Goal: Task Accomplishment & Management: Complete application form

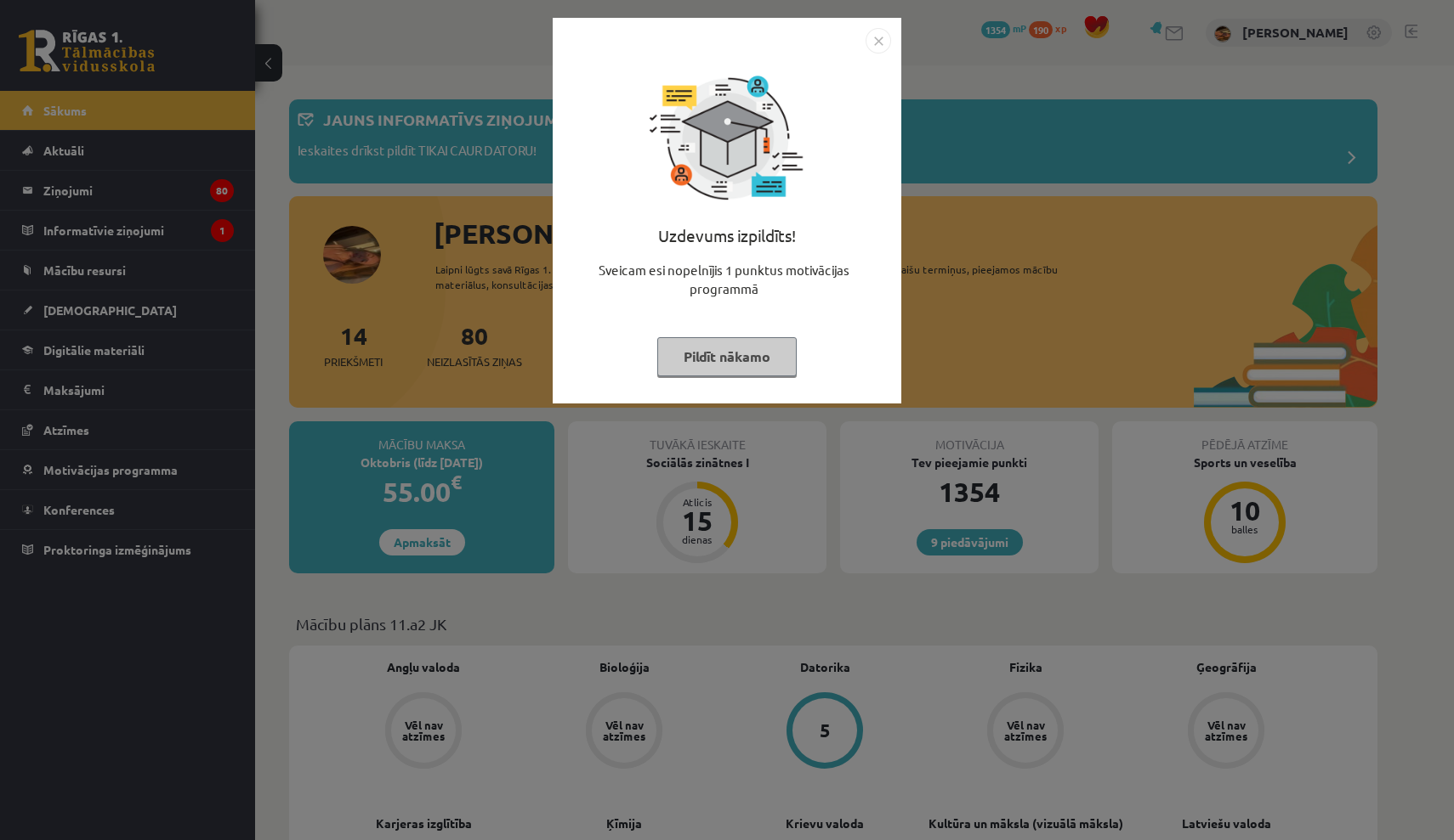
click at [878, 39] on img "Close" at bounding box center [878, 40] width 26 height 26
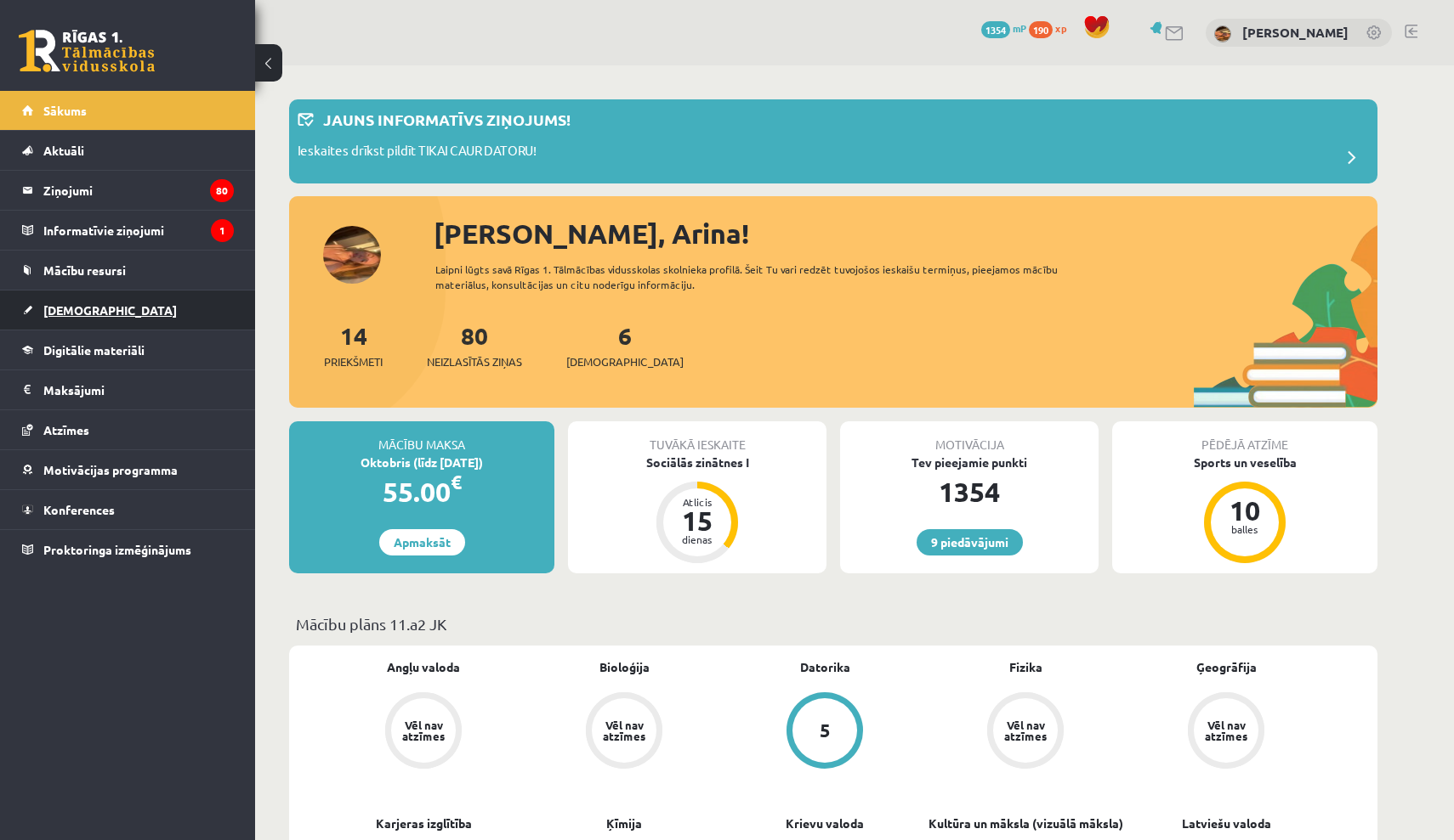
click at [149, 299] on link "[DEMOGRAPHIC_DATA]" at bounding box center [128, 311] width 212 height 39
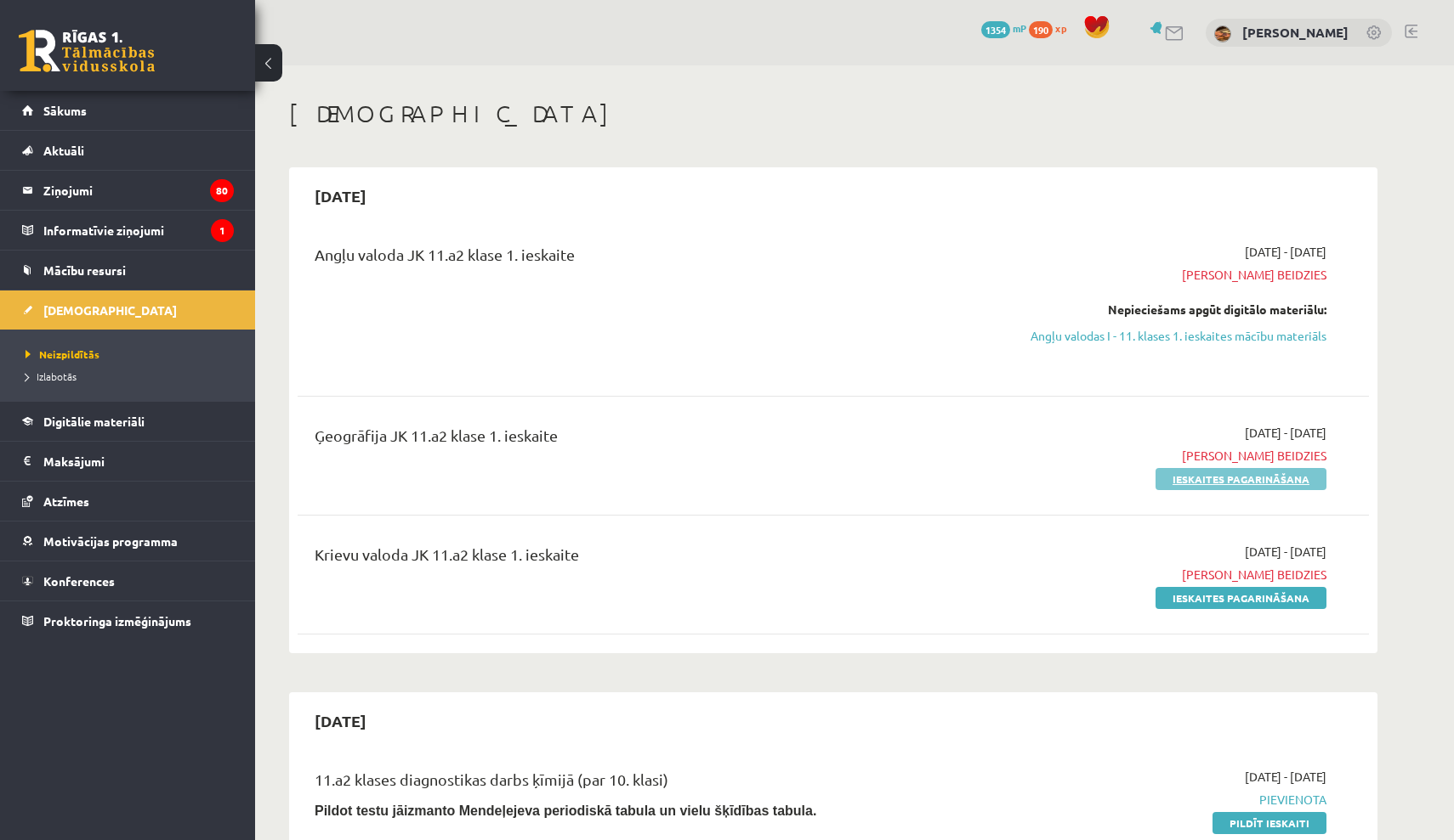
click at [1216, 485] on link "Ieskaites pagarināšana" at bounding box center [1241, 479] width 171 height 22
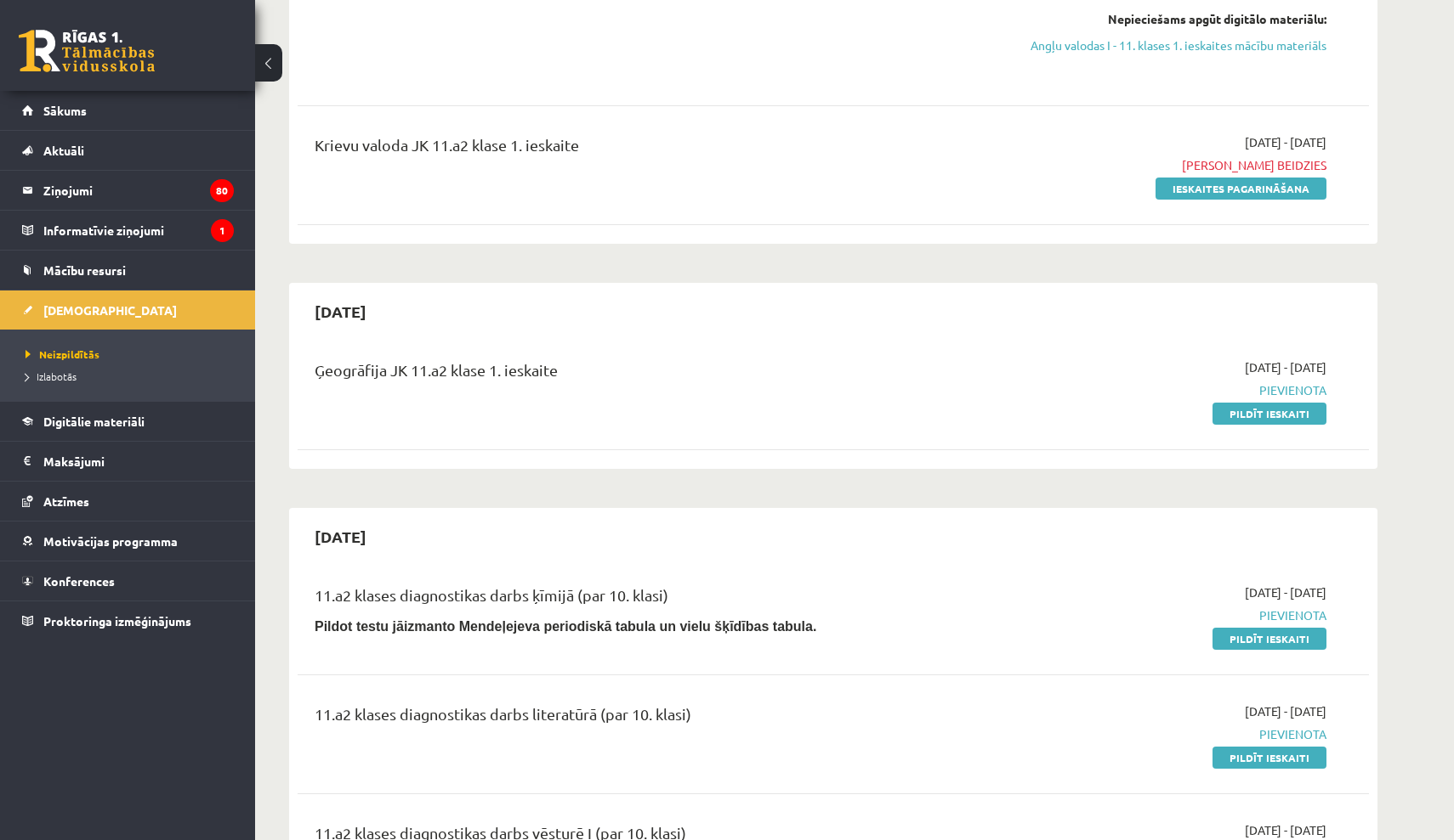
scroll to position [301, 0]
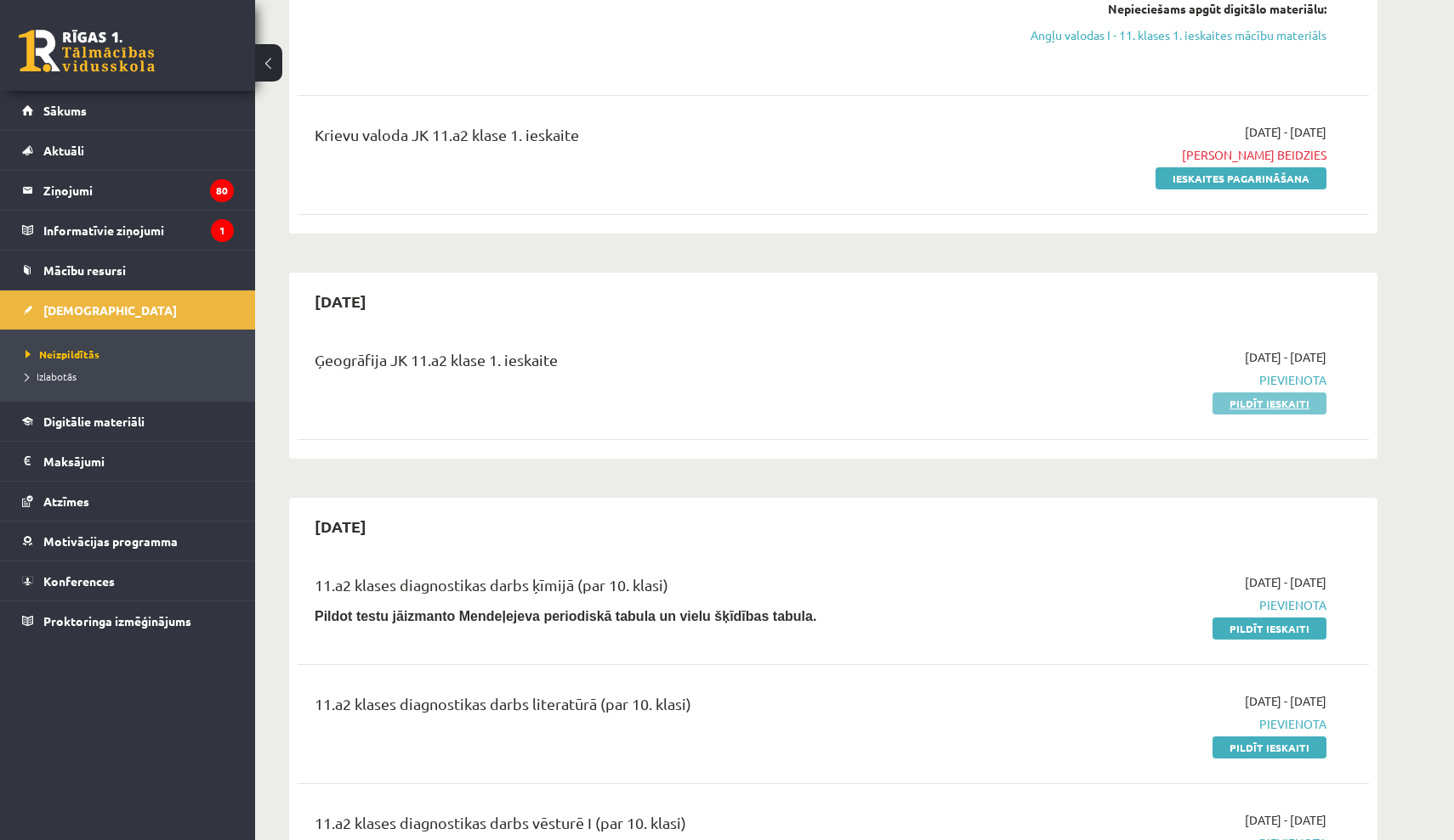
click at [1244, 402] on link "Pildīt ieskaiti" at bounding box center [1269, 403] width 114 height 22
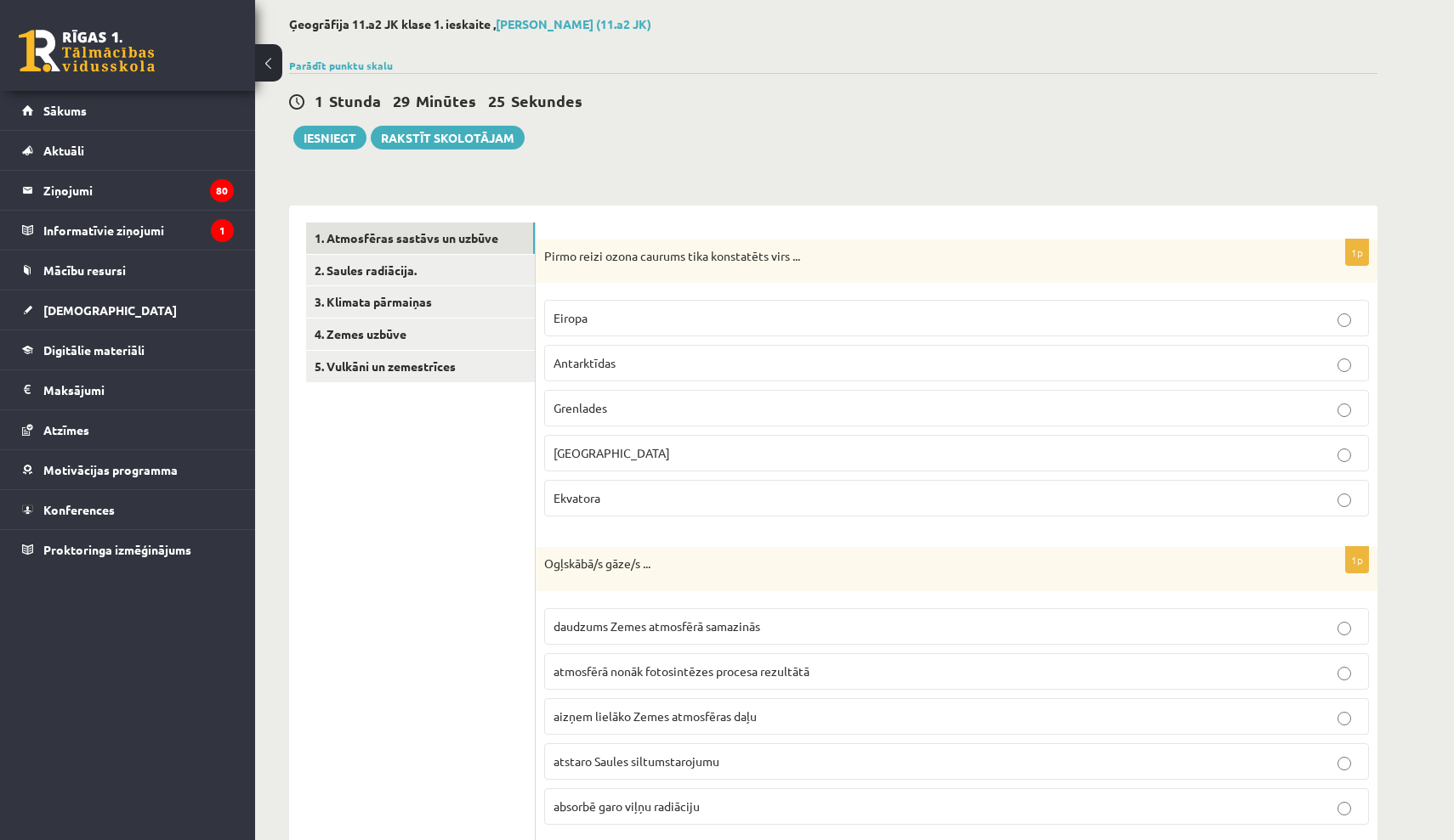
scroll to position [99, 0]
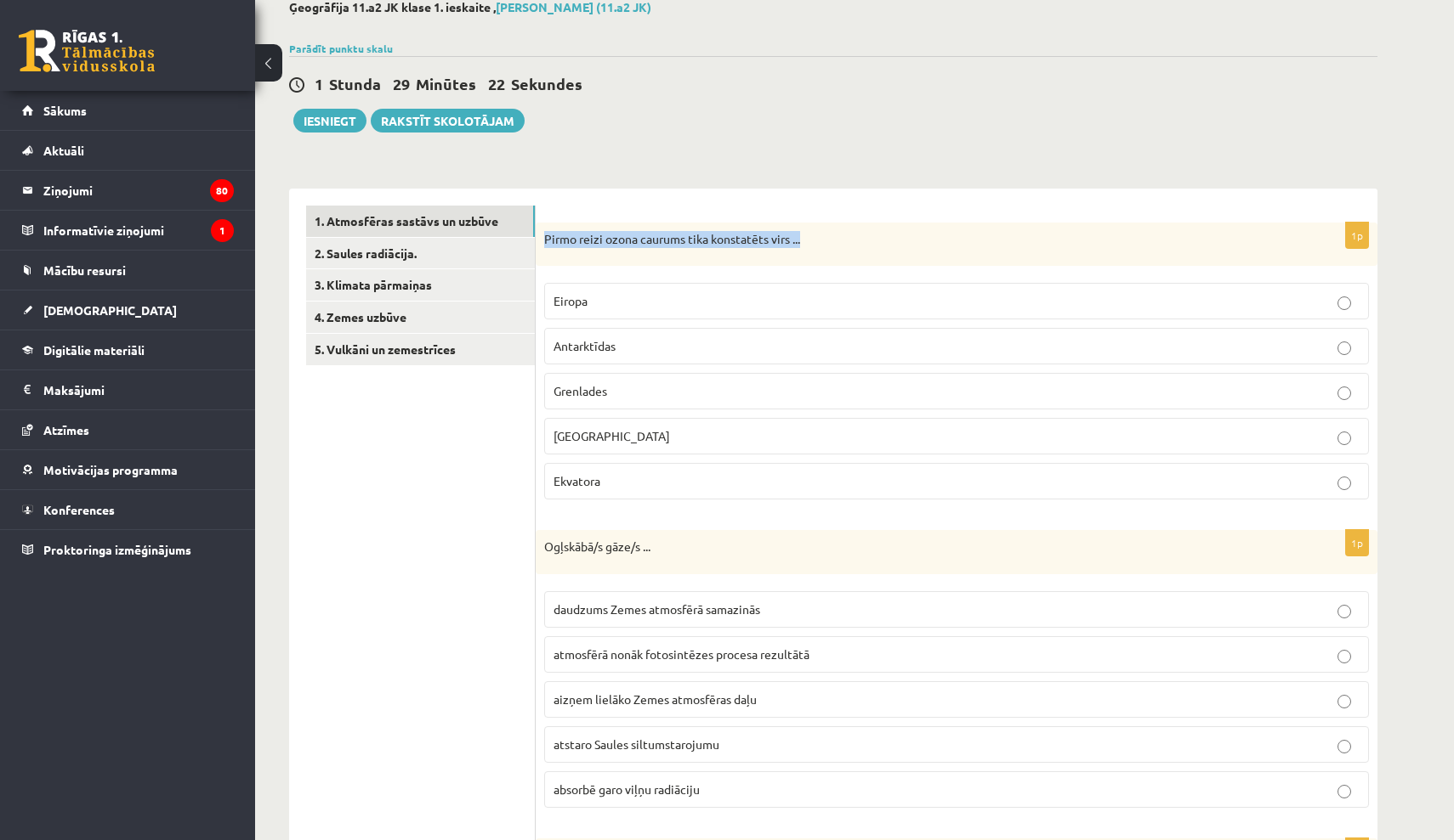
drag, startPoint x: 546, startPoint y: 239, endPoint x: 646, endPoint y: 255, distance: 101.3
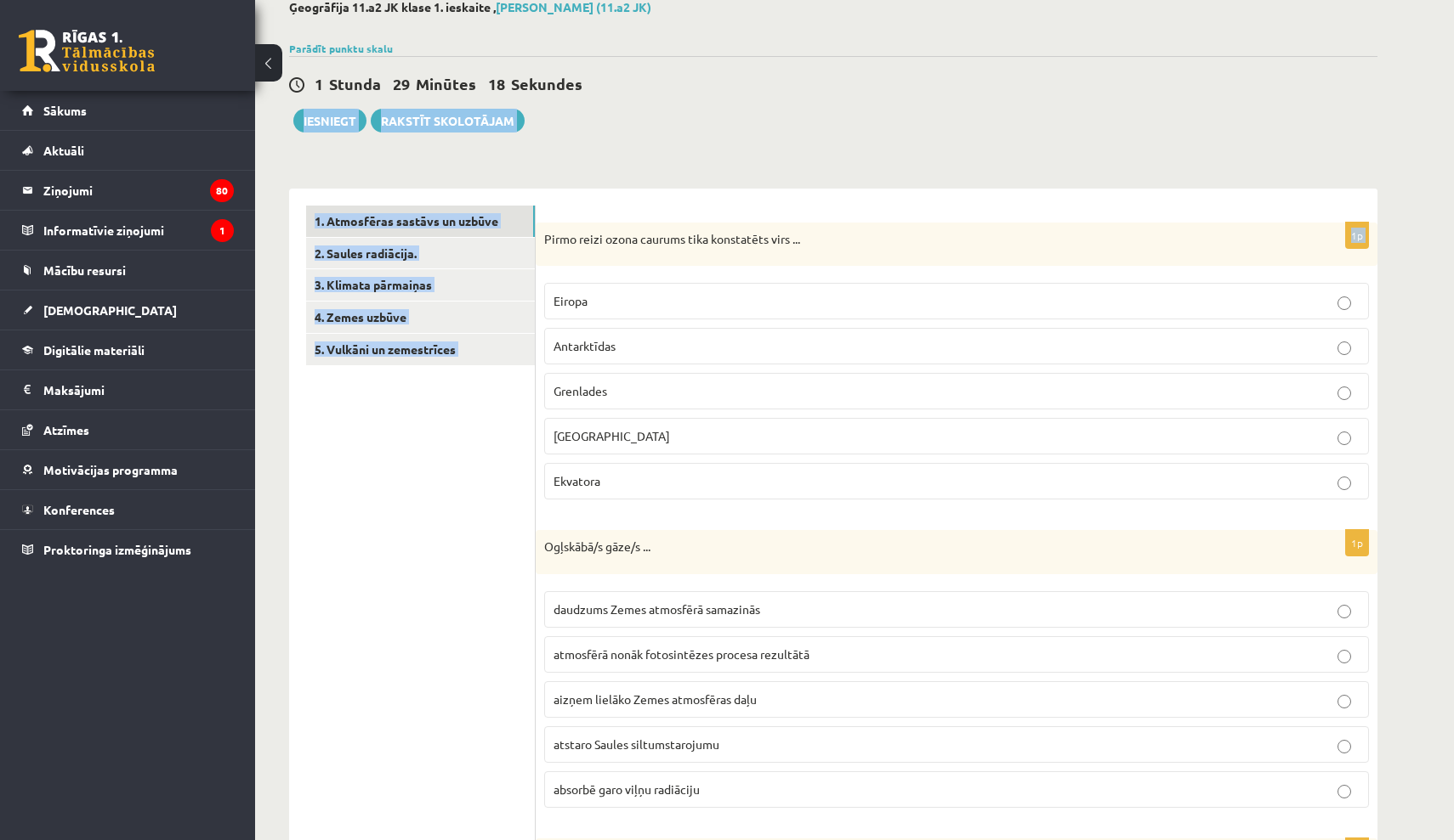
drag, startPoint x: 545, startPoint y: 236, endPoint x: 912, endPoint y: 127, distance: 382.8
click at [912, 127] on div "1 Stunda 29 Minūtes 18 Sekundes Ieskaite saglabāta! Iesniegt Rakstīt skolotājam" at bounding box center [833, 95] width 1088 height 77
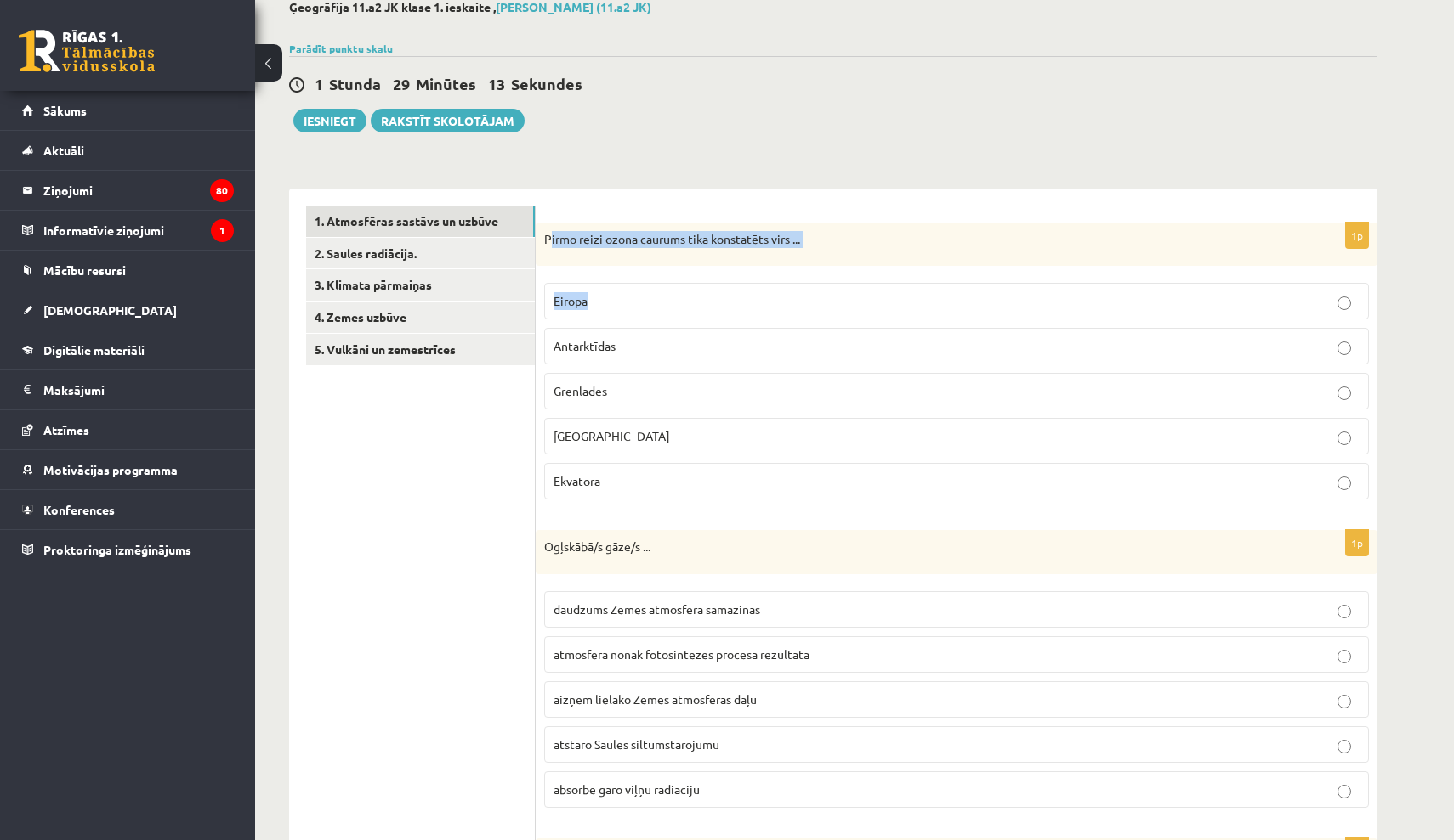
drag, startPoint x: 553, startPoint y: 240, endPoint x: 889, endPoint y: 267, distance: 337.1
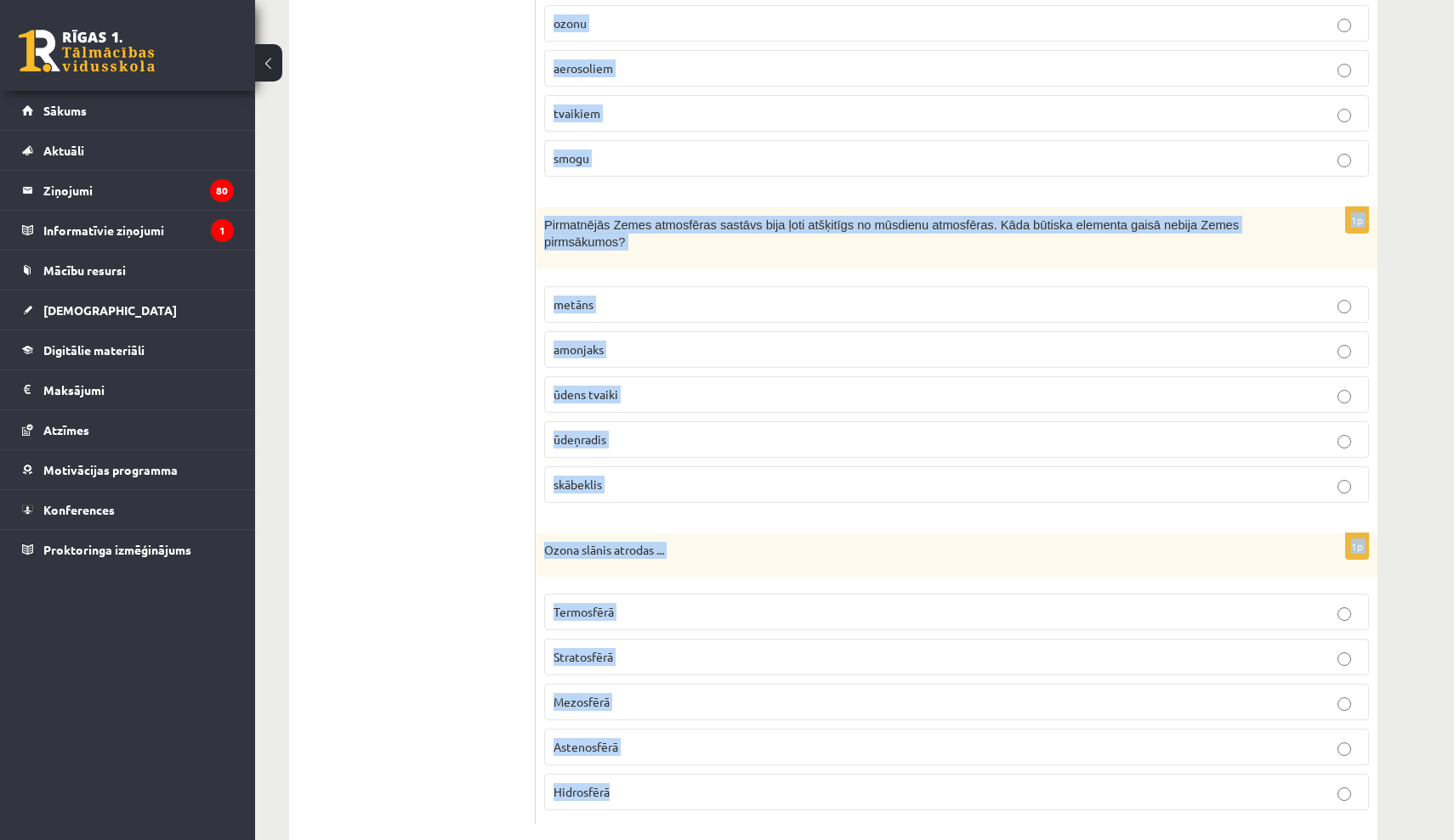
scroll to position [1072, 0]
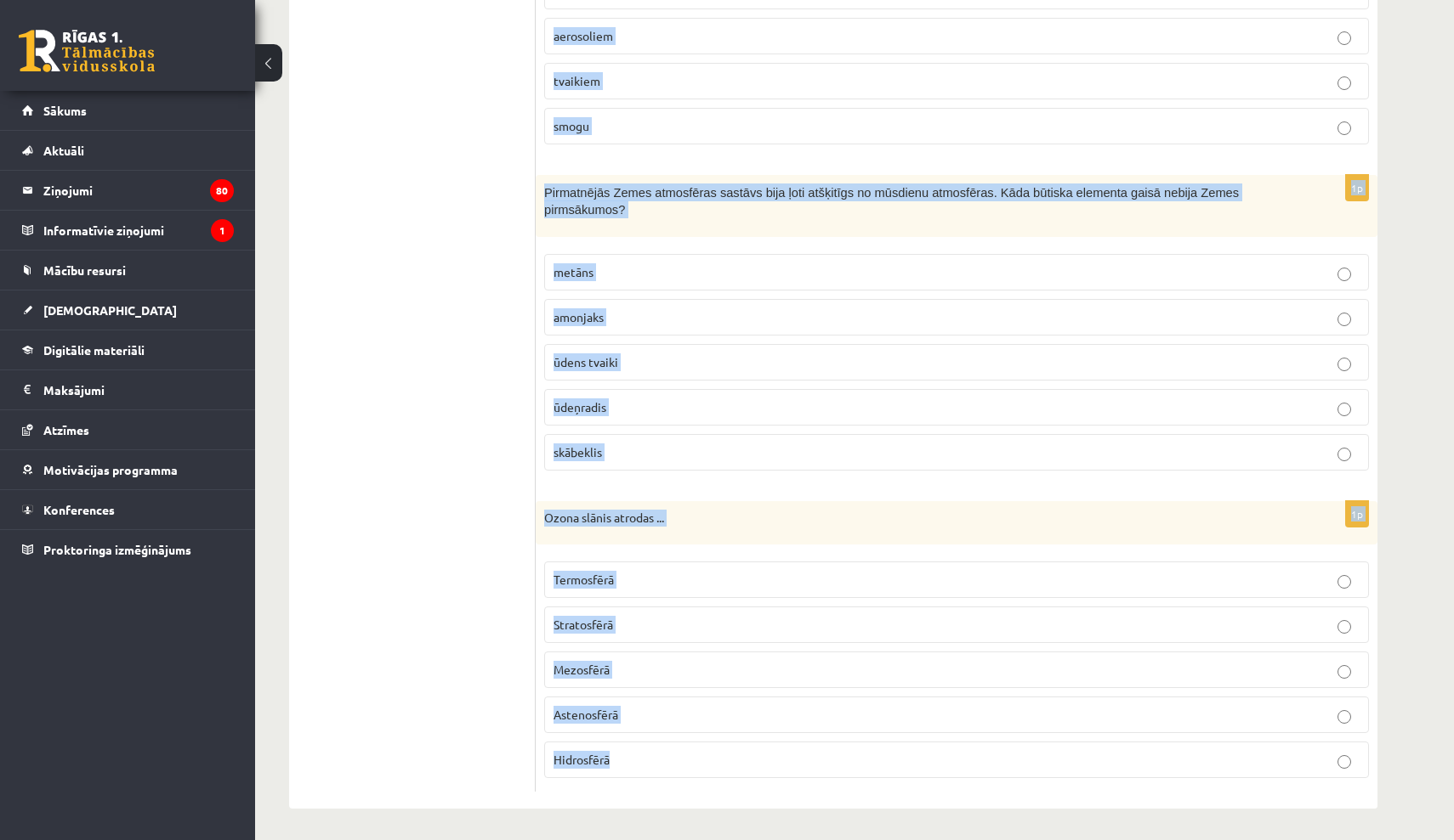
drag, startPoint x: 545, startPoint y: 238, endPoint x: 977, endPoint y: 839, distance: 740.2
copy form "Lorem ipsum dolor sitamet cons adipiscing elit ... Seddoe Temporincid Utlaboree…"
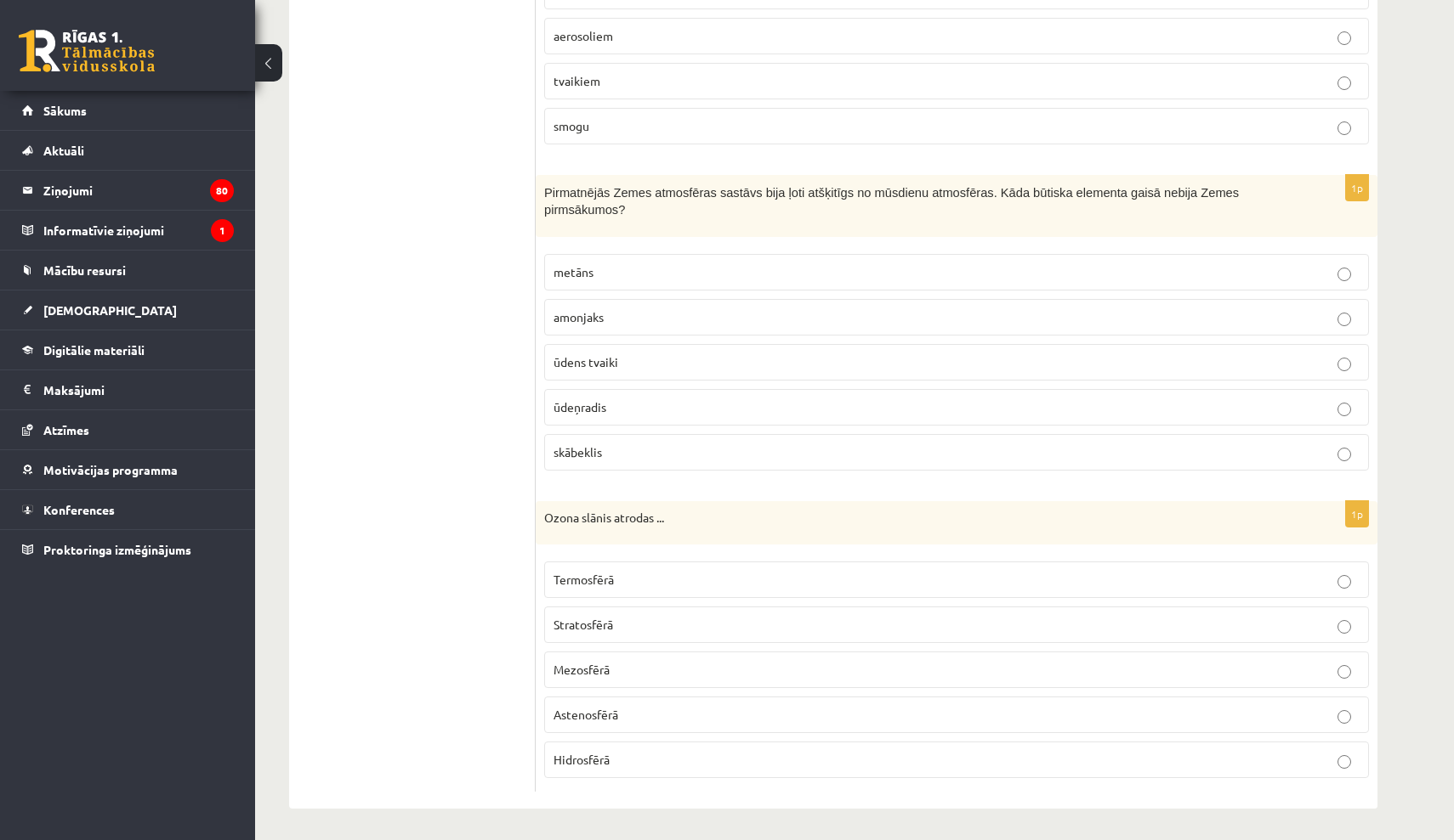
click at [425, 227] on ul "1. Atmosfēras sastāvs un uzbūve 2. Saules radiācija. 3. Klimata pārmaiņas 4. Ze…" at bounding box center [421, 12] width 230 height 1560
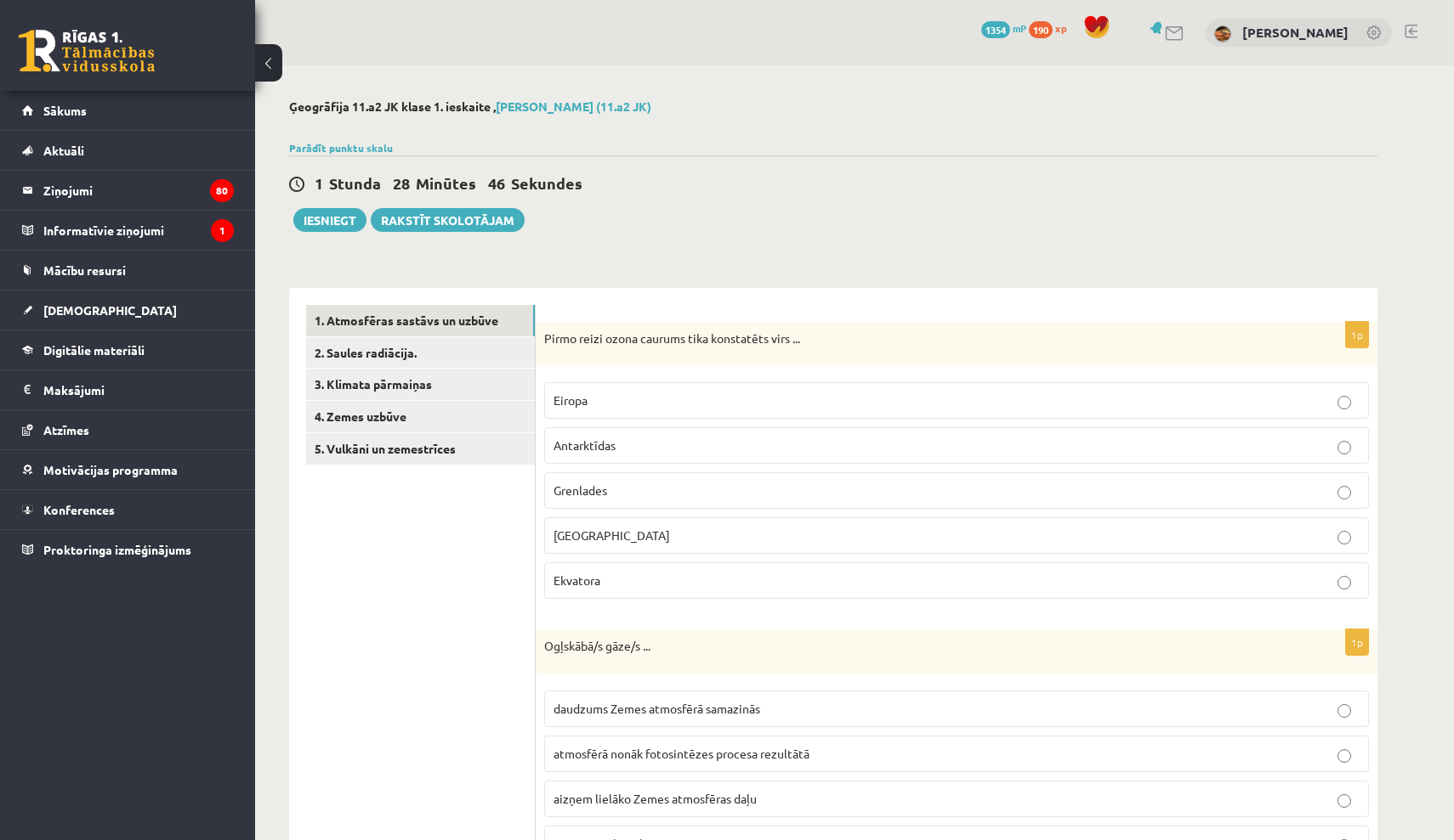
scroll to position [0, 0]
click at [667, 460] on label "Antarktīdas" at bounding box center [956, 445] width 824 height 37
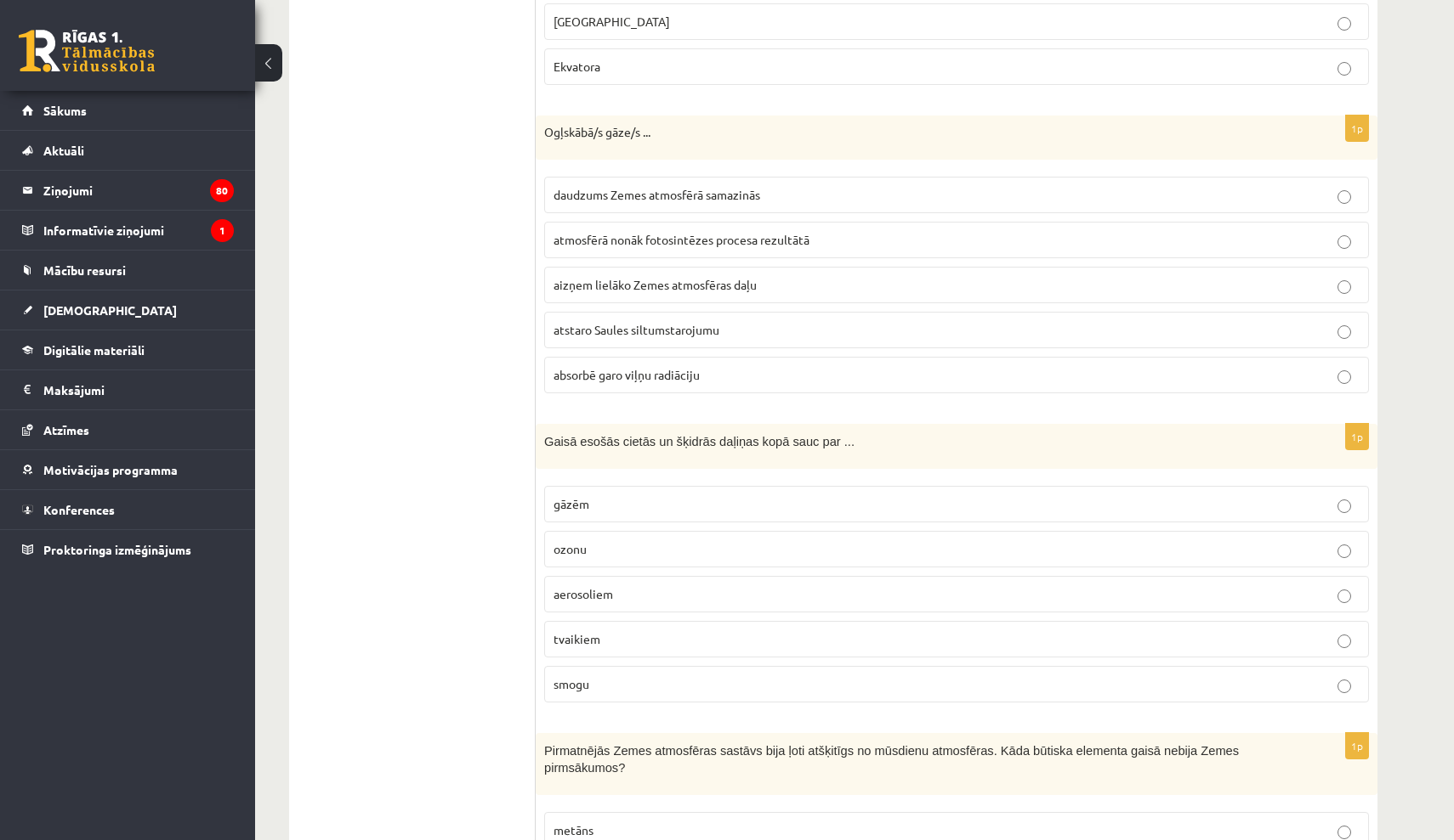
scroll to position [524, 0]
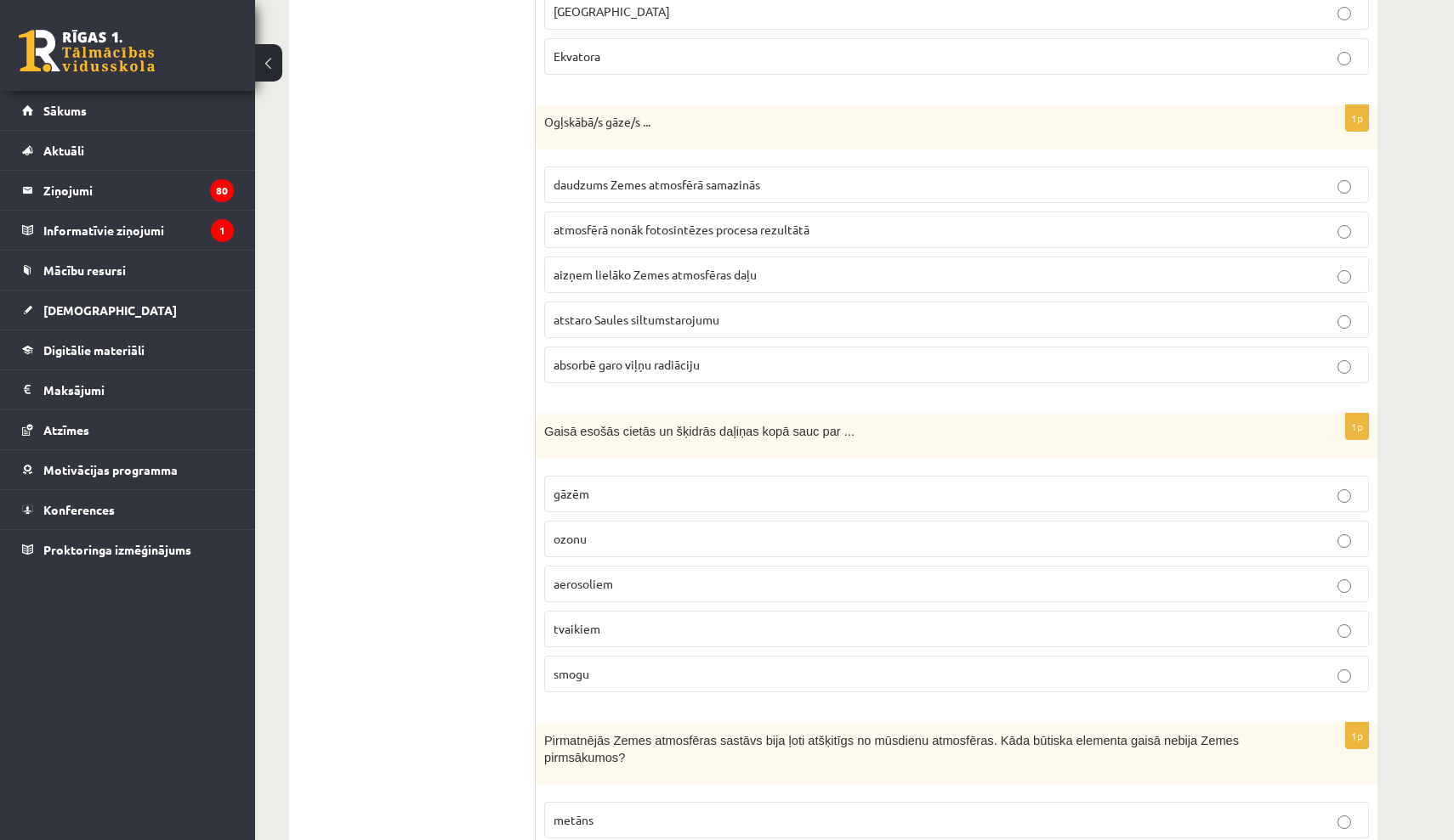
click at [677, 357] on span "absorbē garo viļņu radiāciju" at bounding box center [627, 364] width 146 height 15
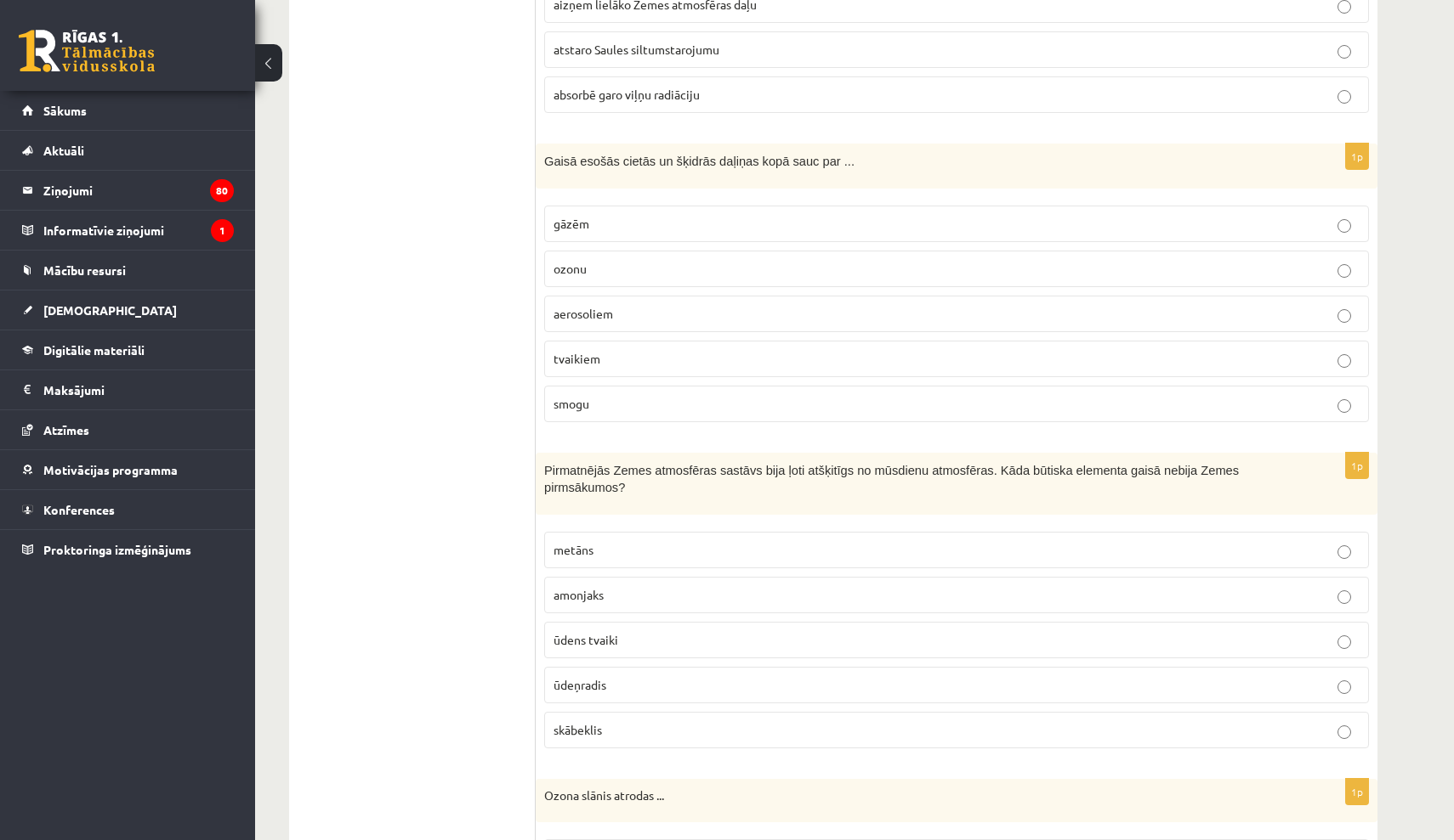
scroll to position [852, 0]
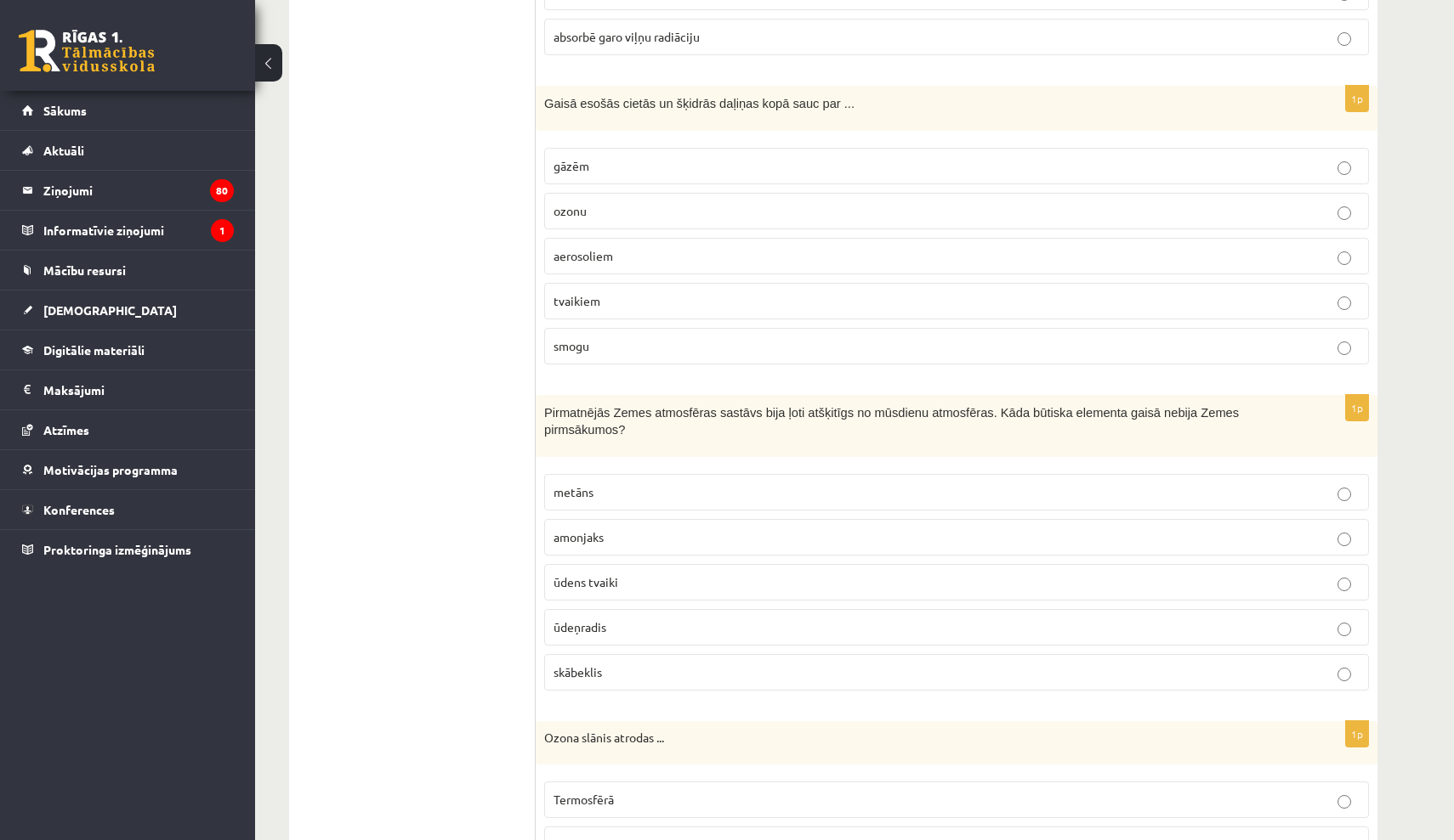
click at [742, 254] on p "aerosoliem" at bounding box center [957, 256] width 806 height 18
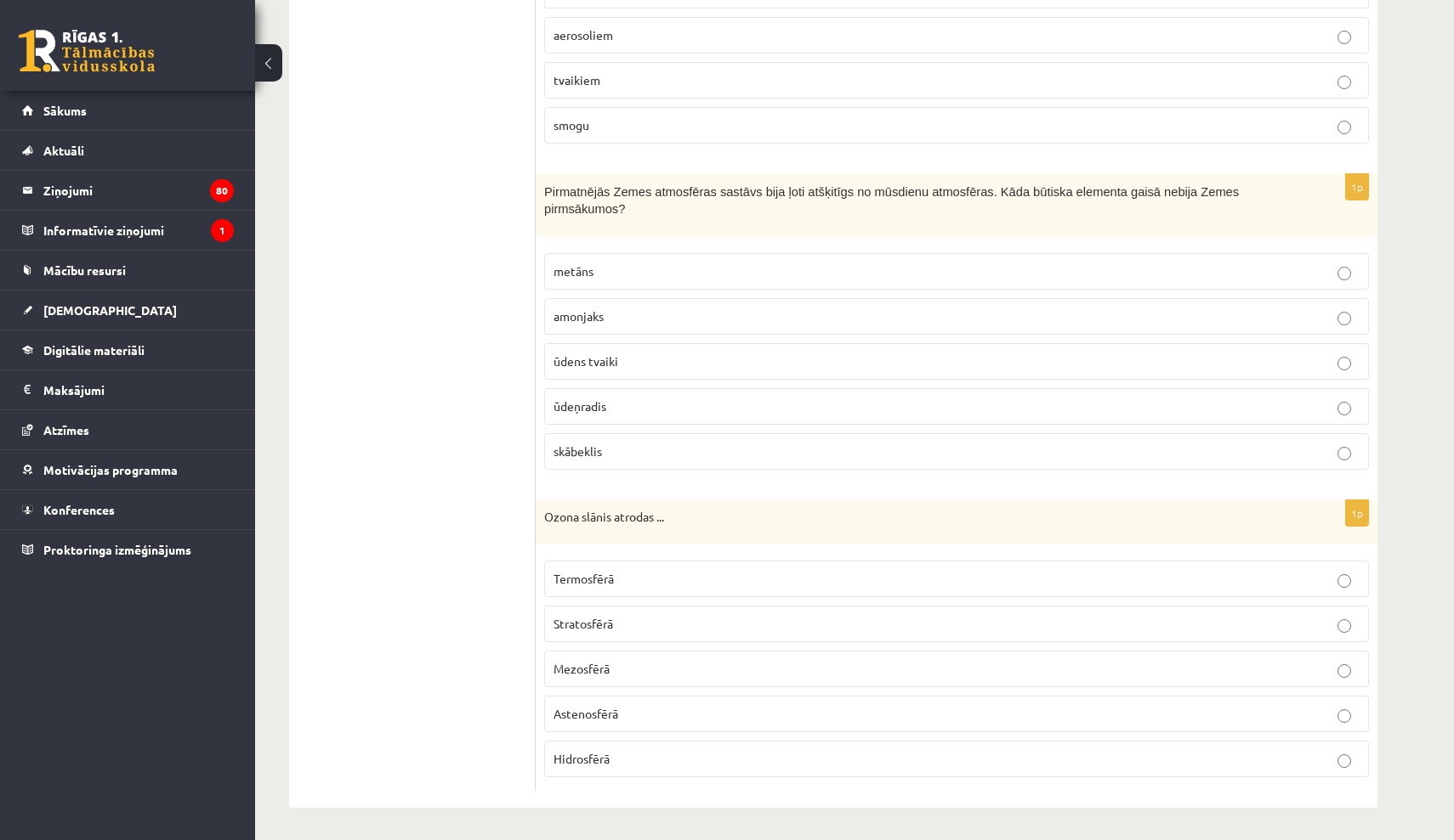
scroll to position [1072, 0]
click at [659, 451] on p "skābeklis" at bounding box center [957, 453] width 806 height 18
click at [647, 622] on p "Stratosfērā" at bounding box center [957, 625] width 806 height 18
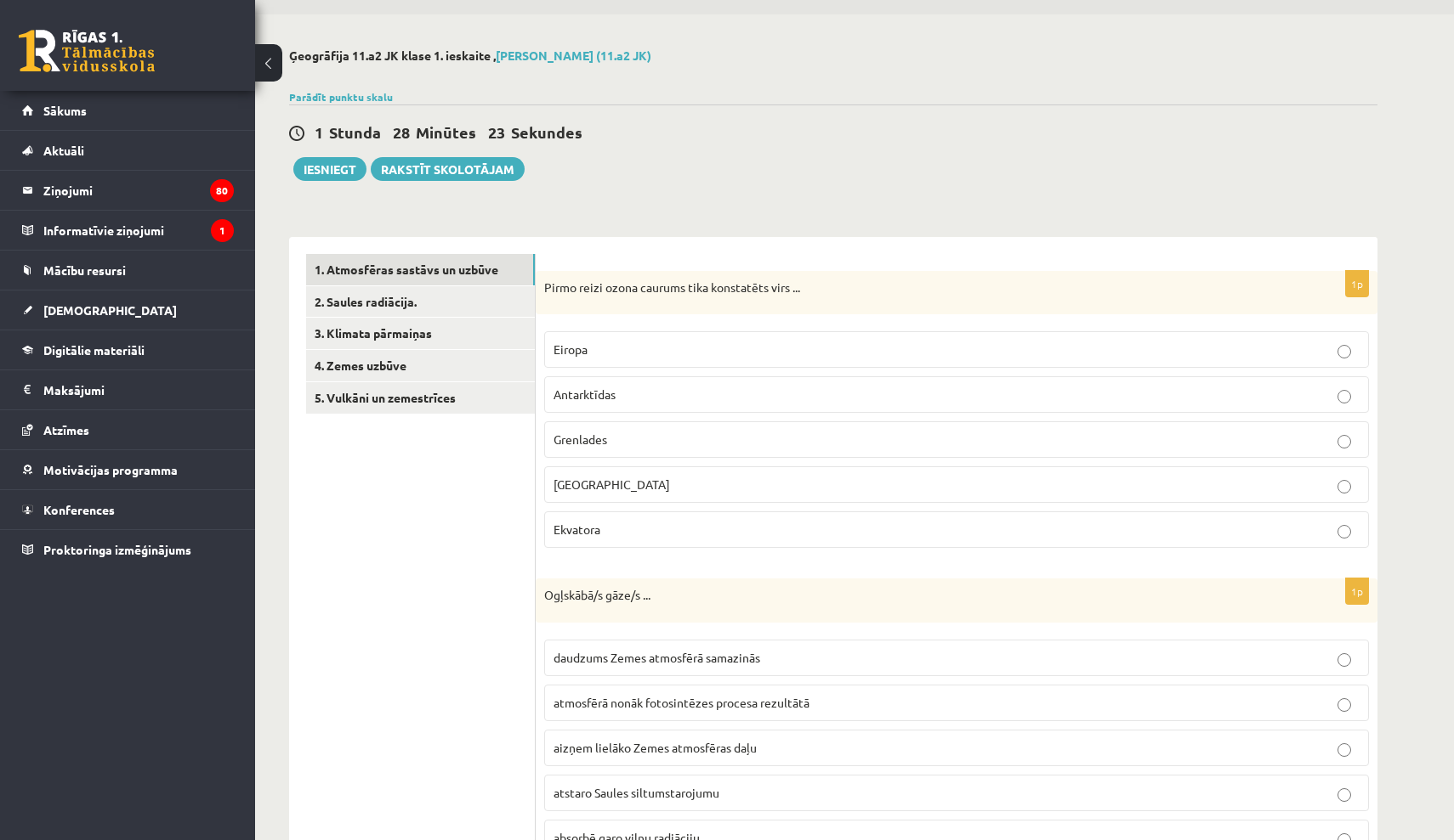
scroll to position [36, 0]
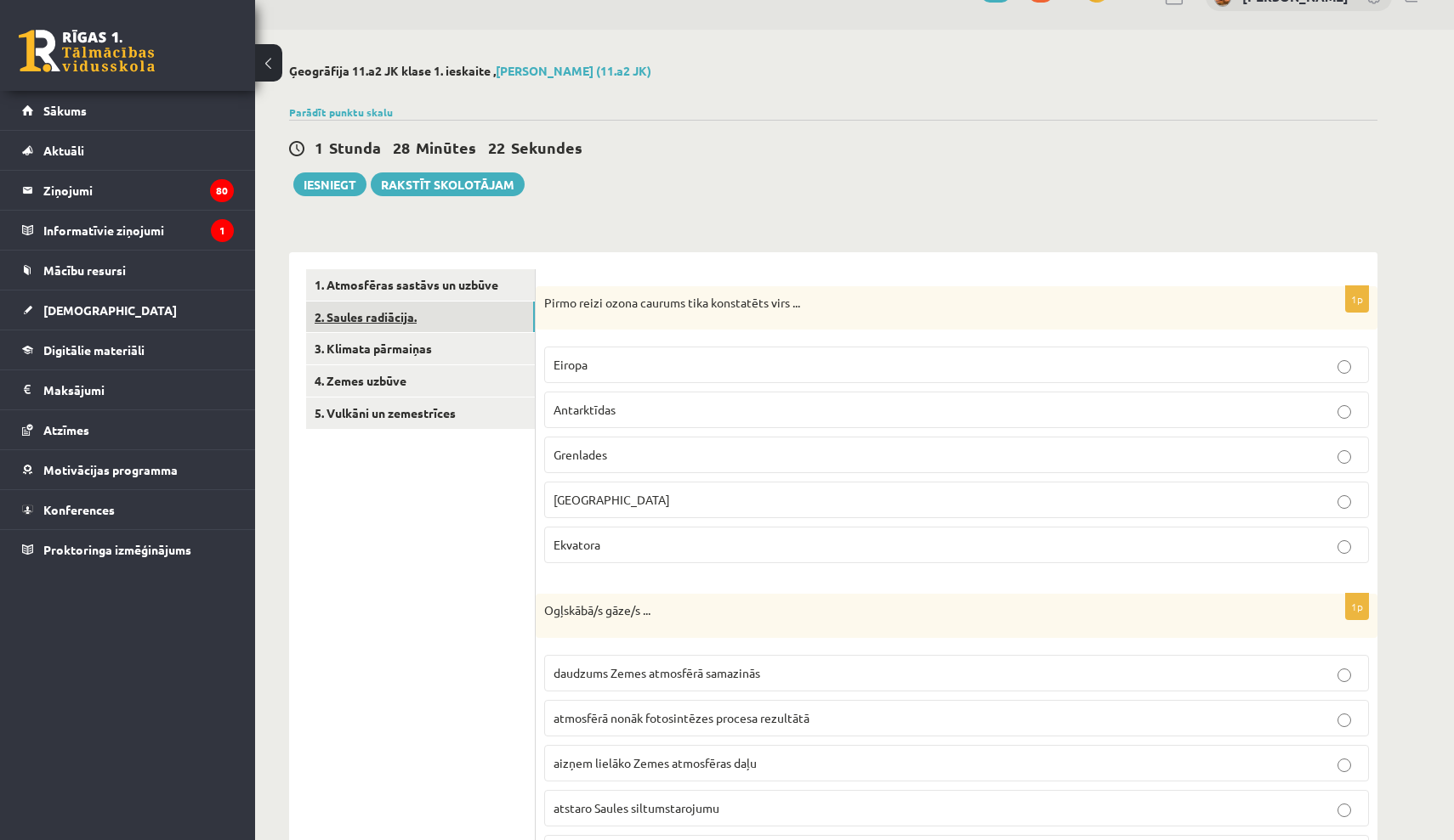
click at [476, 321] on link "2. Saules radiācija." at bounding box center [421, 317] width 229 height 31
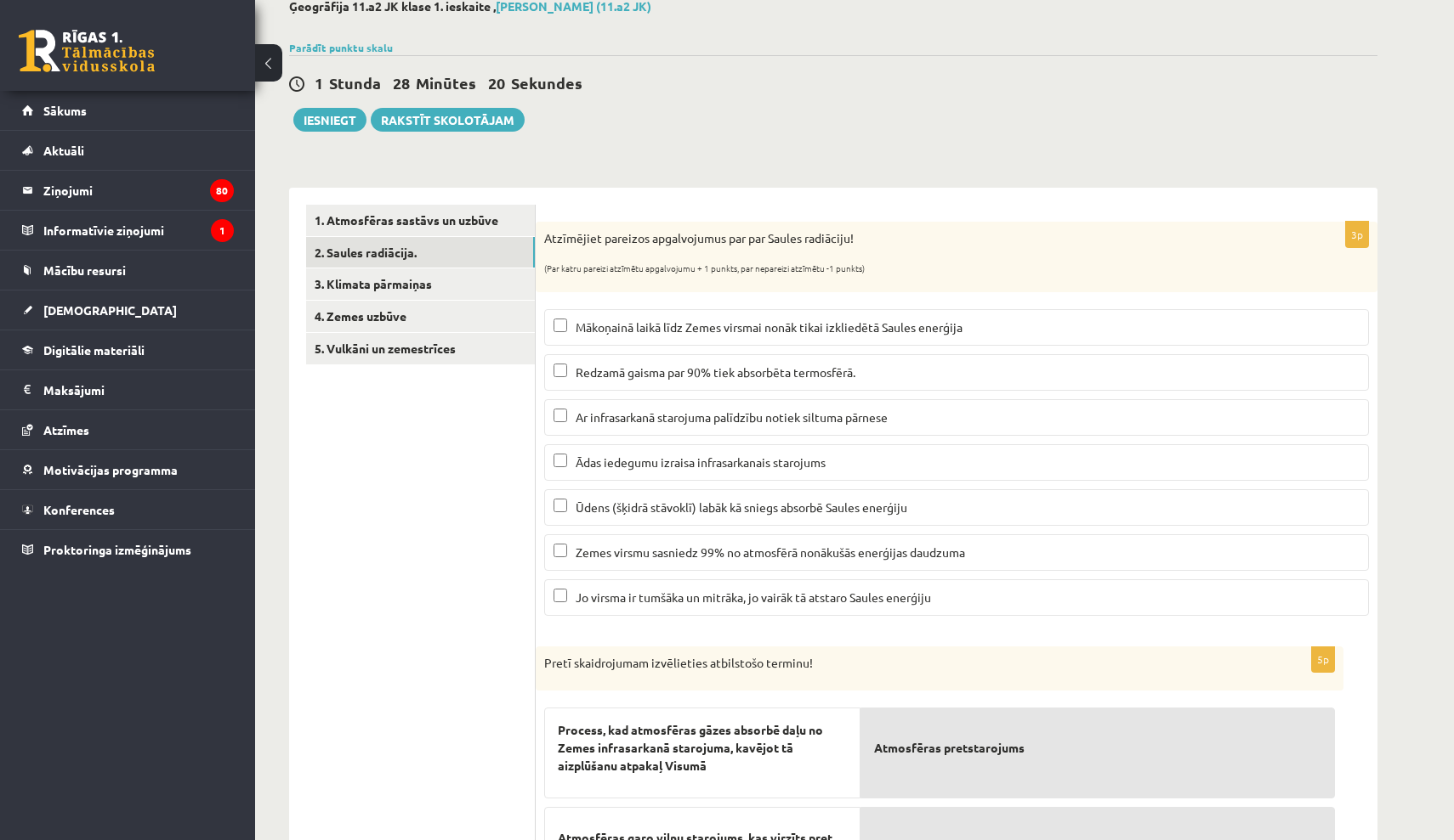
scroll to position [104, 0]
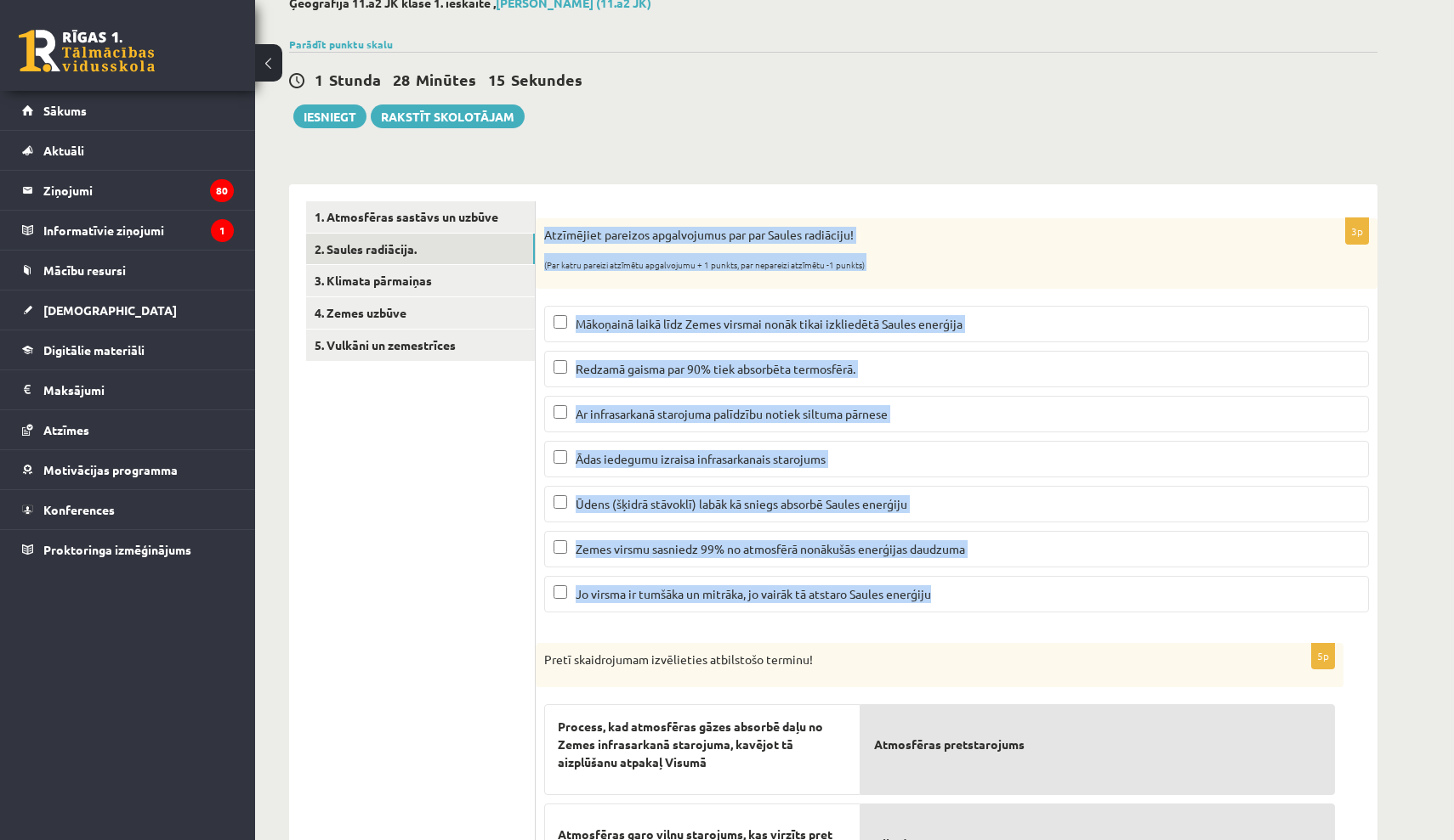
drag, startPoint x: 545, startPoint y: 234, endPoint x: 963, endPoint y: 596, distance: 553.0
copy div "Atzīmējiet pareizos apgalvojumus par par Saules radiāciju! (Par katru pareizi a…"
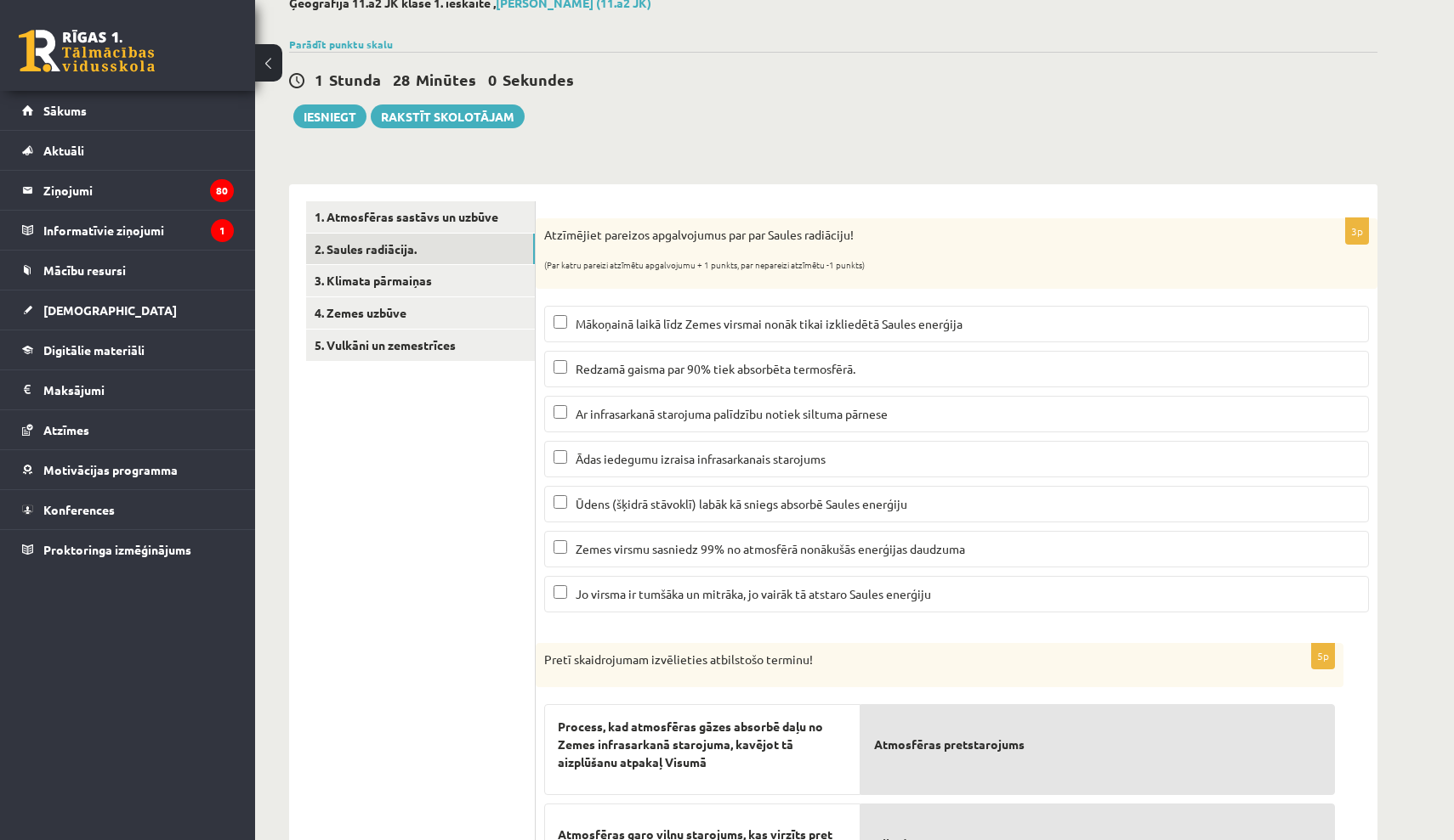
click at [736, 114] on div "1 Stunda 28 Minūtes 0 Sekundes Ieskaite saglabāta! Iesniegt Rakstīt skolotājam" at bounding box center [833, 90] width 1088 height 77
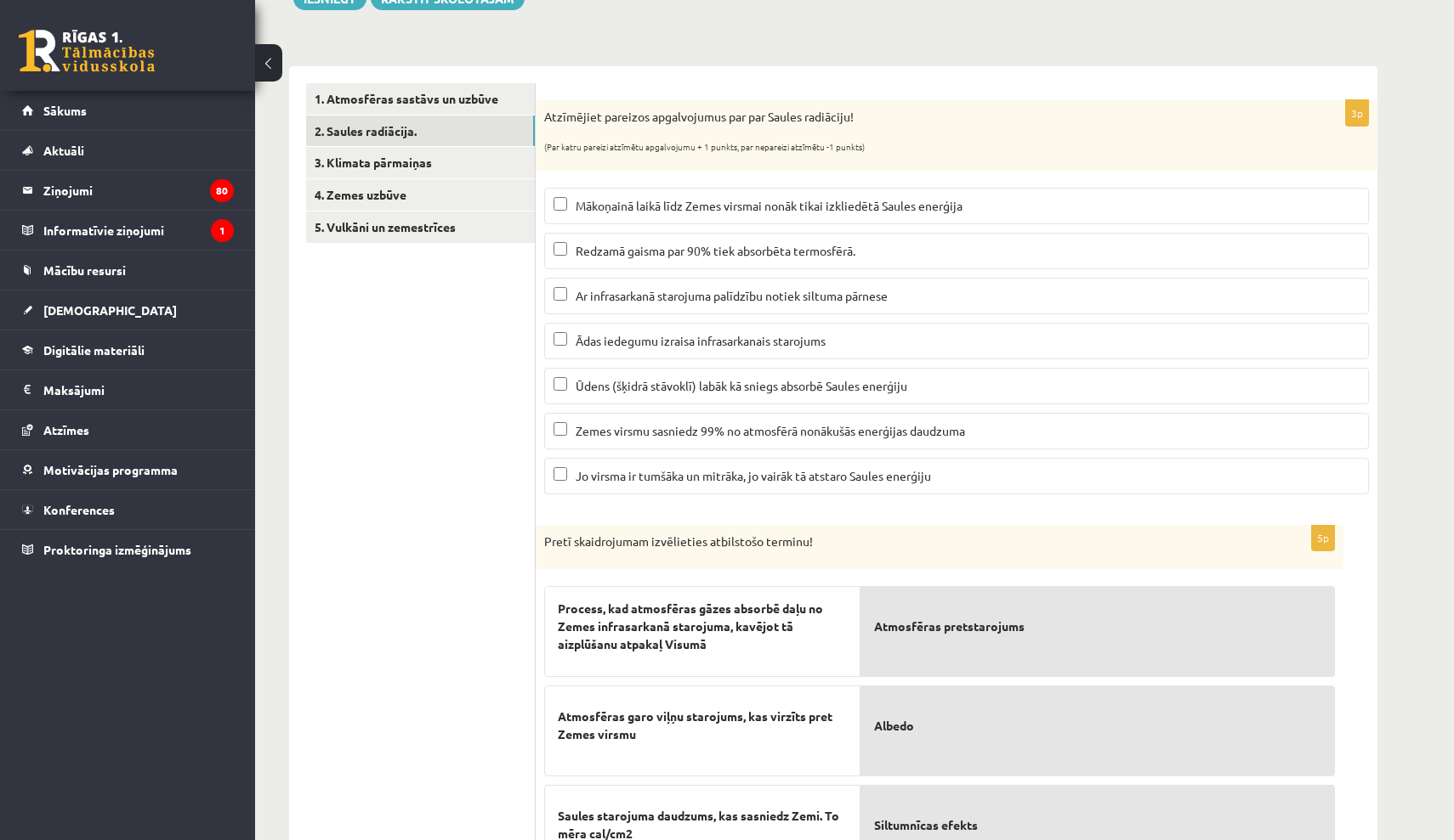
scroll to position [228, 0]
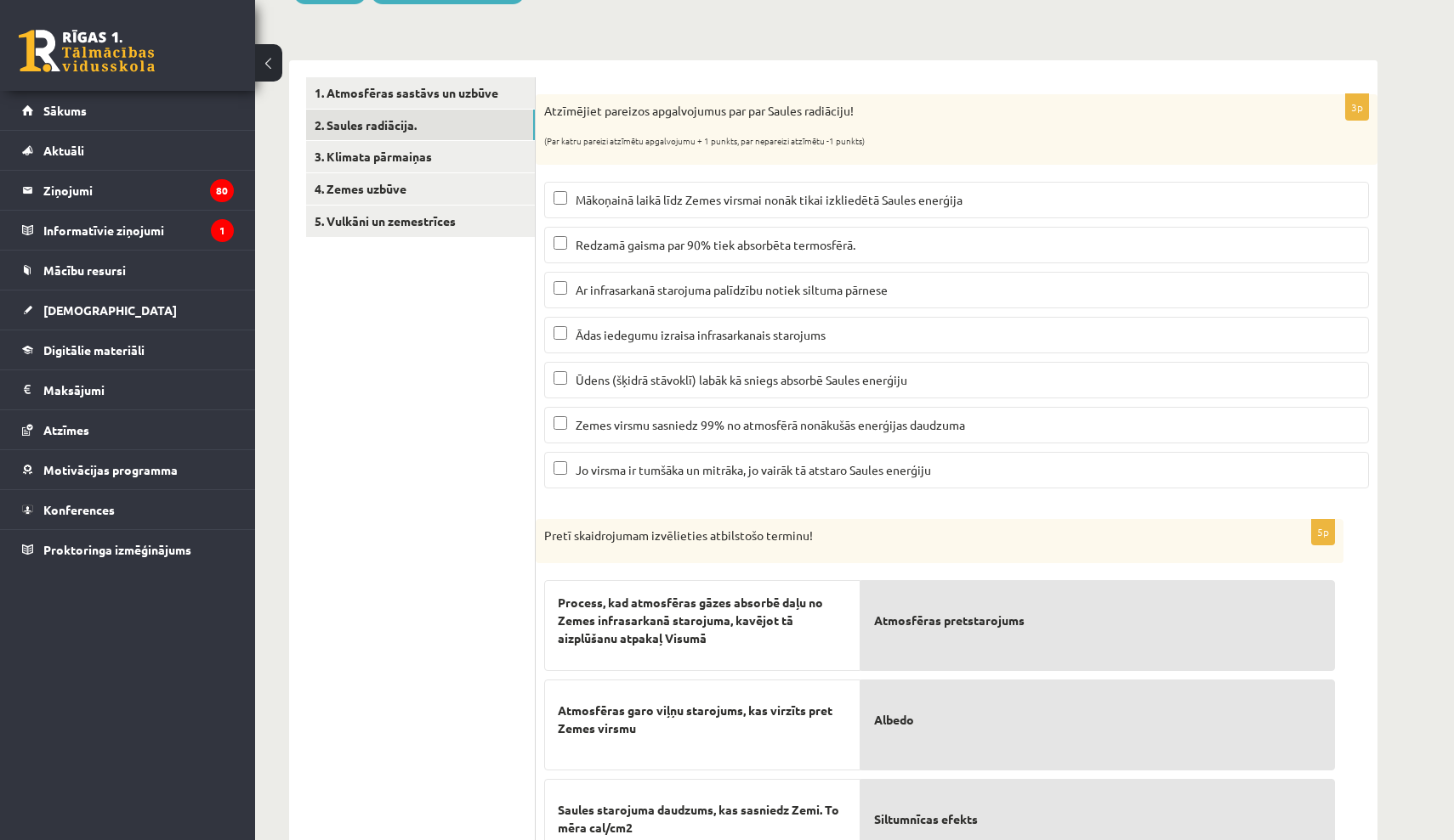
click at [721, 204] on span "Mākoņainā laikā līdz Zemes virsmai nonāk tikai izkliedētā Saules enerģija" at bounding box center [768, 199] width 387 height 15
click at [733, 299] on label "Ar infrasarkanā starojuma palīdzību notiek siltuma pārnese" at bounding box center [956, 290] width 824 height 37
click at [668, 366] on label "Ūdens (šķidrā stāvoklī) labāk kā sniegs absorbē Saules enerģiju" at bounding box center [956, 380] width 824 height 37
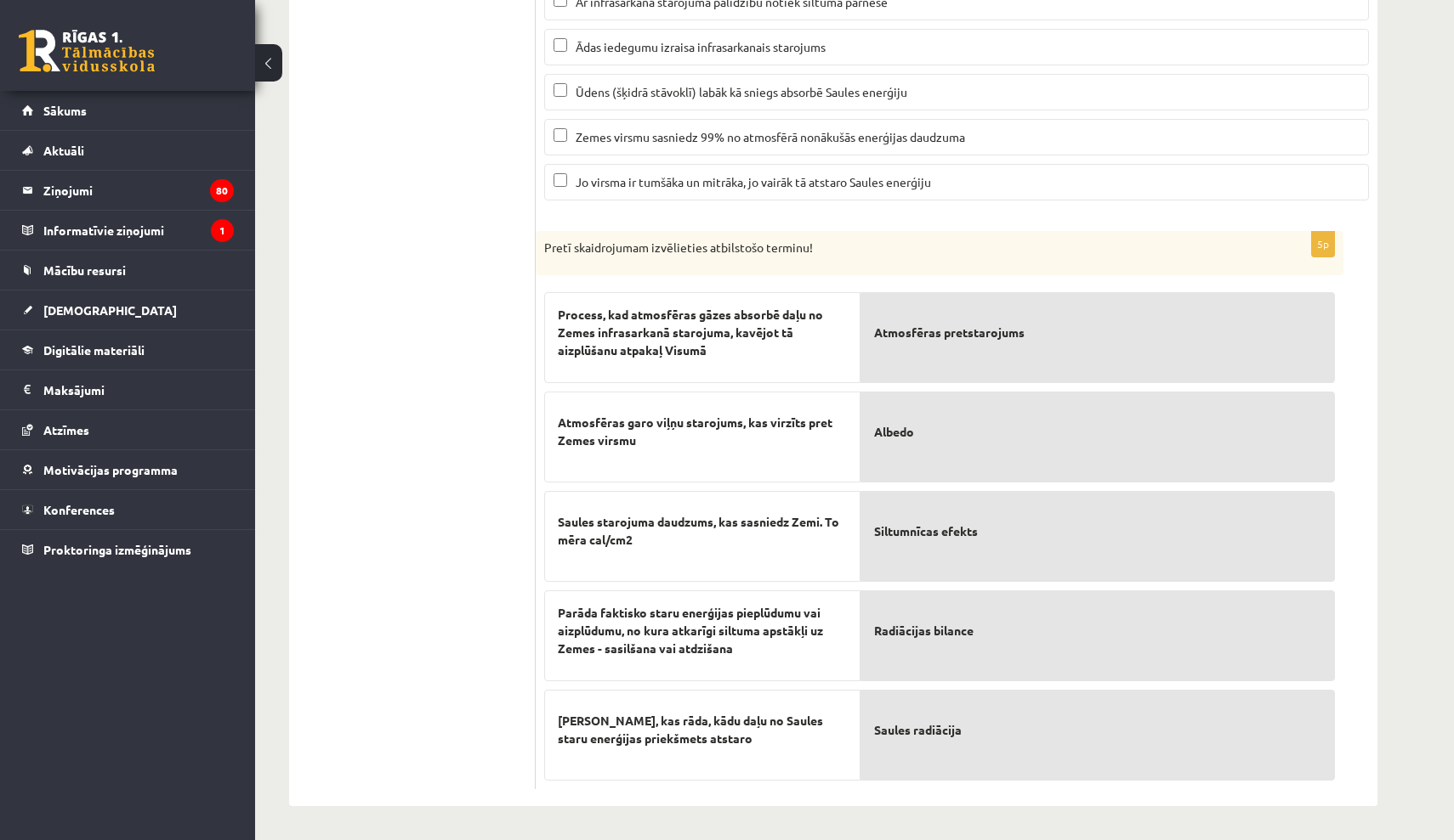
scroll to position [514, 0]
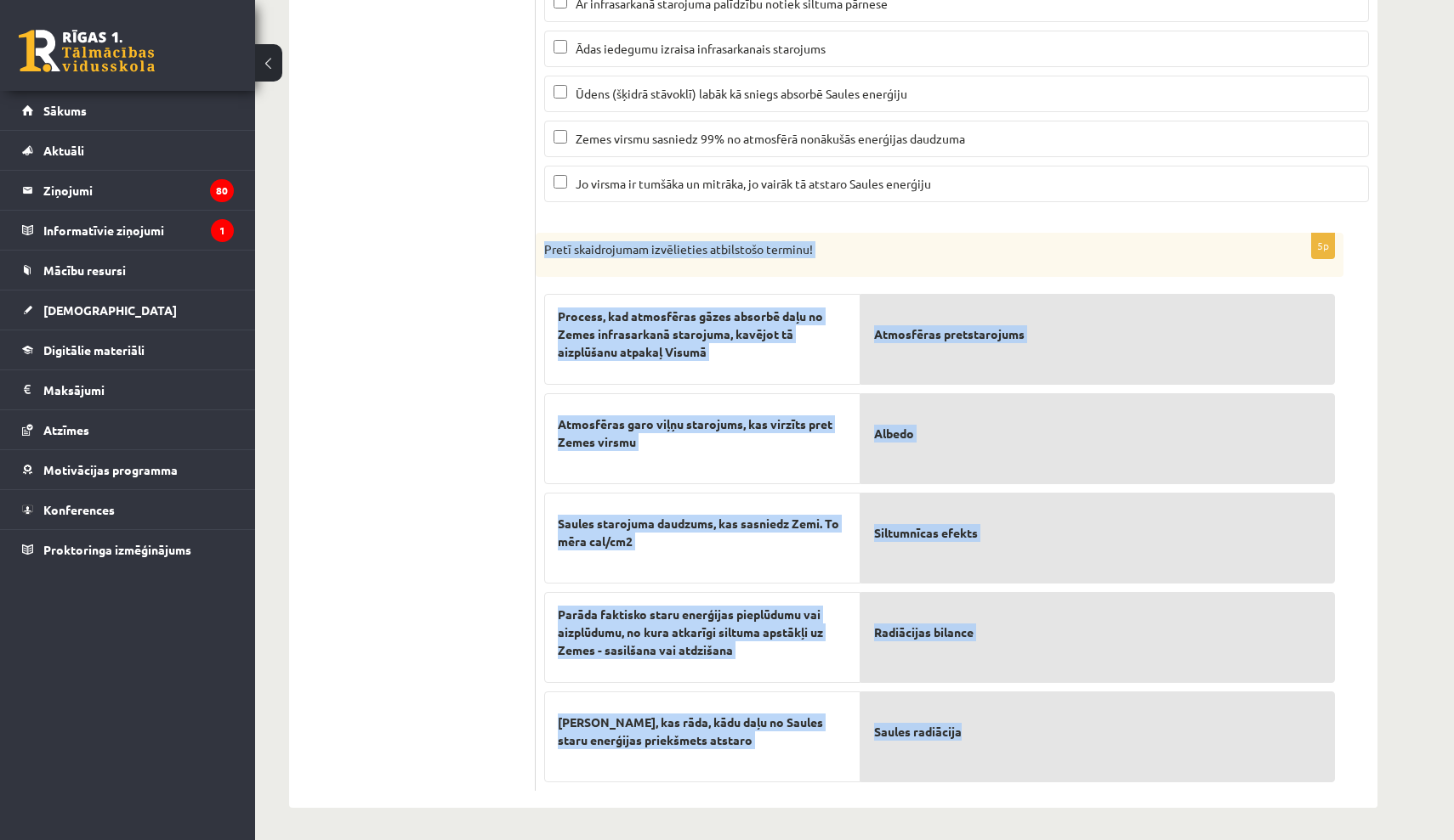
drag, startPoint x: 544, startPoint y: 245, endPoint x: 1015, endPoint y: 738, distance: 681.8
copy div "Pretī skaidrojumam izvēlieties atbilstošo terminu! Process, kad atmosfēras gāze…"
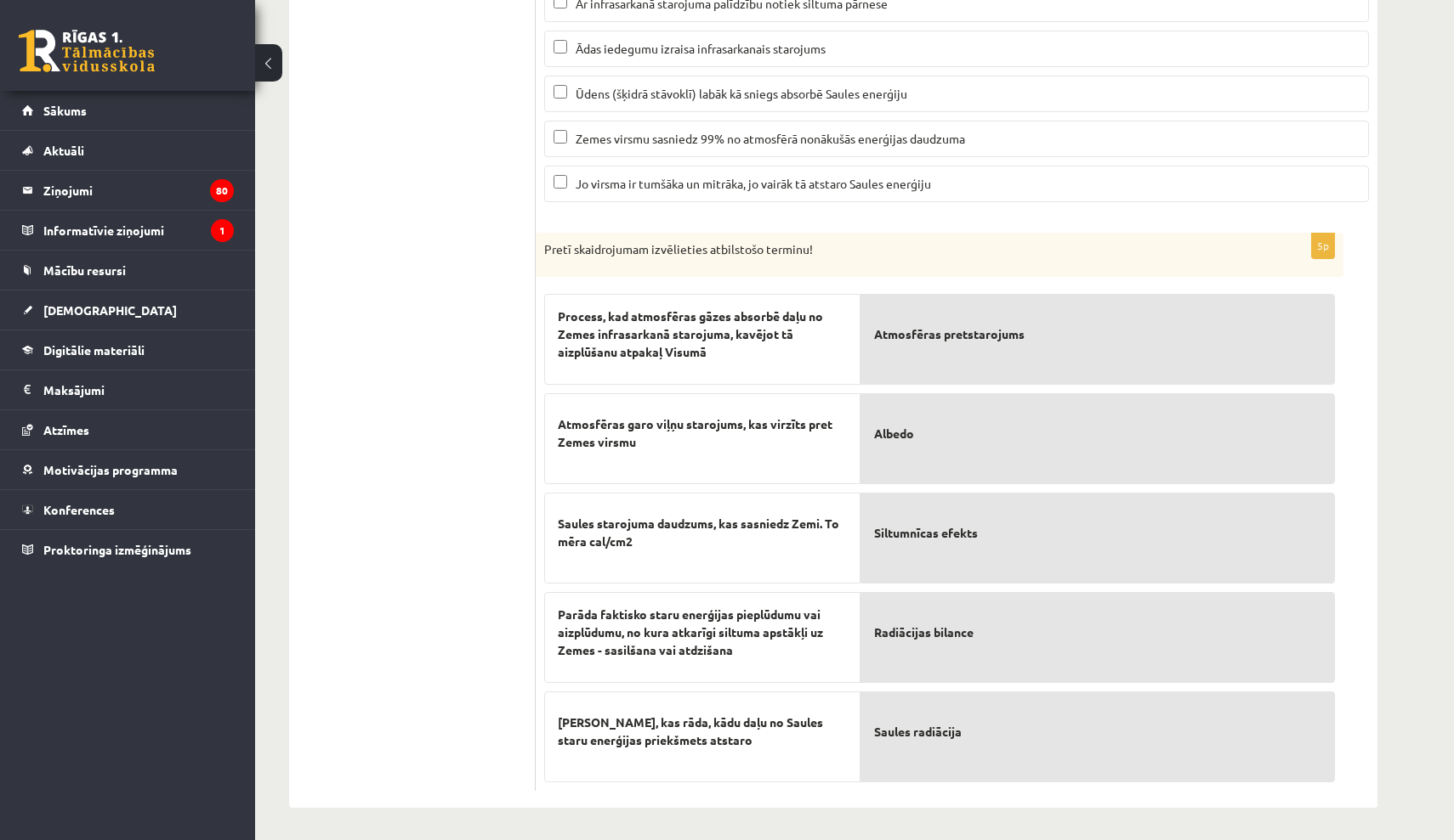
click at [435, 433] on ul "1. Atmosfēras sastāvs un uzbūve 2. Saules radiācija. 3. Klimata pārmaiņas 4. Ze…" at bounding box center [421, 291] width 230 height 1000
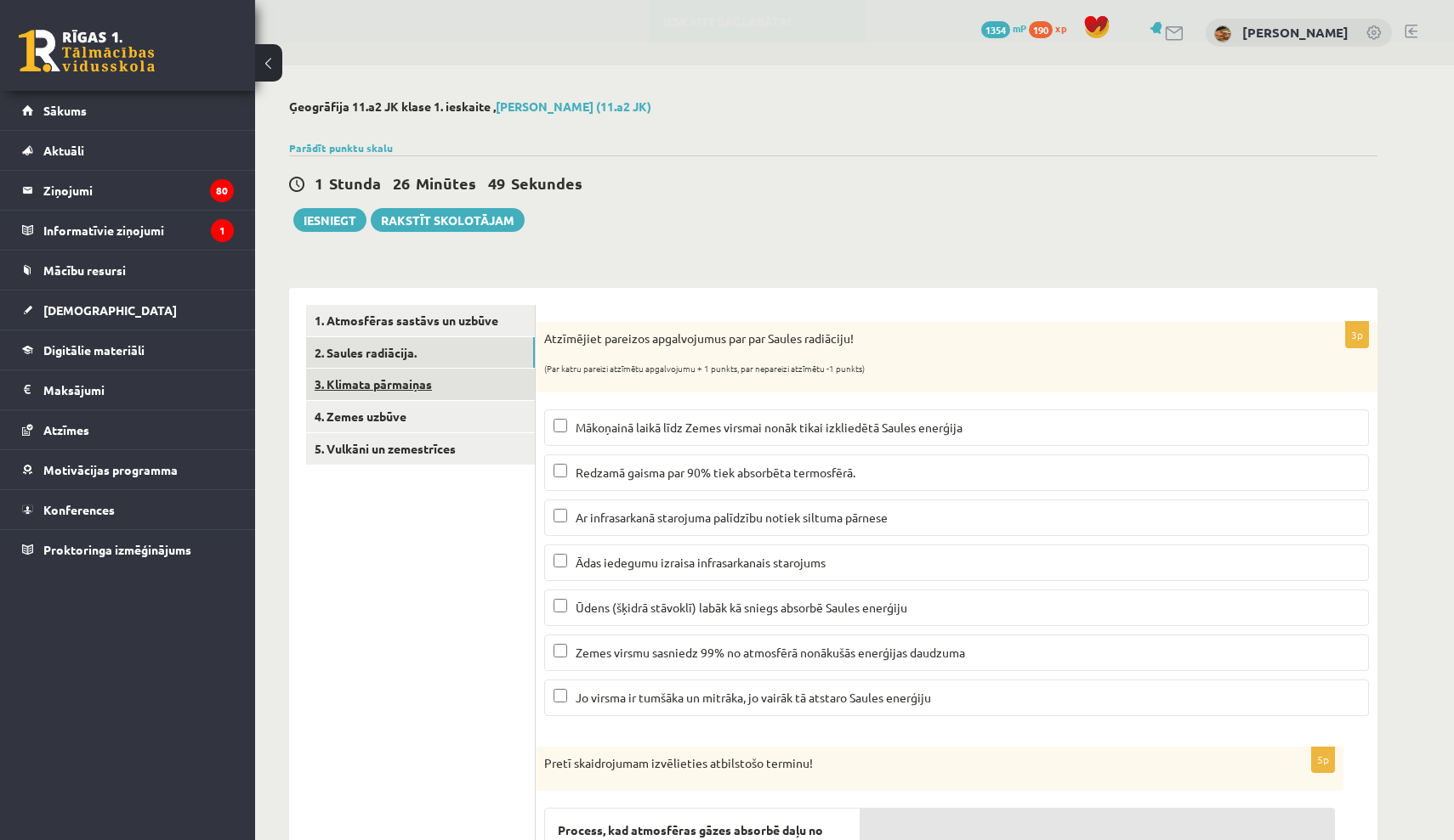
scroll to position [0, 0]
click at [472, 379] on link "3. Klimata pārmaiņas" at bounding box center [421, 384] width 229 height 31
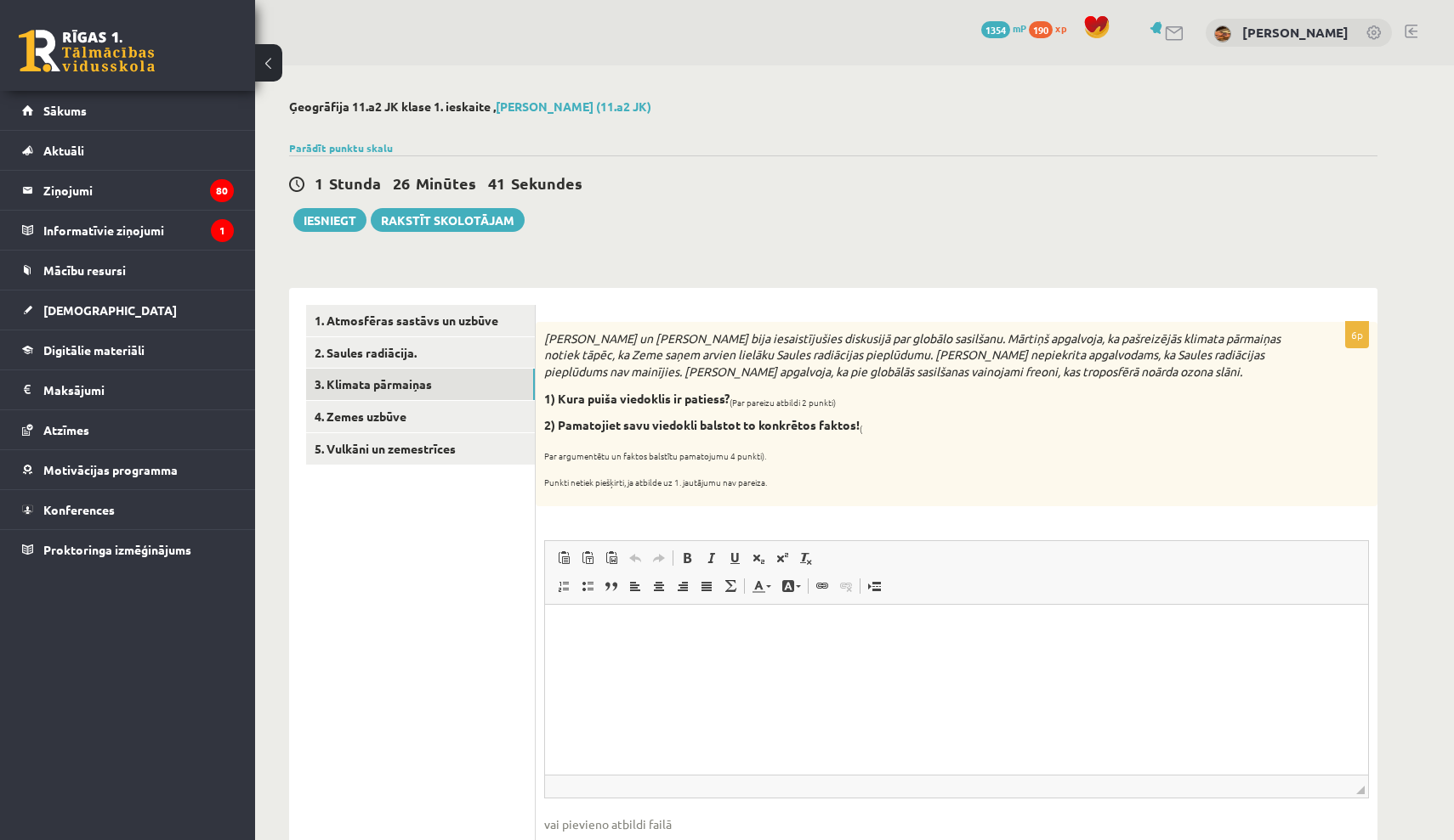
drag, startPoint x: 546, startPoint y: 339, endPoint x: 804, endPoint y: 477, distance: 292.6
copy div "[PERSON_NAME] un [PERSON_NAME] bija iesaistījušies diskusijā par globālo sasilš…"
click at [687, 639] on html at bounding box center [956, 630] width 823 height 52
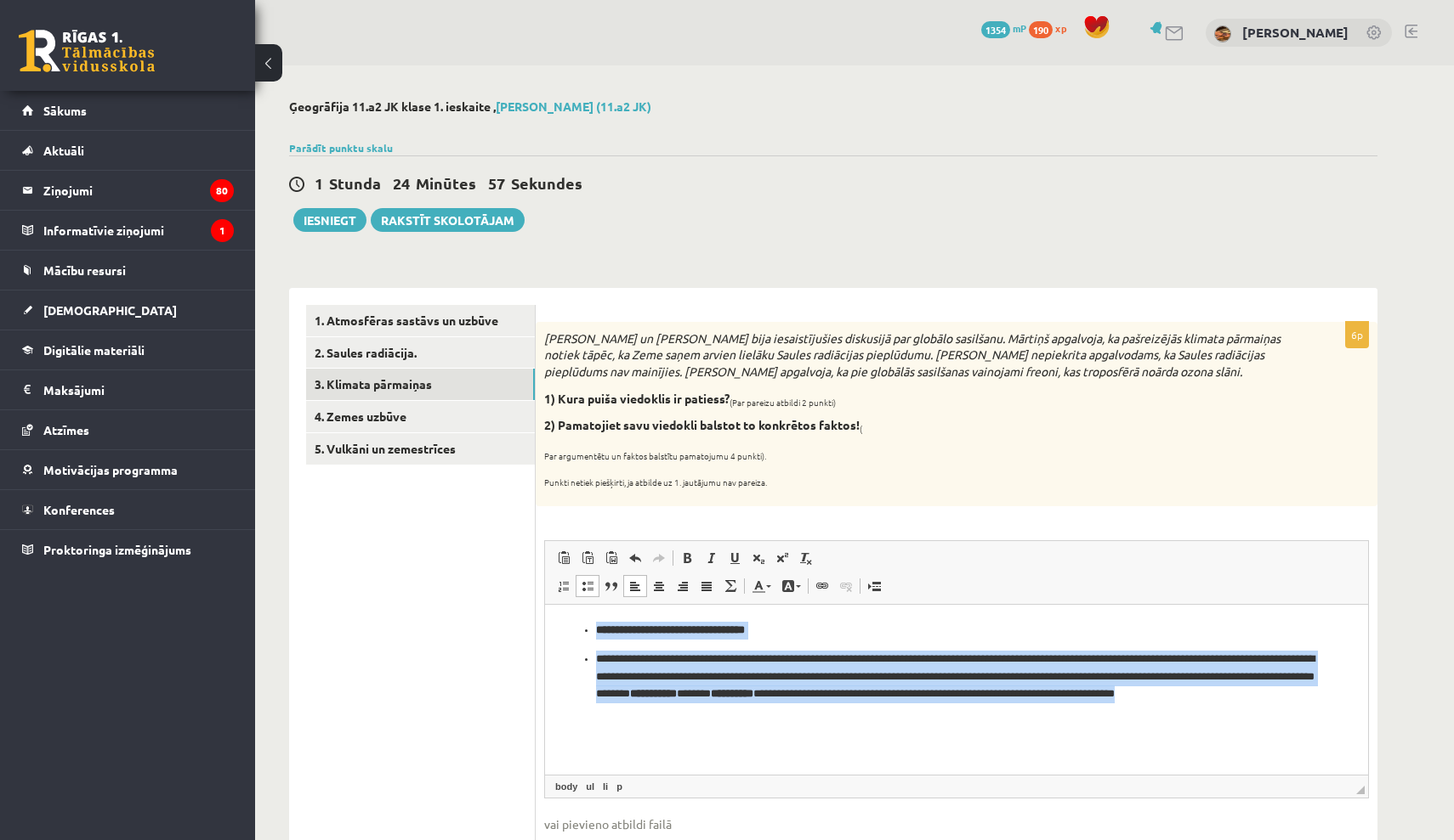
drag, startPoint x: 585, startPoint y: 633, endPoint x: 902, endPoint y: 765, distance: 343.4
click at [902, 735] on html "**********" at bounding box center [956, 670] width 823 height 131
click at [686, 553] on span at bounding box center [687, 558] width 13 height 13
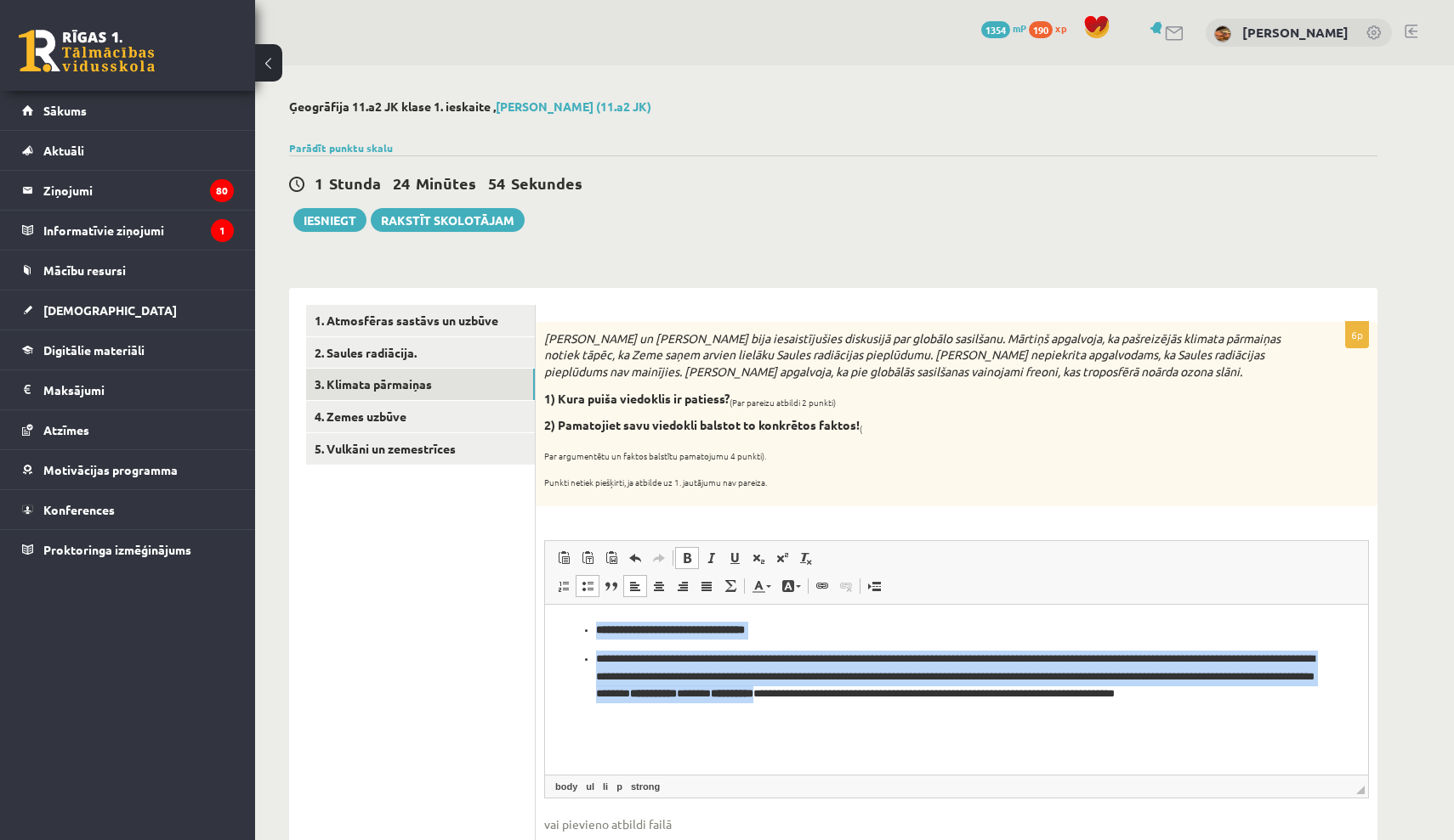
click at [686, 553] on span at bounding box center [687, 558] width 13 height 13
click at [721, 554] on link "Курсив Комбинация клавиш Command+I" at bounding box center [710, 558] width 24 height 22
click at [683, 557] on span at bounding box center [687, 558] width 13 height 13
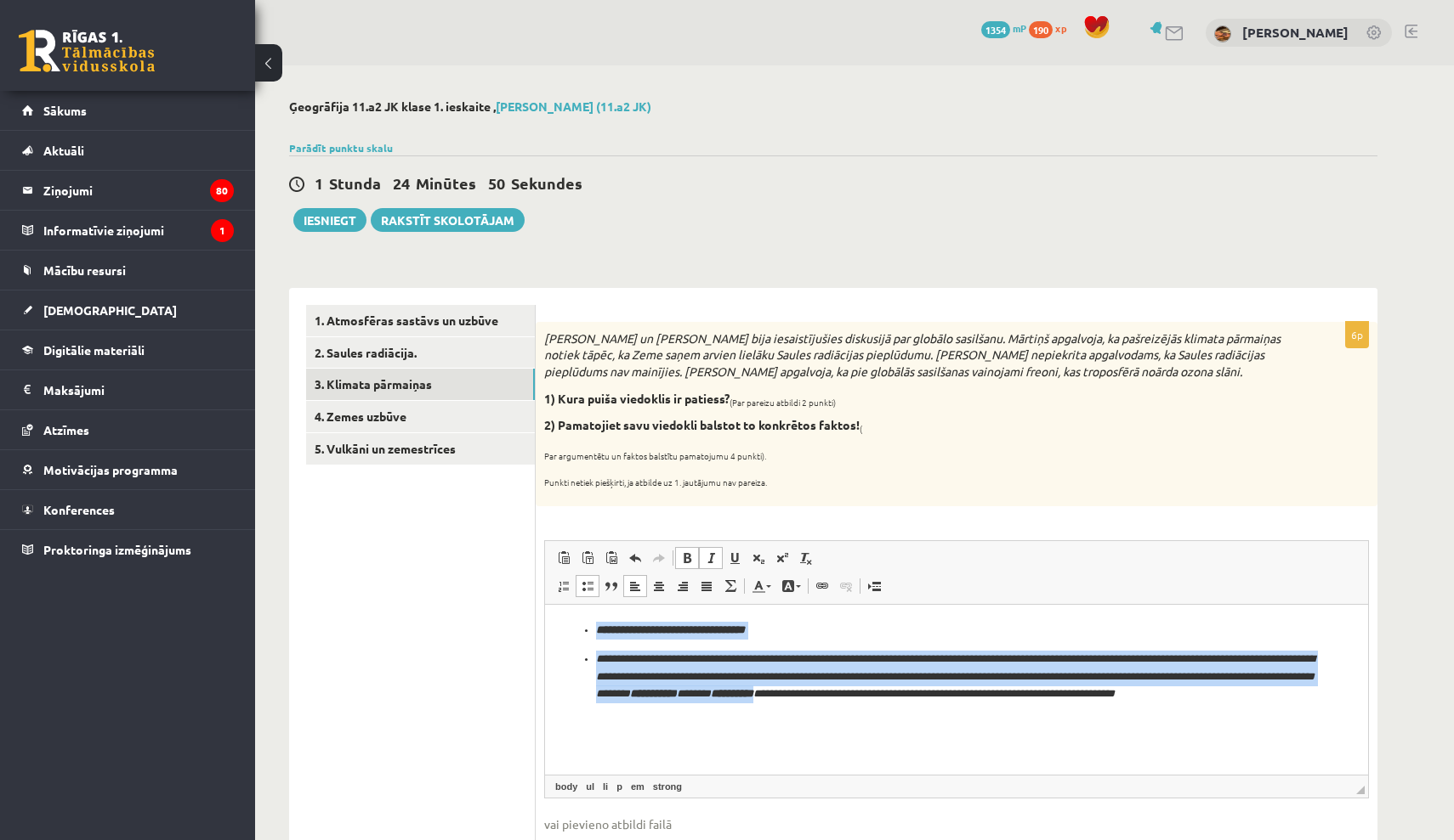
click at [710, 557] on span at bounding box center [710, 558] width 13 height 13
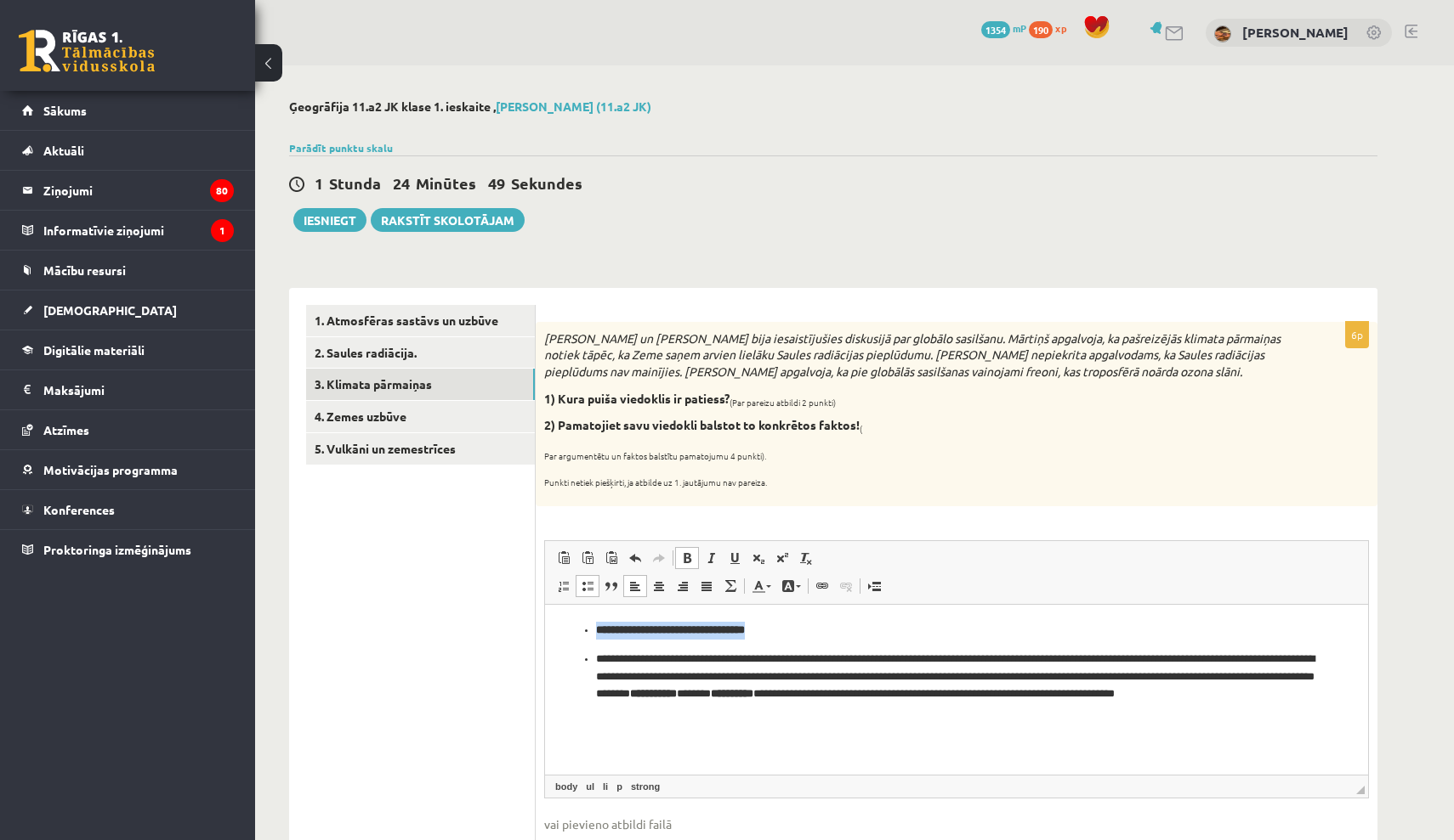
click at [682, 556] on span at bounding box center [687, 558] width 13 height 13
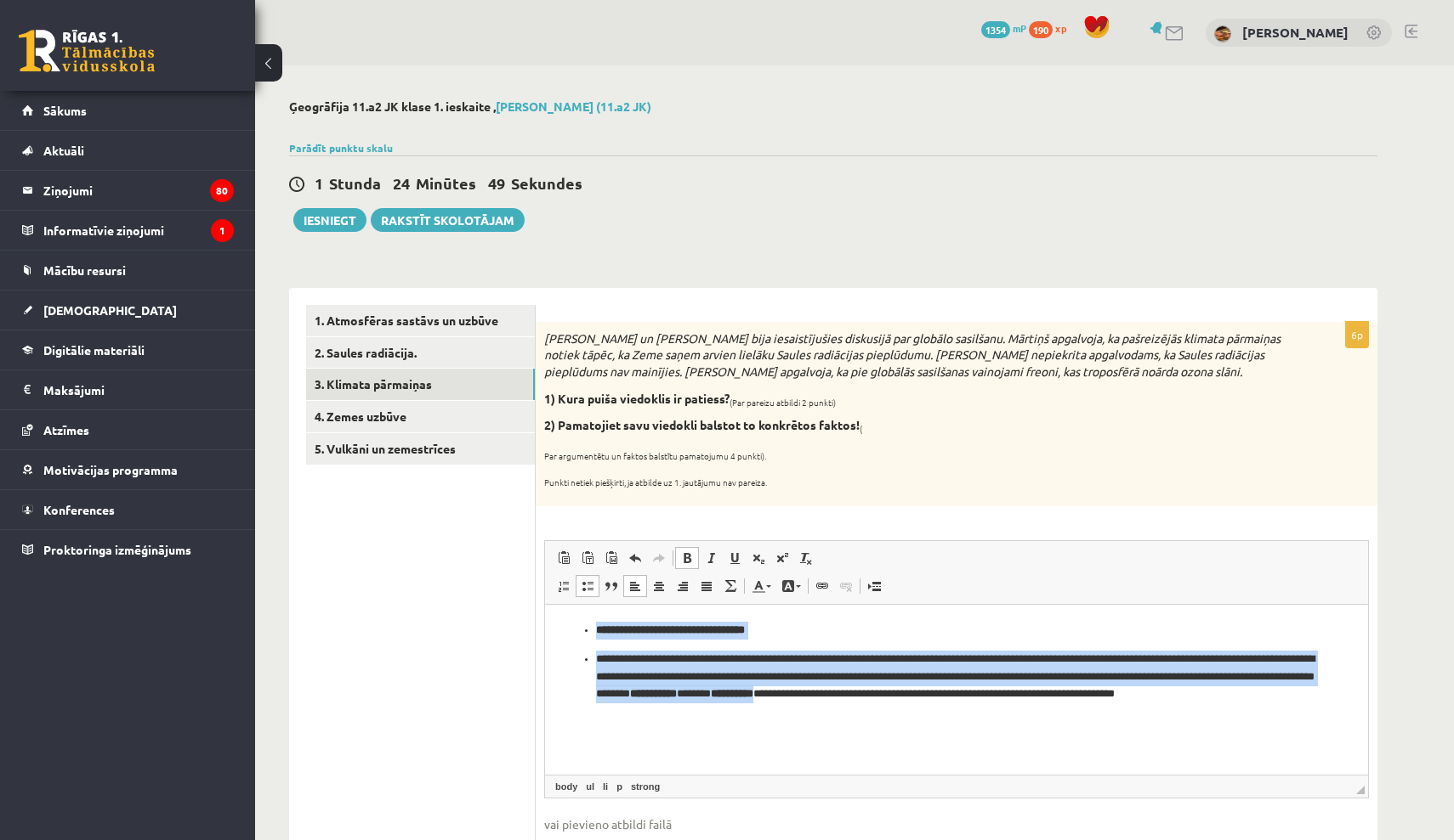
click at [682, 557] on span at bounding box center [687, 558] width 13 height 13
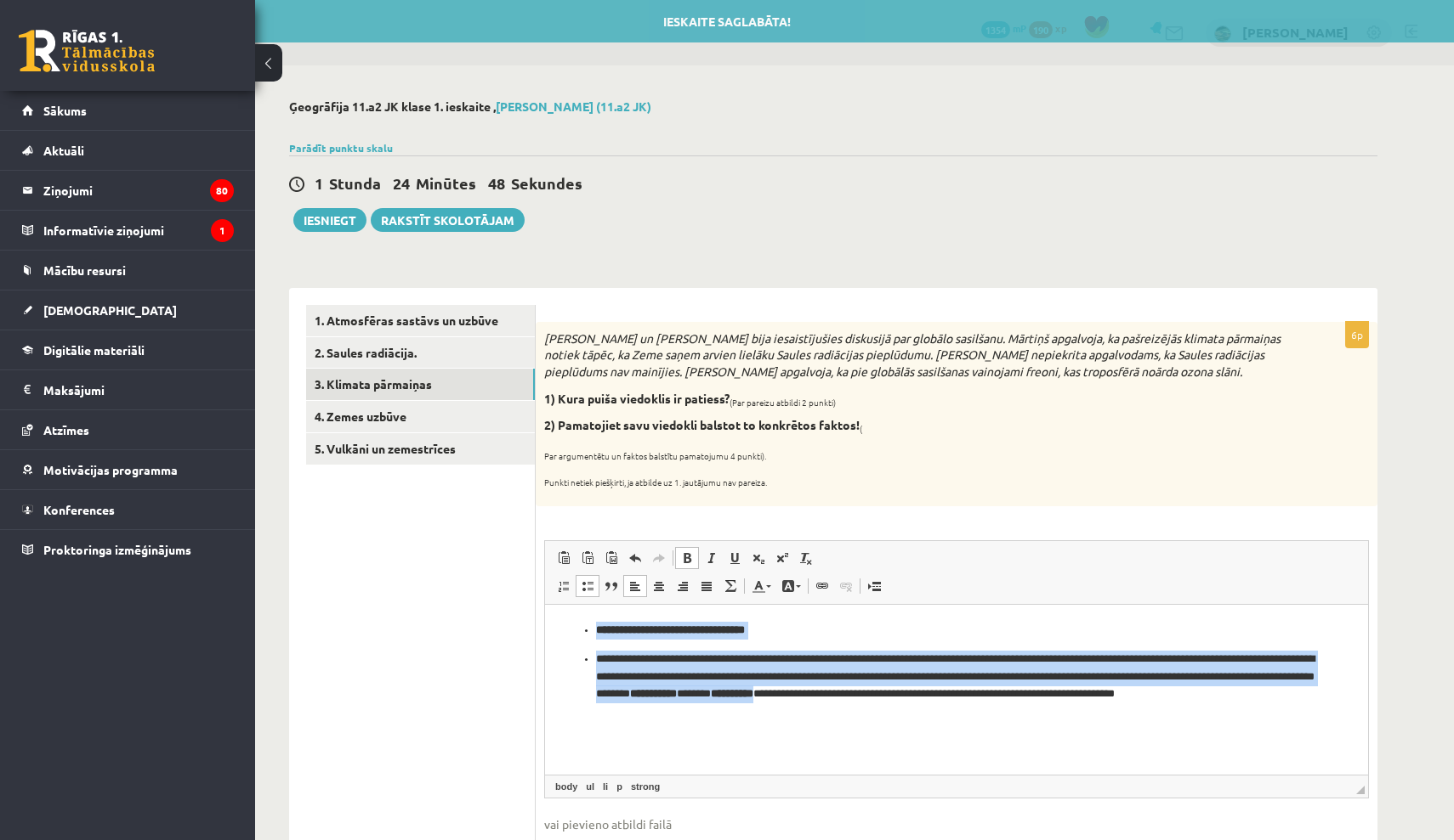
click at [587, 584] on span at bounding box center [587, 586] width 13 height 13
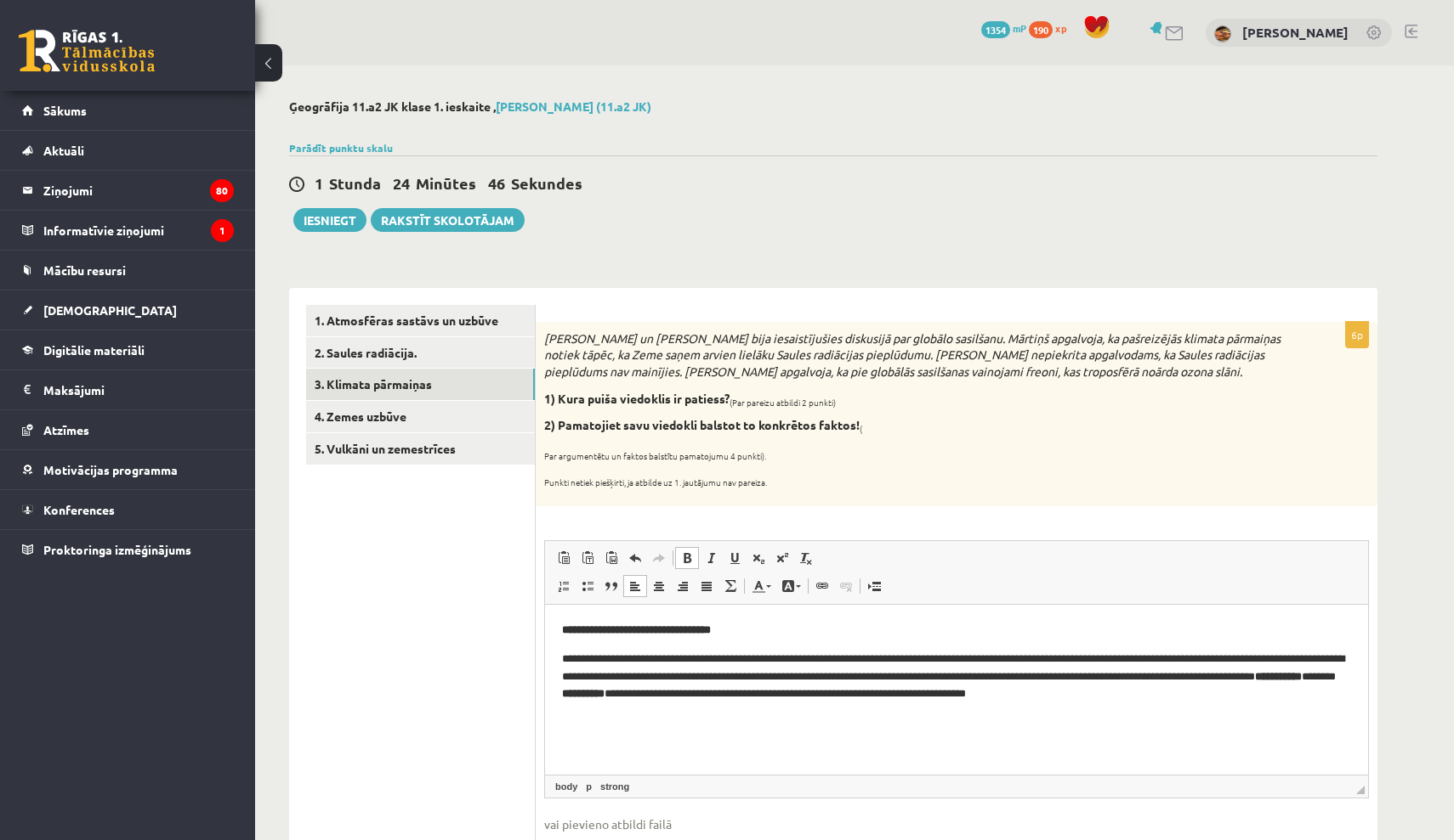
click at [605, 653] on p "**********" at bounding box center [956, 675] width 789 height 51
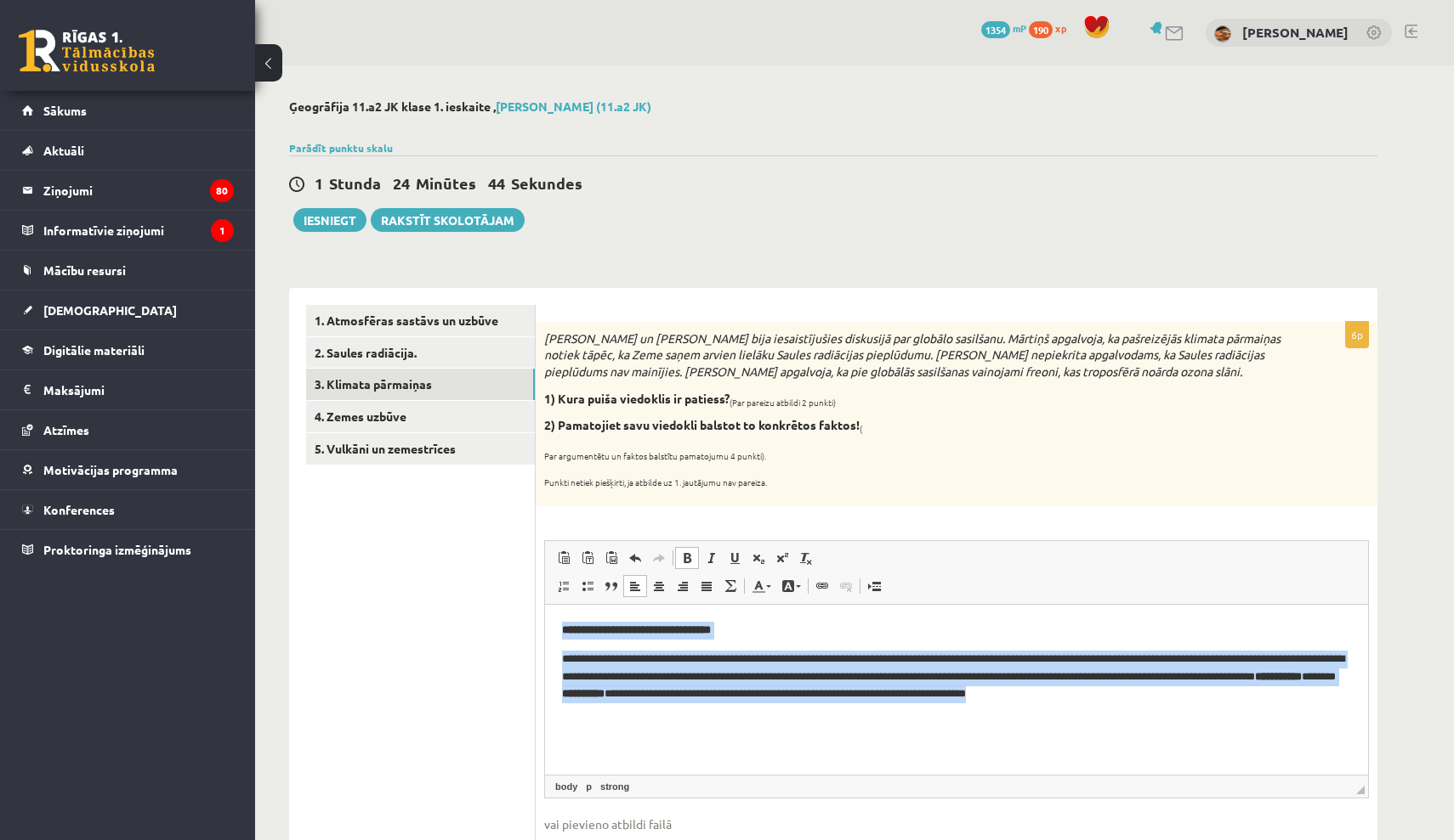
drag, startPoint x: 559, startPoint y: 633, endPoint x: 902, endPoint y: 720, distance: 353.9
click at [902, 718] on html "**********" at bounding box center [956, 661] width 823 height 114
click at [688, 560] on span at bounding box center [687, 558] width 13 height 13
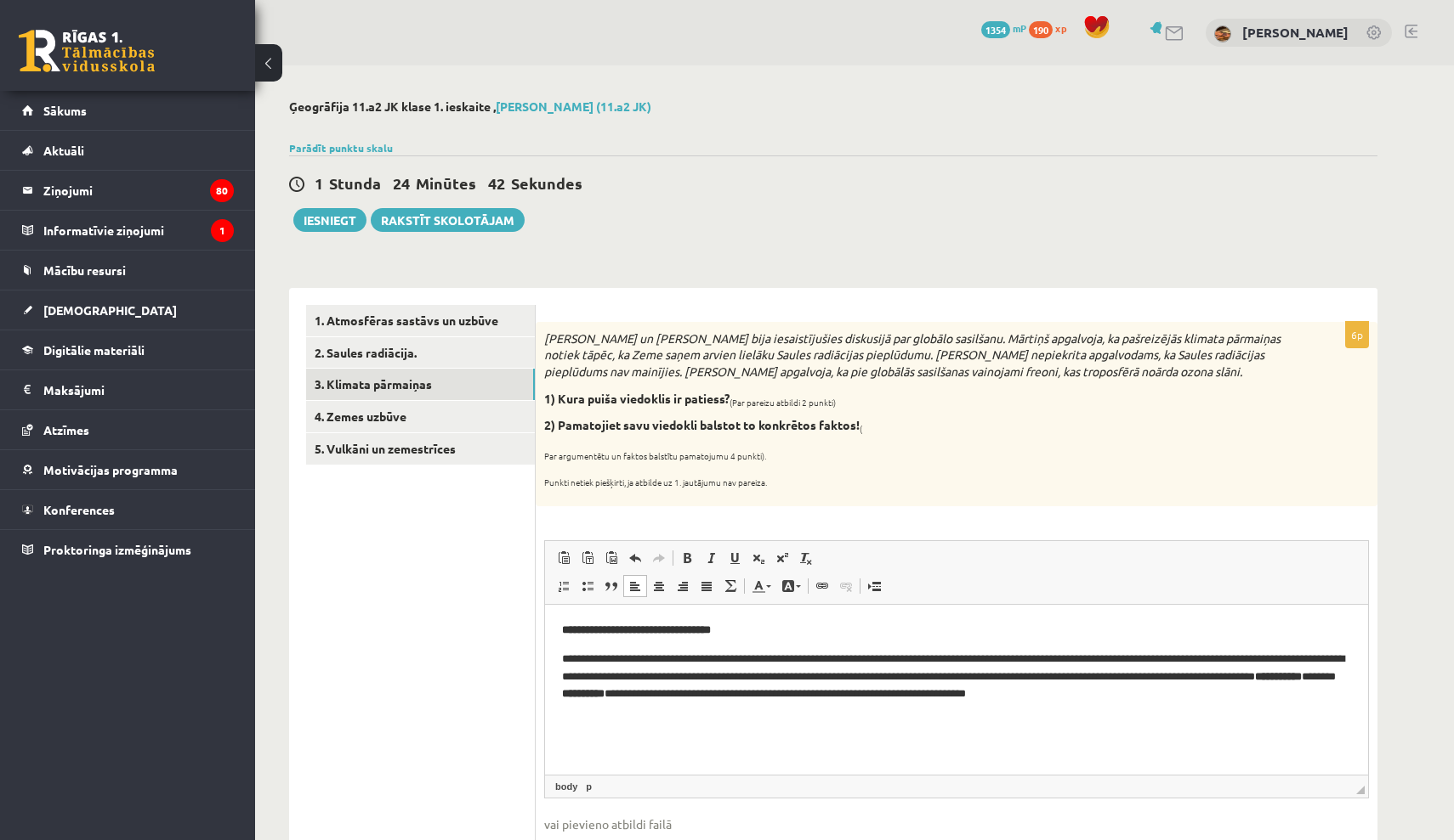
click at [623, 716] on html "**********" at bounding box center [956, 661] width 823 height 114
drag, startPoint x: 561, startPoint y: 632, endPoint x: 766, endPoint y: 650, distance: 205.8
click at [766, 650] on html "**********" at bounding box center [956, 661] width 823 height 114
click at [741, 630] on p "**********" at bounding box center [956, 630] width 789 height 18
drag, startPoint x: 18, startPoint y: 29, endPoint x: 188, endPoint y: 35, distance: 170.1
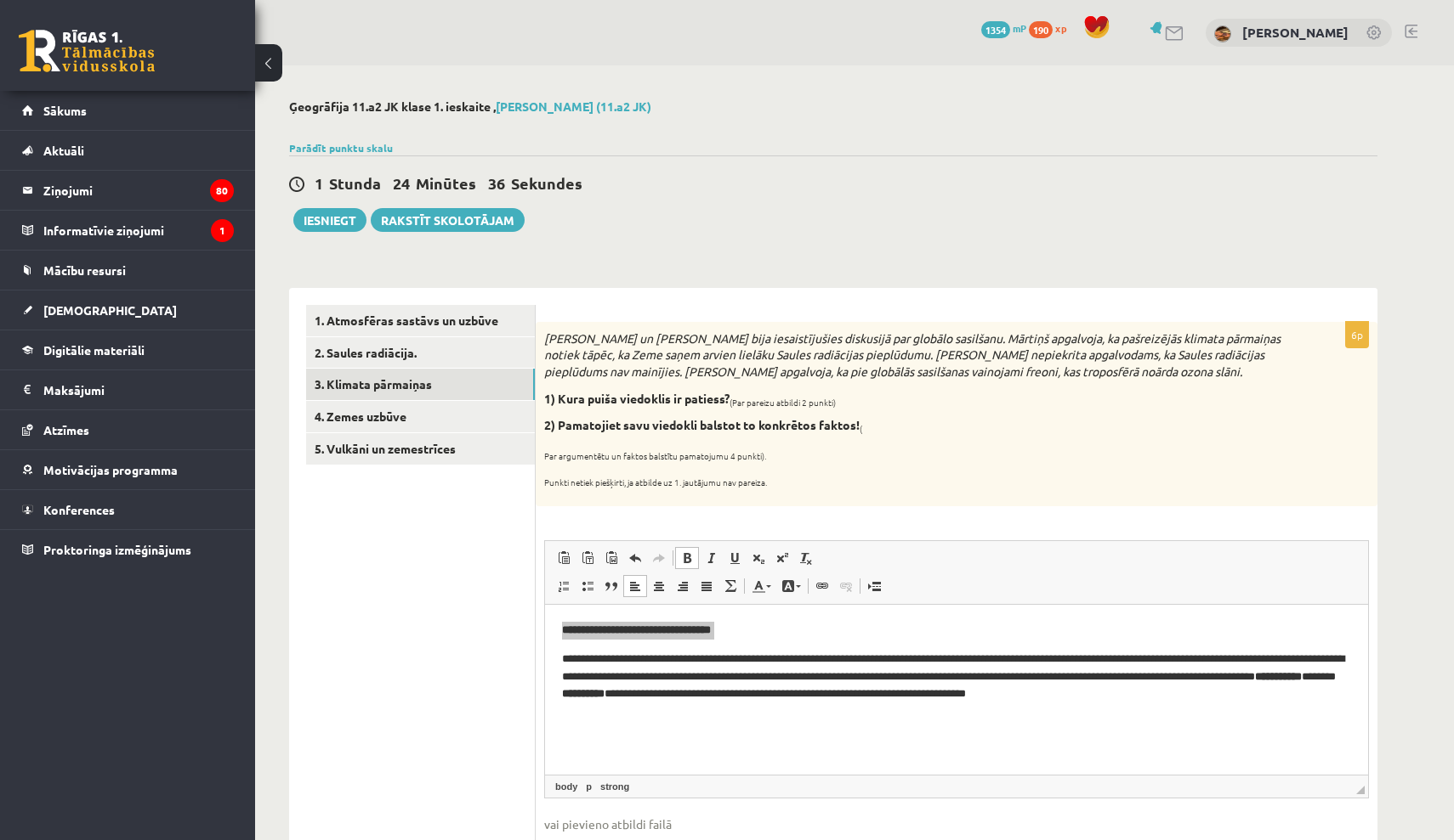
drag, startPoint x: 232, startPoint y: 2, endPoint x: 907, endPoint y: 522, distance: 852.1
click at [907, 522] on div "6p [PERSON_NAME] un [PERSON_NAME] bija iesaistījušies diskusijā par globālo sas…" at bounding box center [957, 608] width 841 height 572
click at [687, 559] on span at bounding box center [687, 558] width 13 height 13
click at [787, 669] on p "**********" at bounding box center [956, 675] width 789 height 51
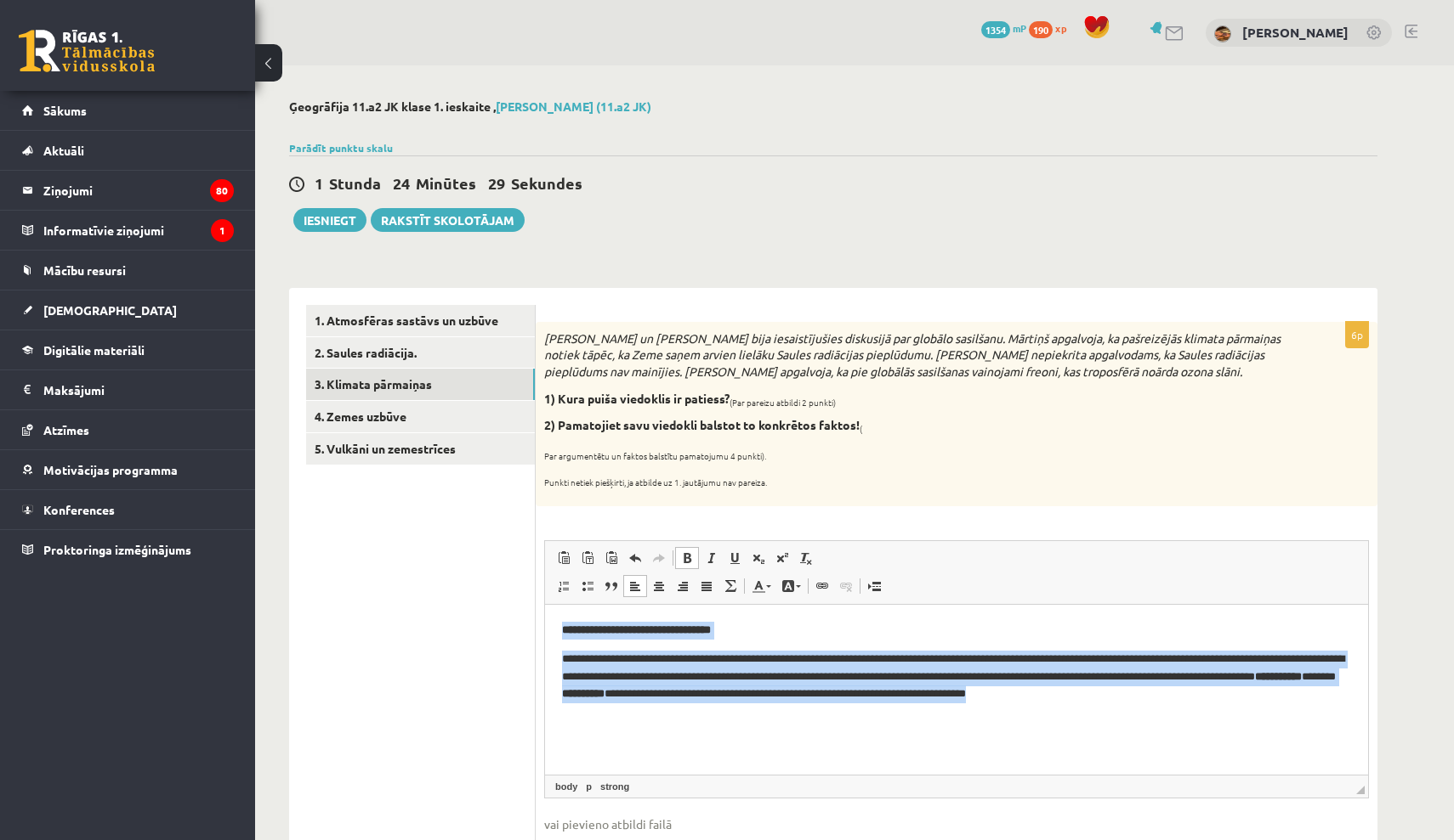
drag, startPoint x: 554, startPoint y: 631, endPoint x: 1247, endPoint y: 734, distance: 700.6
click at [1247, 718] on html "**********" at bounding box center [956, 661] width 823 height 114
click at [688, 561] on span at bounding box center [687, 558] width 13 height 13
click at [852, 647] on body "**********" at bounding box center [956, 661] width 789 height 79
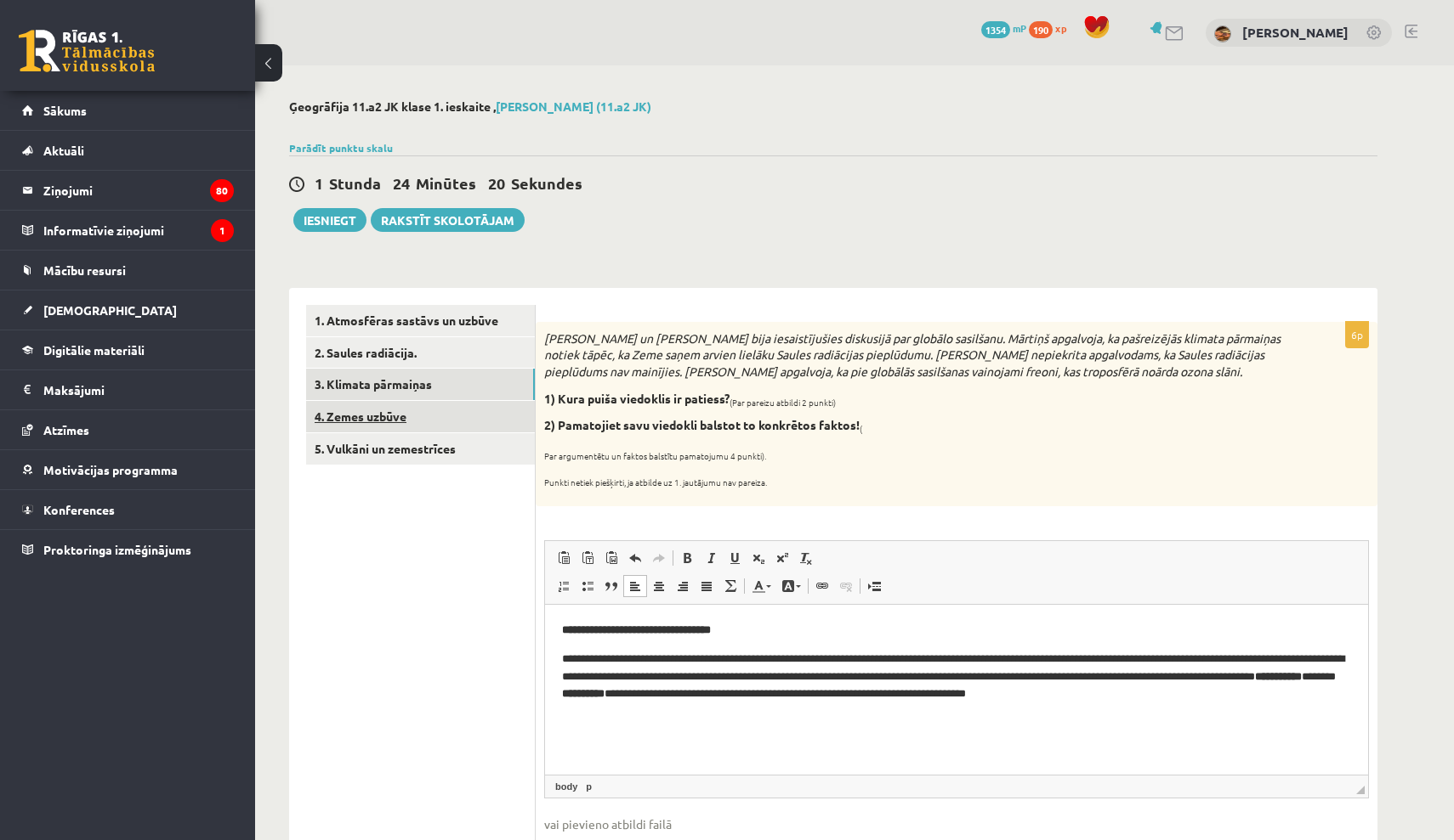
click at [380, 414] on link "4. Zemes uzbūve" at bounding box center [421, 416] width 229 height 31
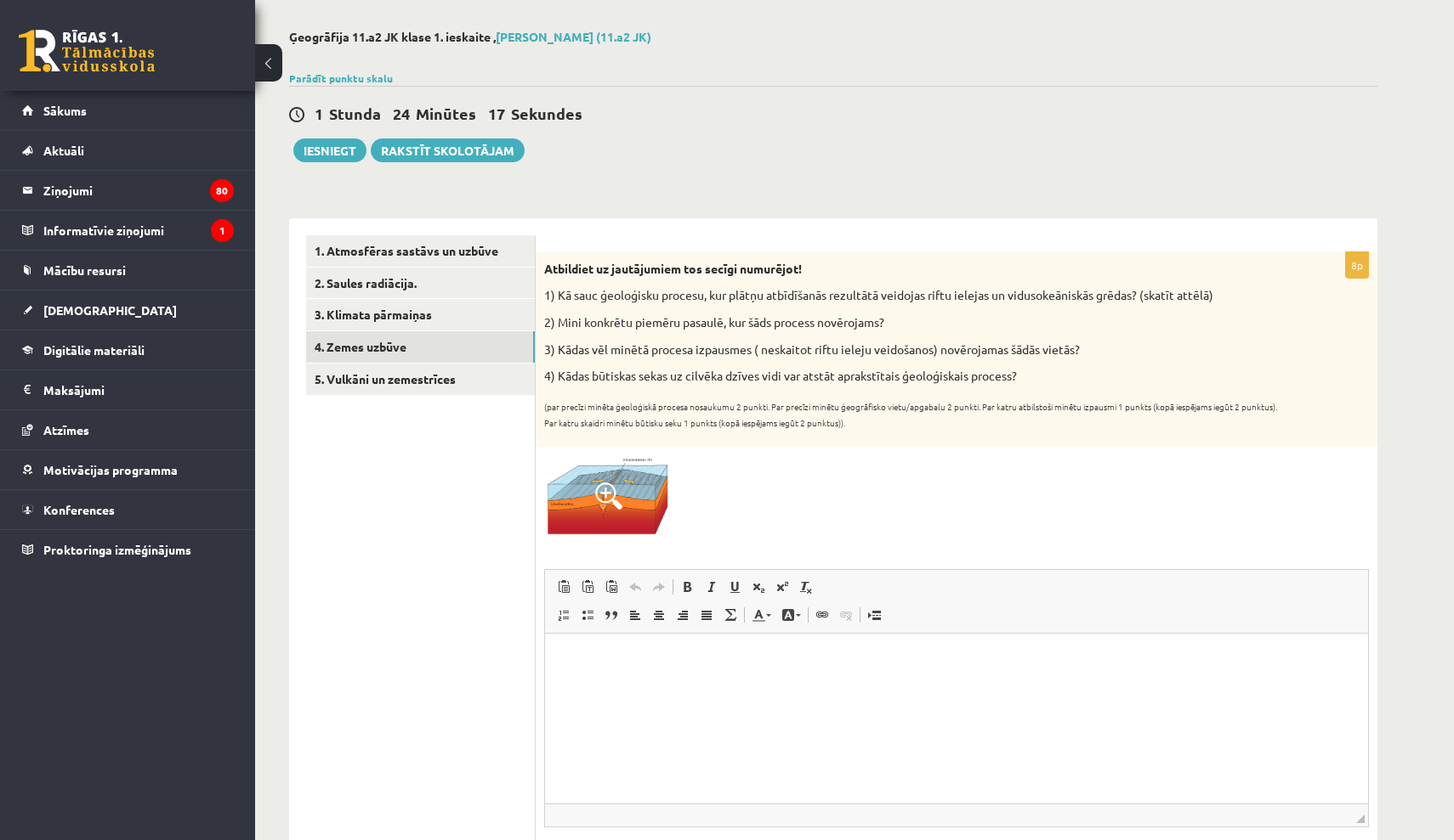
scroll to position [71, 0]
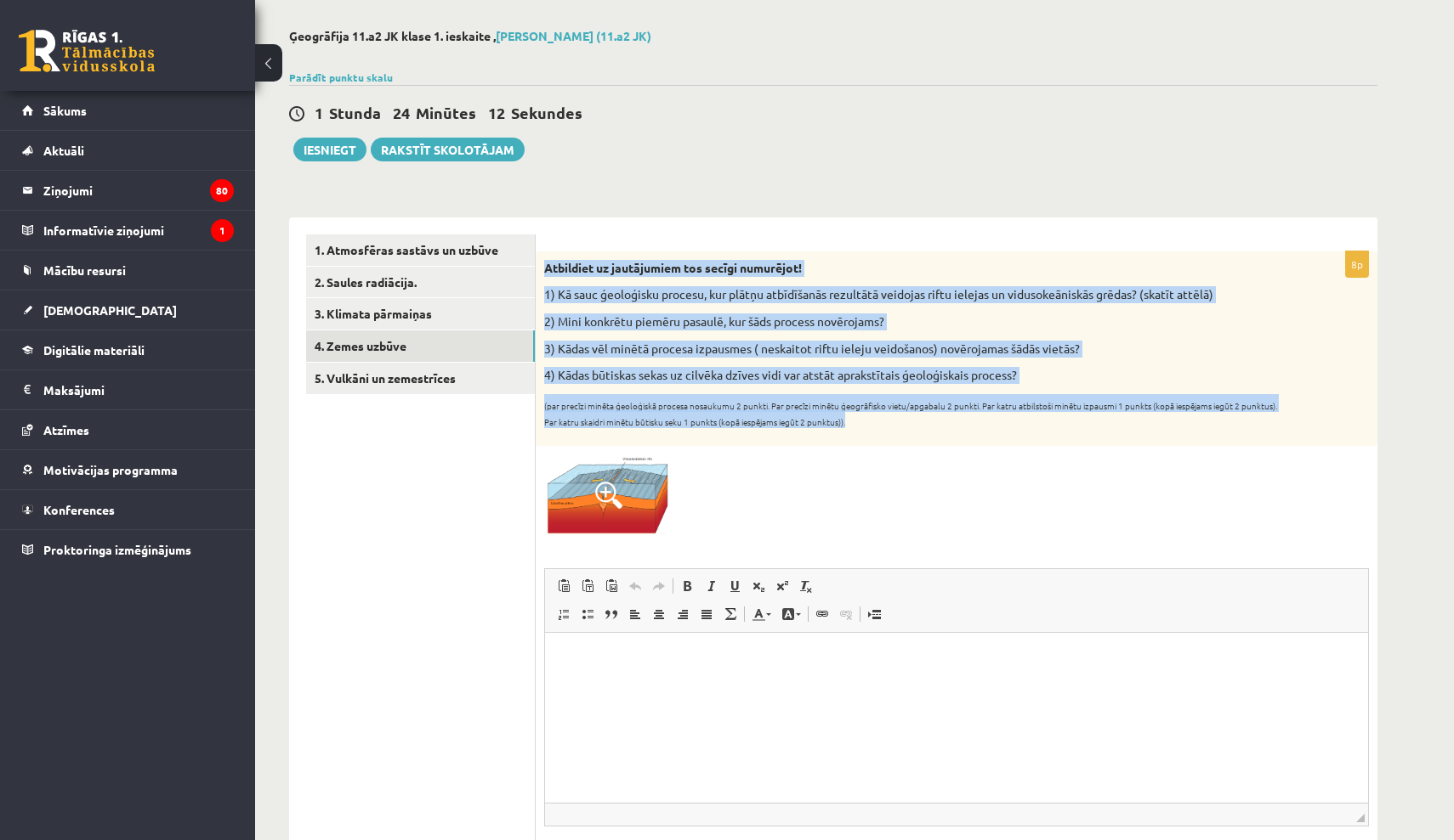
drag, startPoint x: 547, startPoint y: 261, endPoint x: 922, endPoint y: 435, distance: 413.4
copy div "Atbildiet uz jautājumiem tos secīgi numurējot! 1) Kā sauc ģeoloģisku procesu, k…"
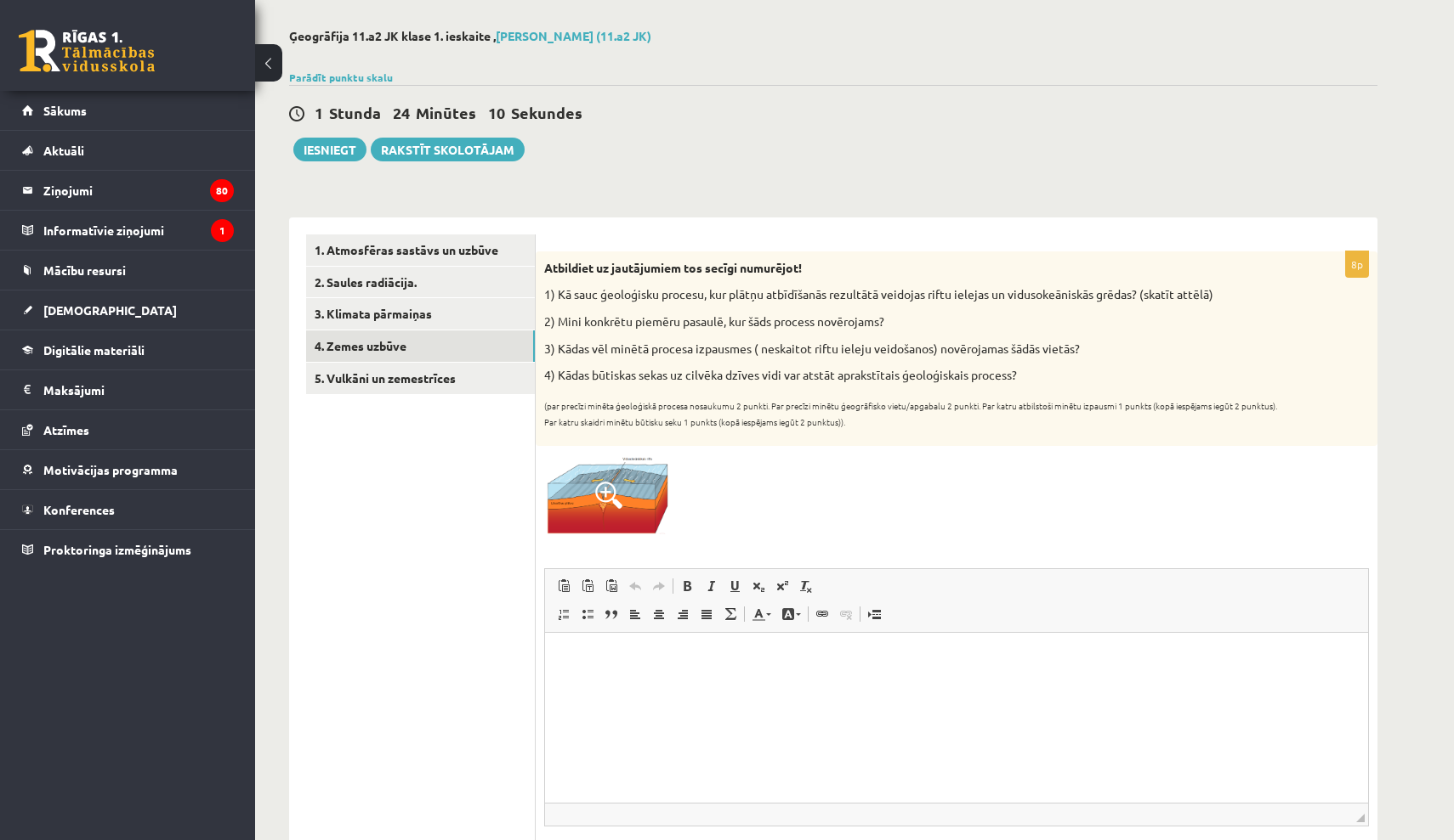
click at [933, 464] on div at bounding box center [956, 494] width 824 height 79
click at [736, 662] on p "Визуальный текстовый редактор, wiswyg-editor-user-answer-47024840220040" at bounding box center [956, 659] width 789 height 18
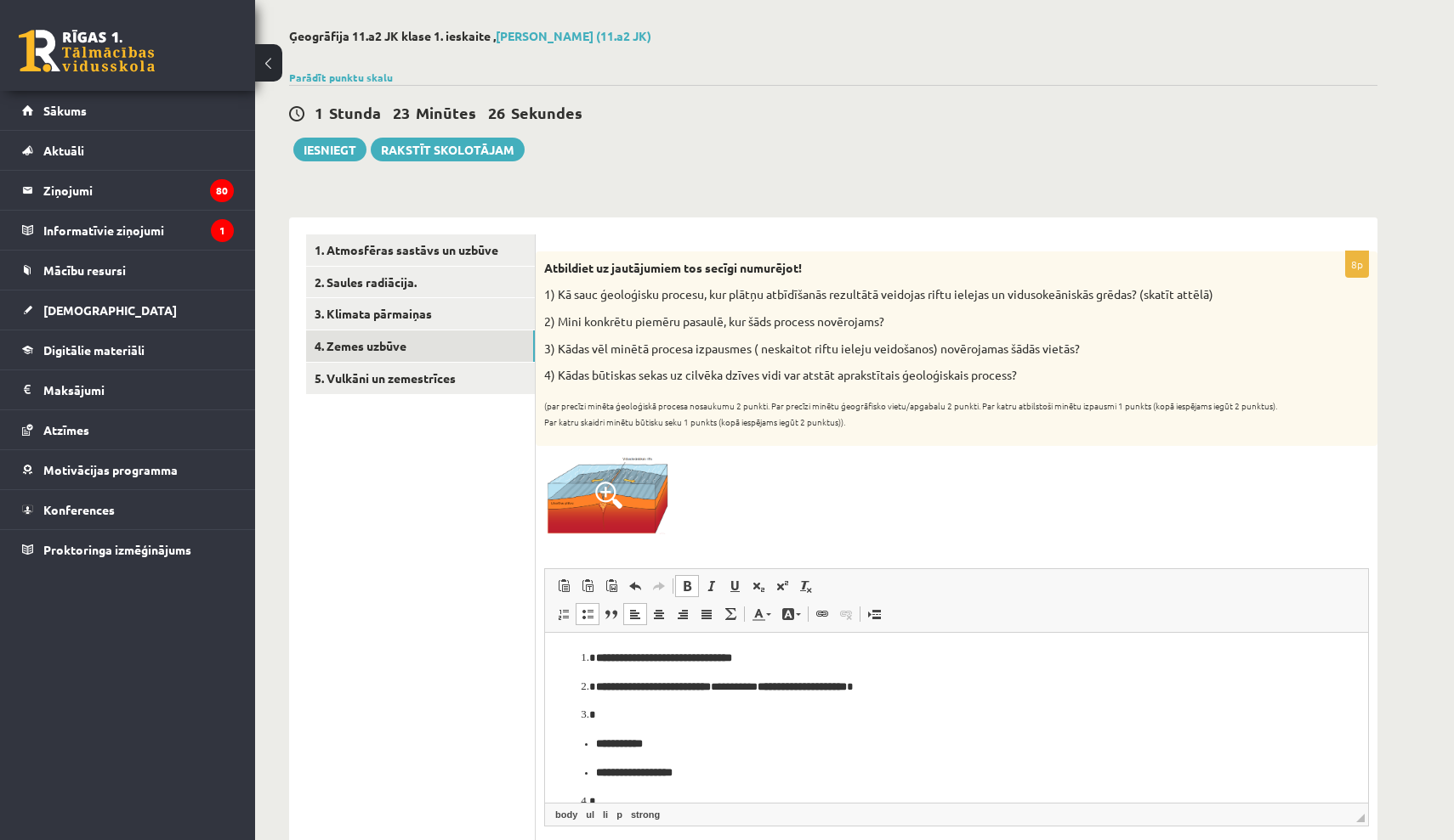
scroll to position [0, 0]
click at [572, 747] on ul "**********" at bounding box center [956, 759] width 789 height 46
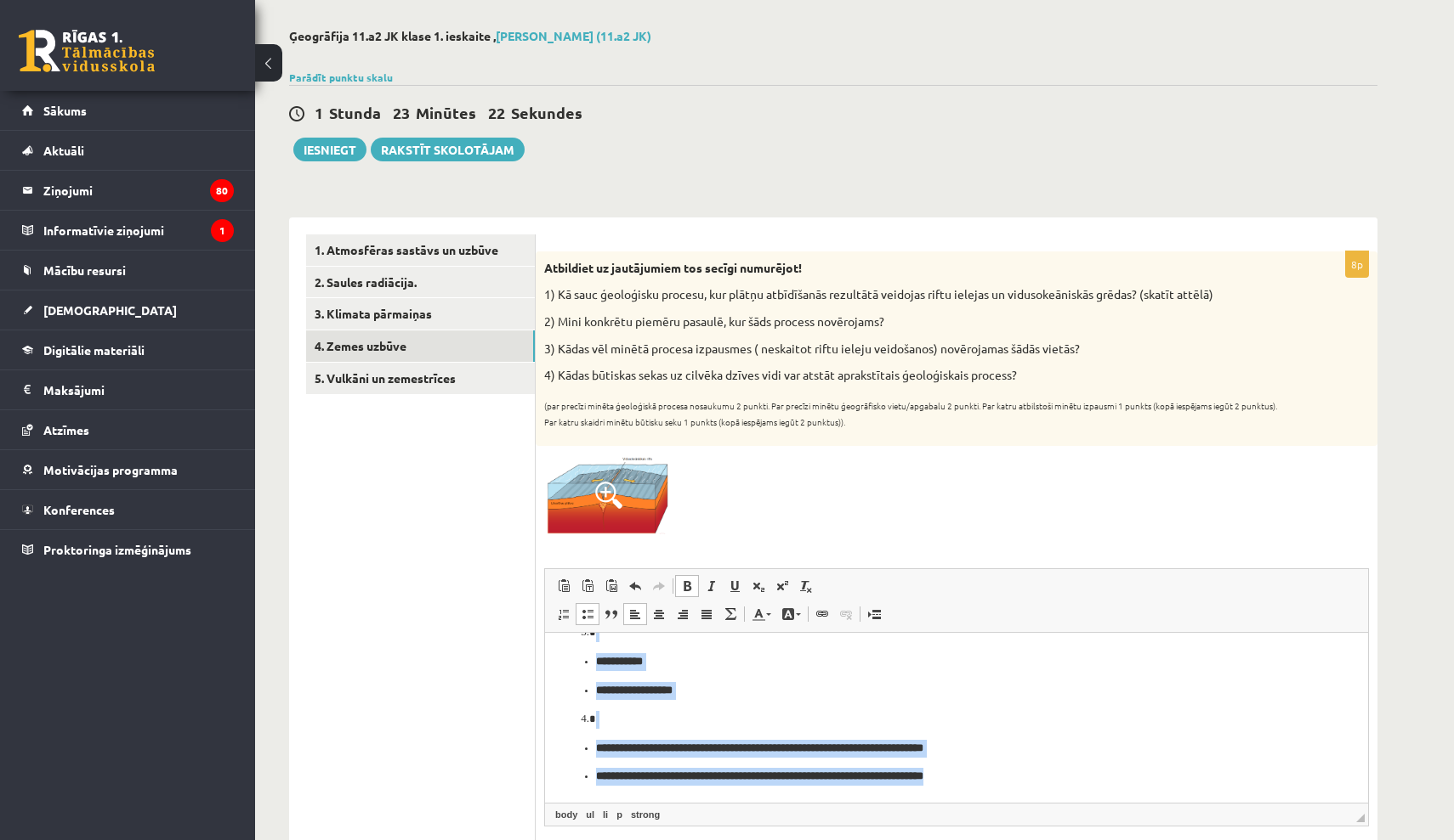
scroll to position [4, 0]
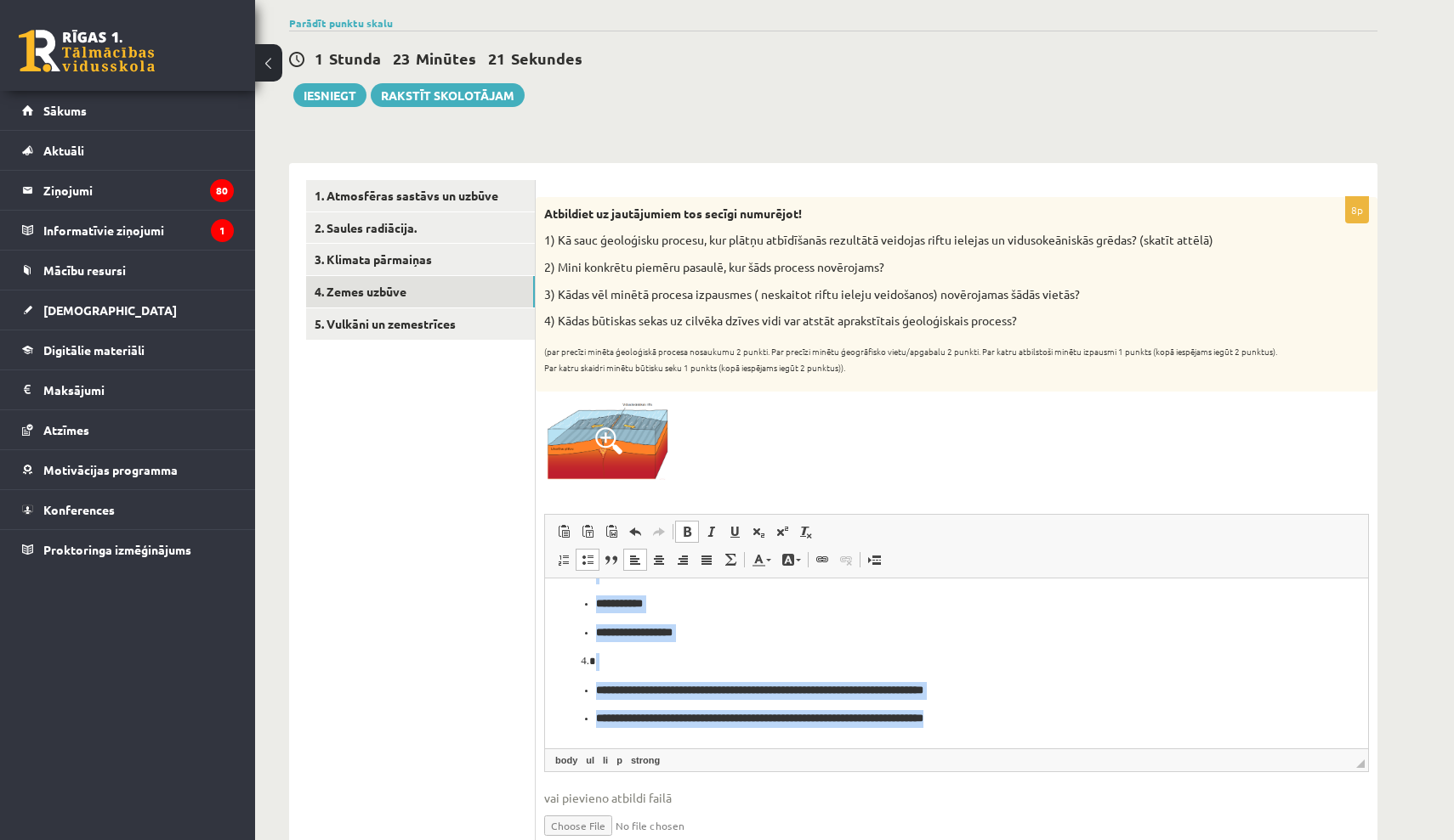
drag, startPoint x: 574, startPoint y: 598, endPoint x: 1471, endPoint y: 1327, distance: 1155.9
click at [993, 745] on html "**********" at bounding box center [956, 619] width 823 height 253
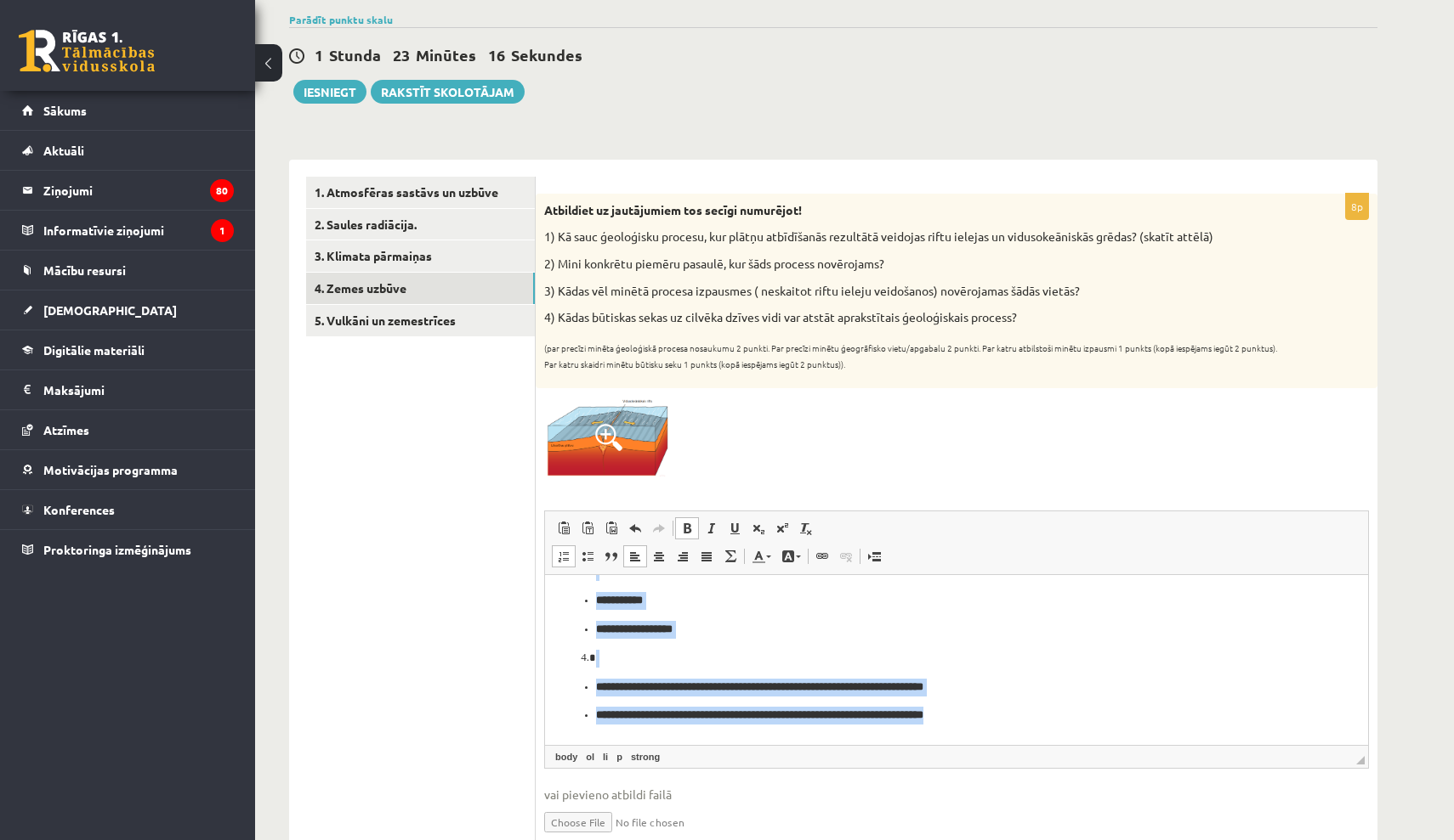
click at [562, 555] on span at bounding box center [564, 556] width 13 height 13
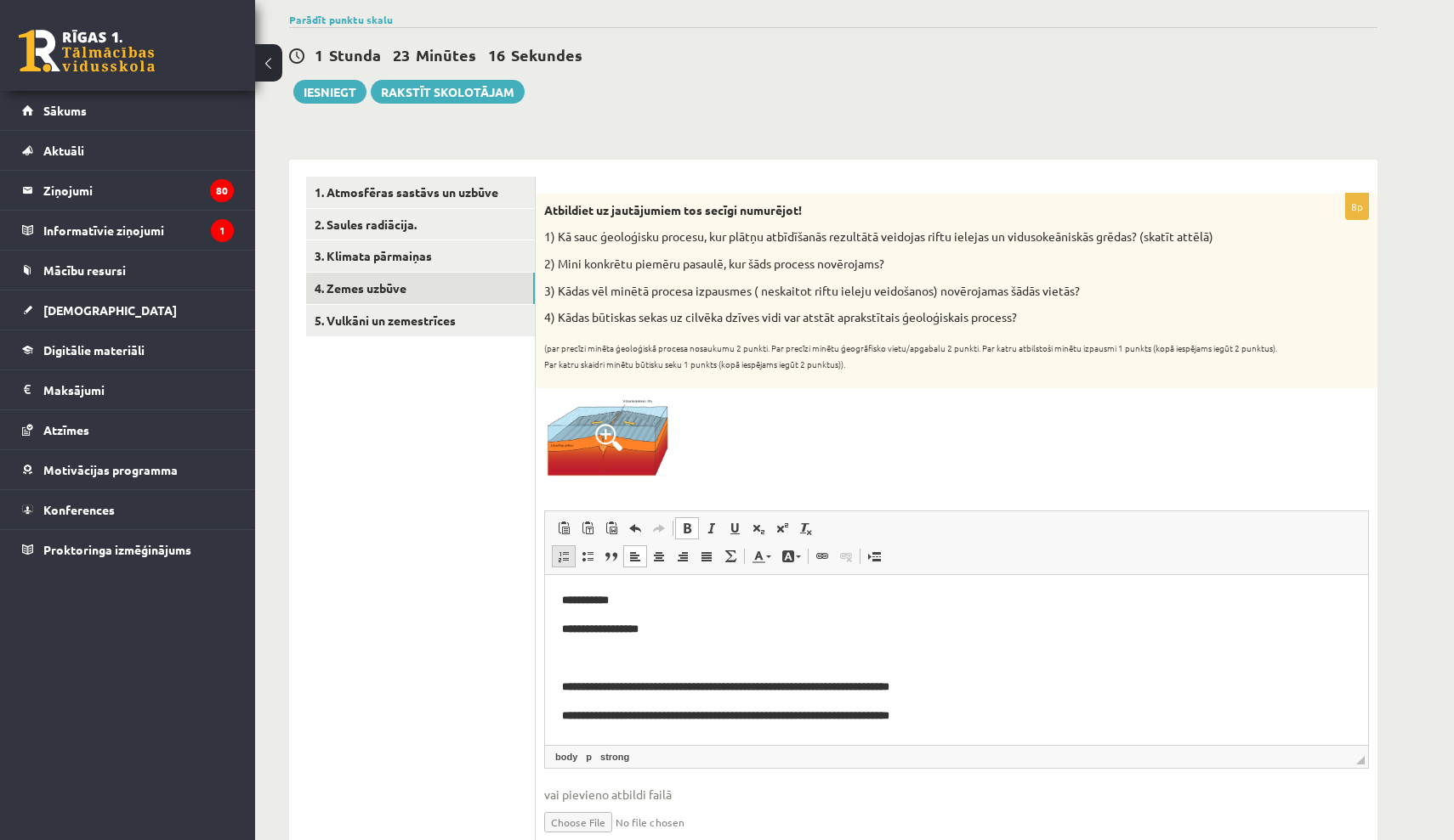
scroll to position [78, 0]
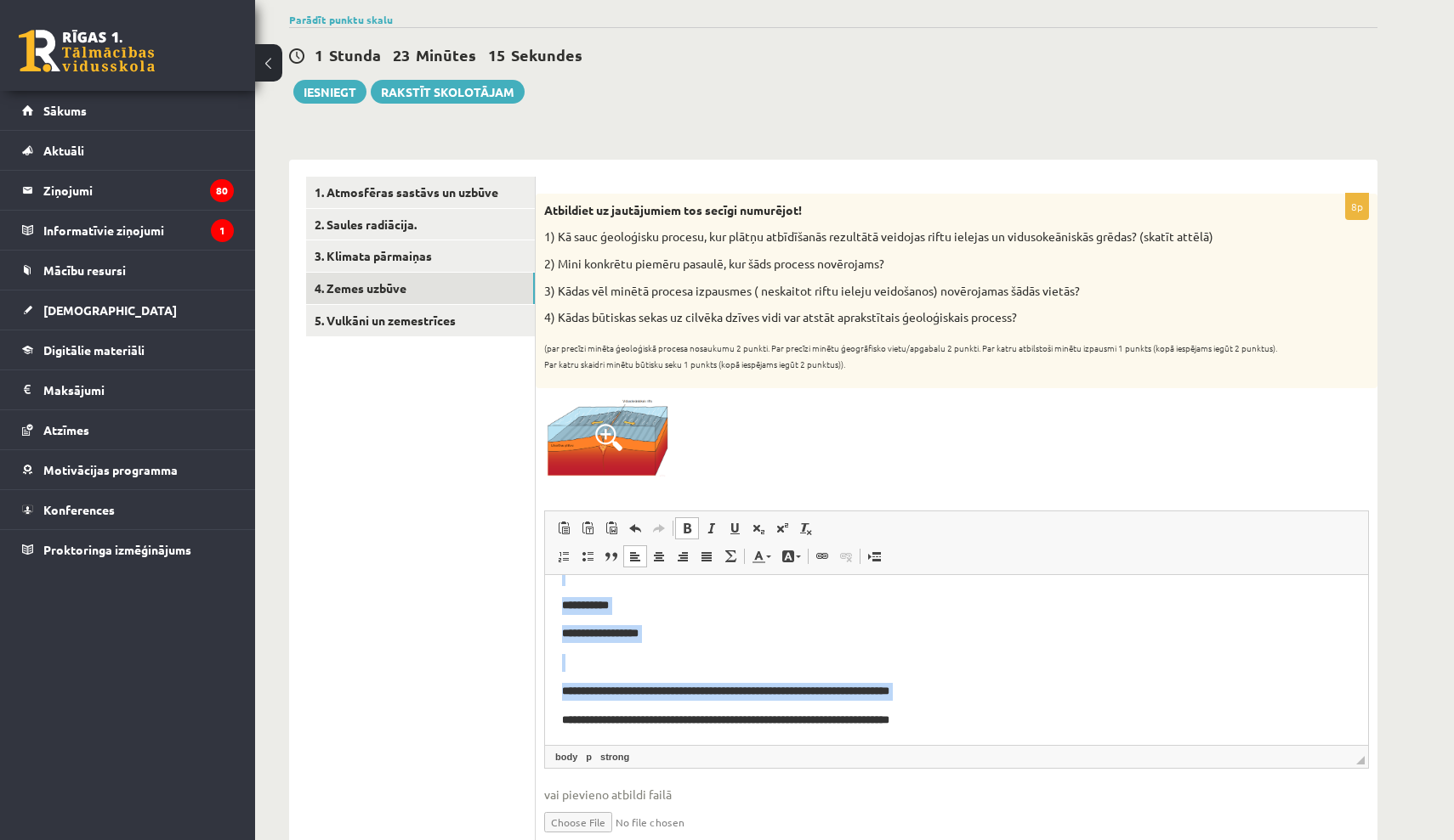
click at [689, 688] on strong "**********" at bounding box center [725, 691] width 327 height 11
click at [571, 668] on p "Визуальный текстовый редактор, wiswyg-editor-user-answer-47024840220040" at bounding box center [956, 663] width 789 height 18
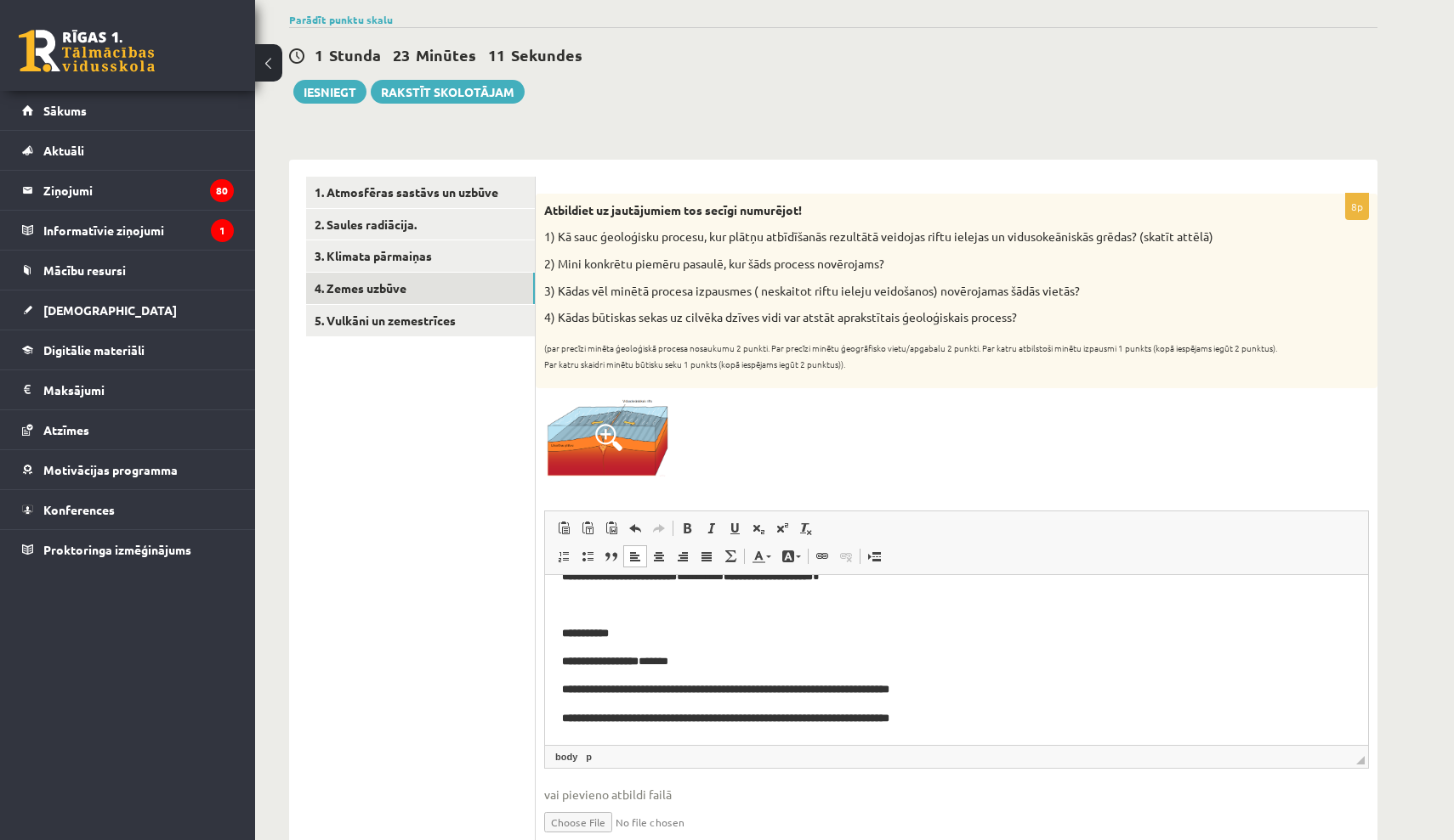
click at [573, 598] on p "Визуальный текстовый редактор, wiswyg-editor-user-answer-47024840220040" at bounding box center [956, 605] width 789 height 18
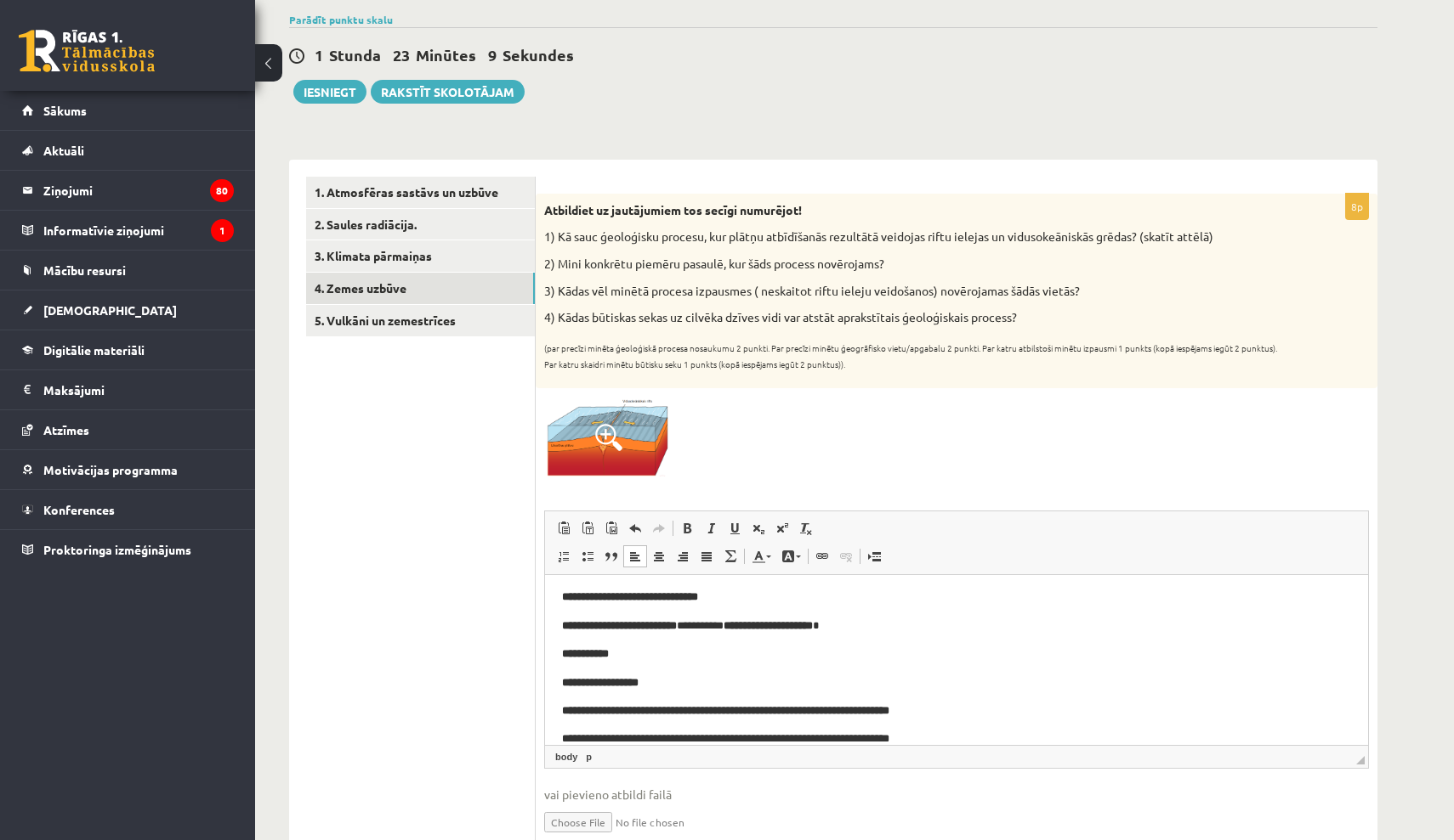
scroll to position [0, 0]
click at [772, 587] on html "**********" at bounding box center [956, 669] width 823 height 194
click at [772, 589] on p "**********" at bounding box center [956, 598] width 789 height 18
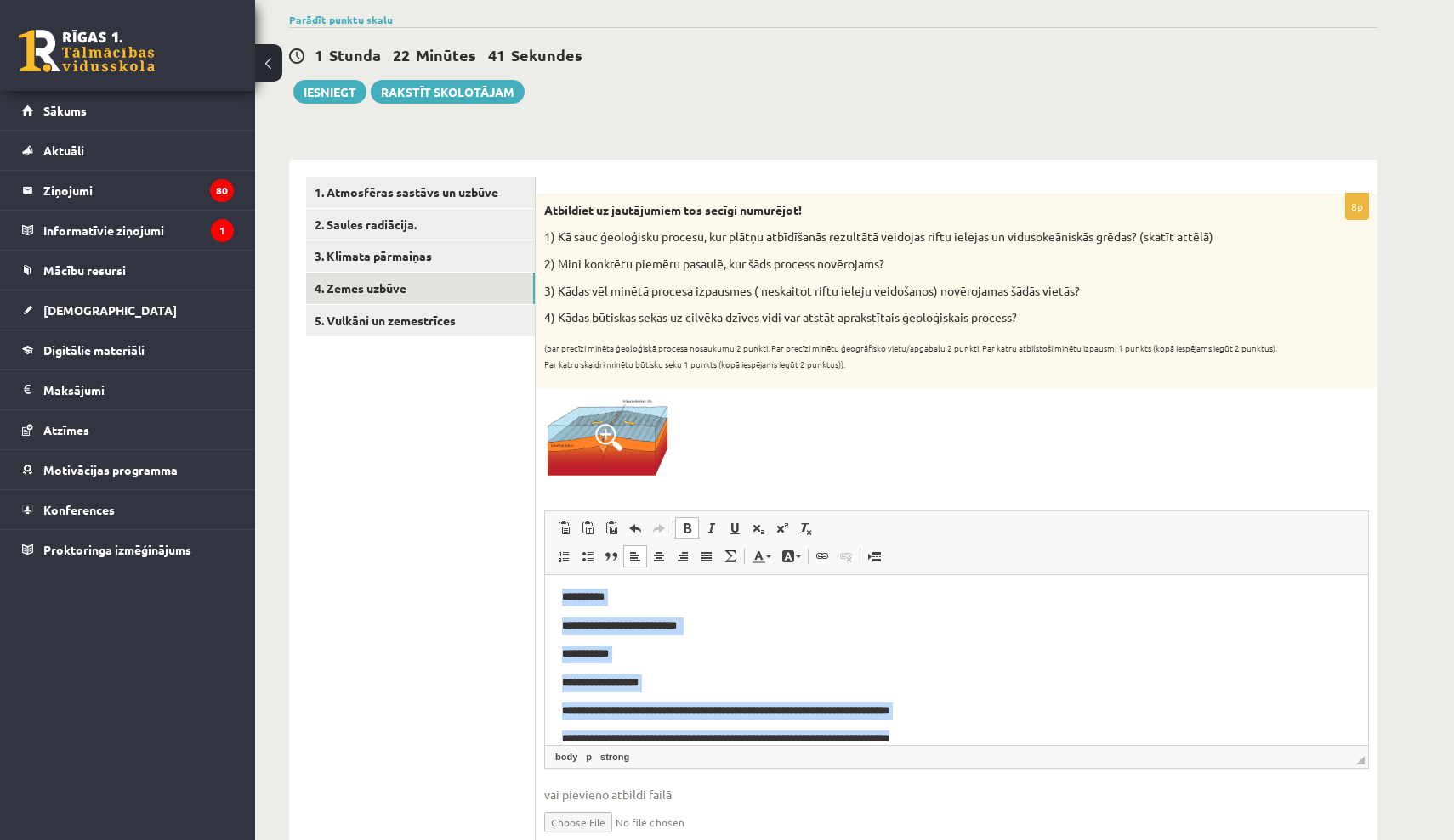
scroll to position [21, 0]
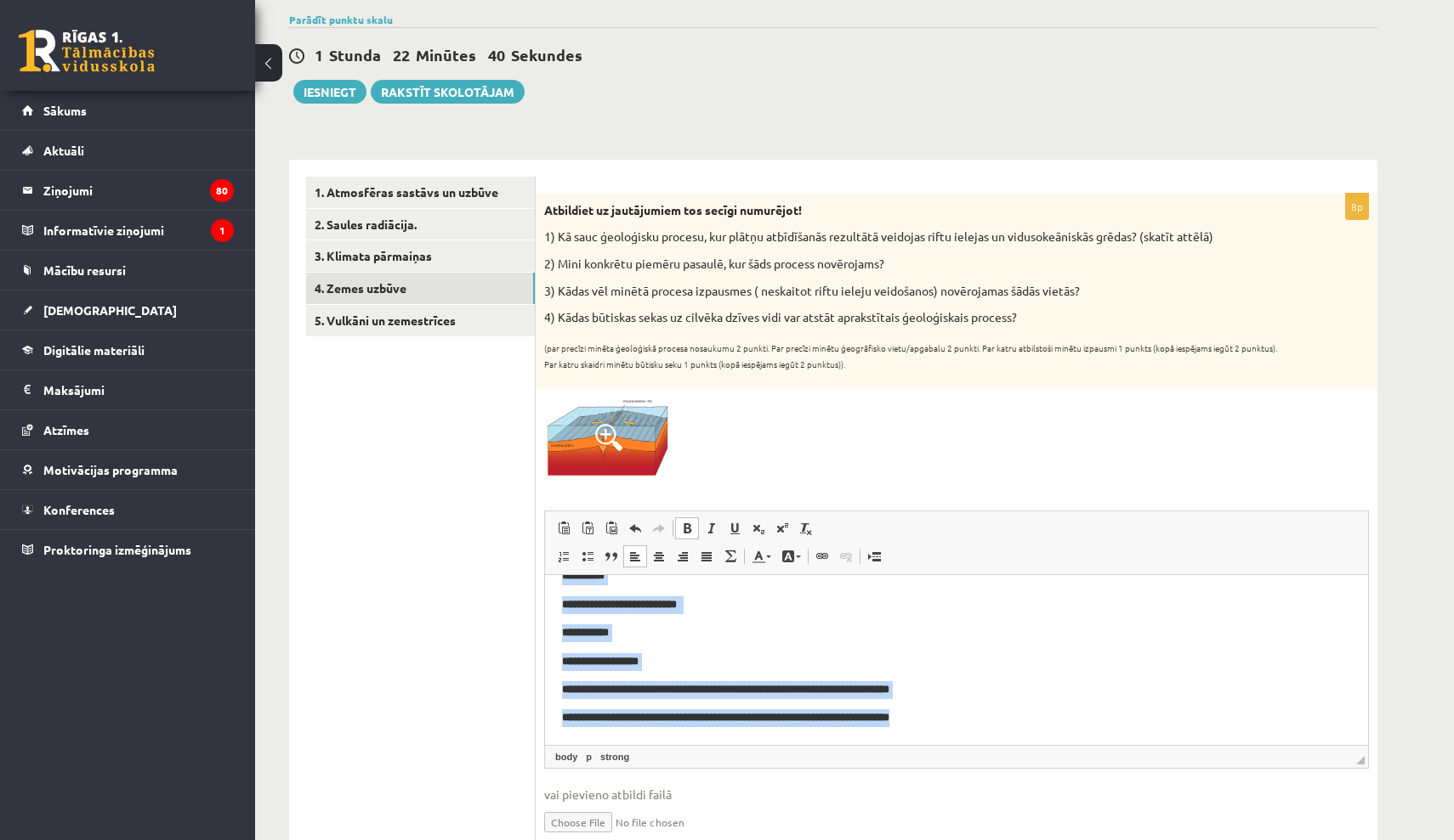
drag, startPoint x: 561, startPoint y: 588, endPoint x: 1588, endPoint y: 1335, distance: 1269.9
click at [1080, 744] on html "**********" at bounding box center [956, 647] width 823 height 194
click at [689, 524] on span at bounding box center [687, 528] width 13 height 13
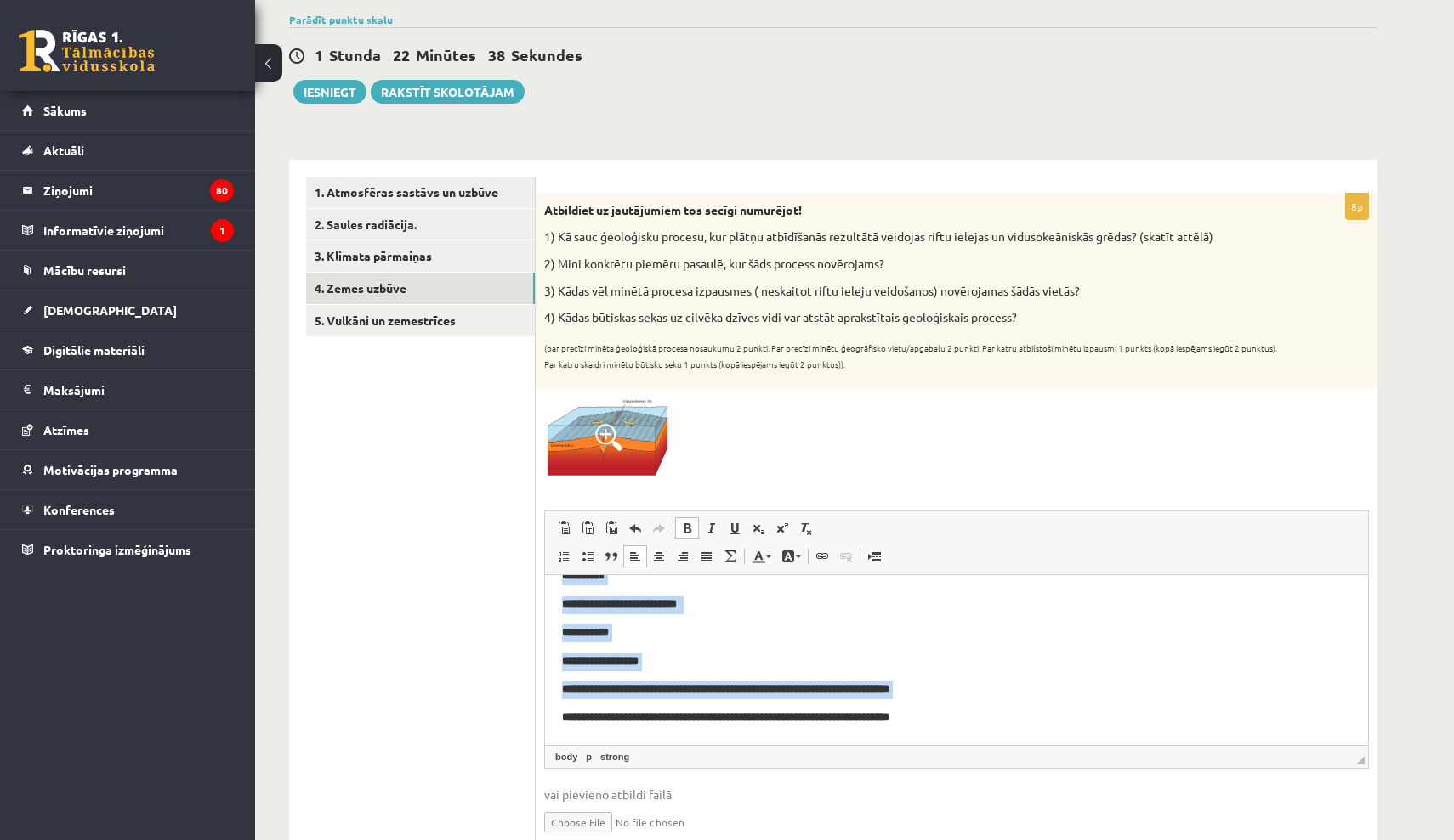
click at [689, 524] on span at bounding box center [687, 528] width 13 height 13
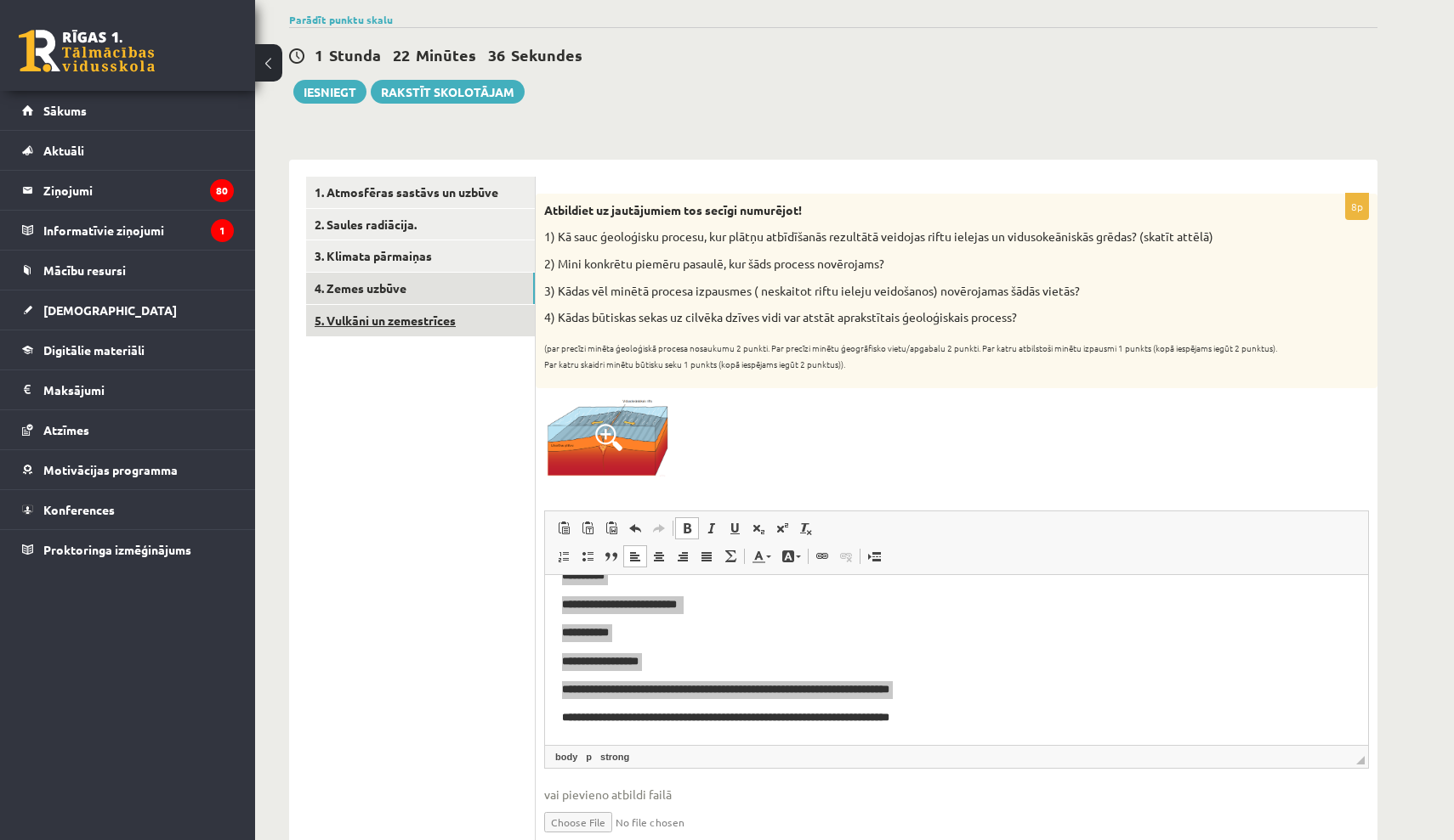
click at [445, 318] on link "5. Vulkāni un zemestrīces" at bounding box center [421, 320] width 229 height 31
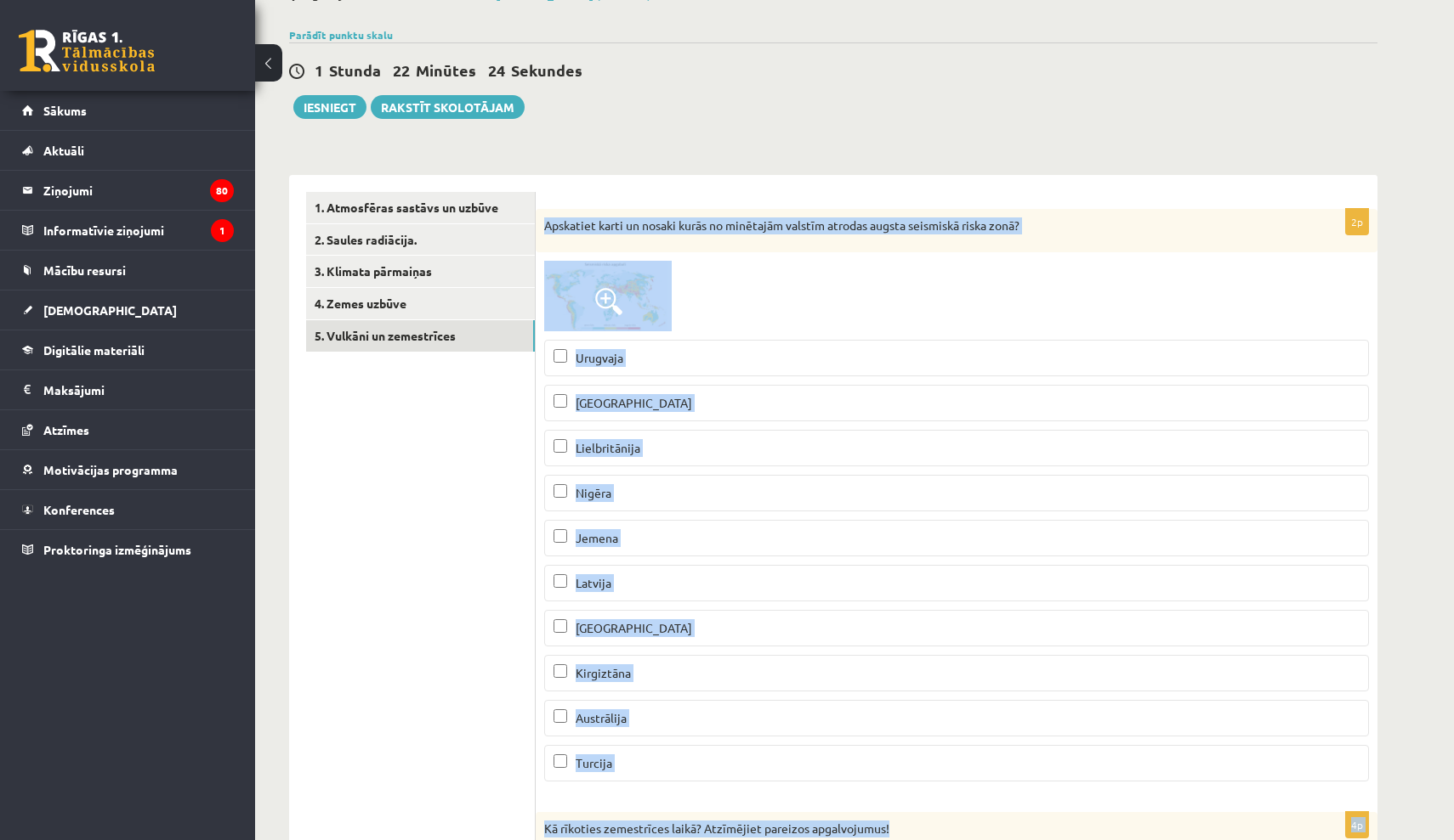
scroll to position [129, 0]
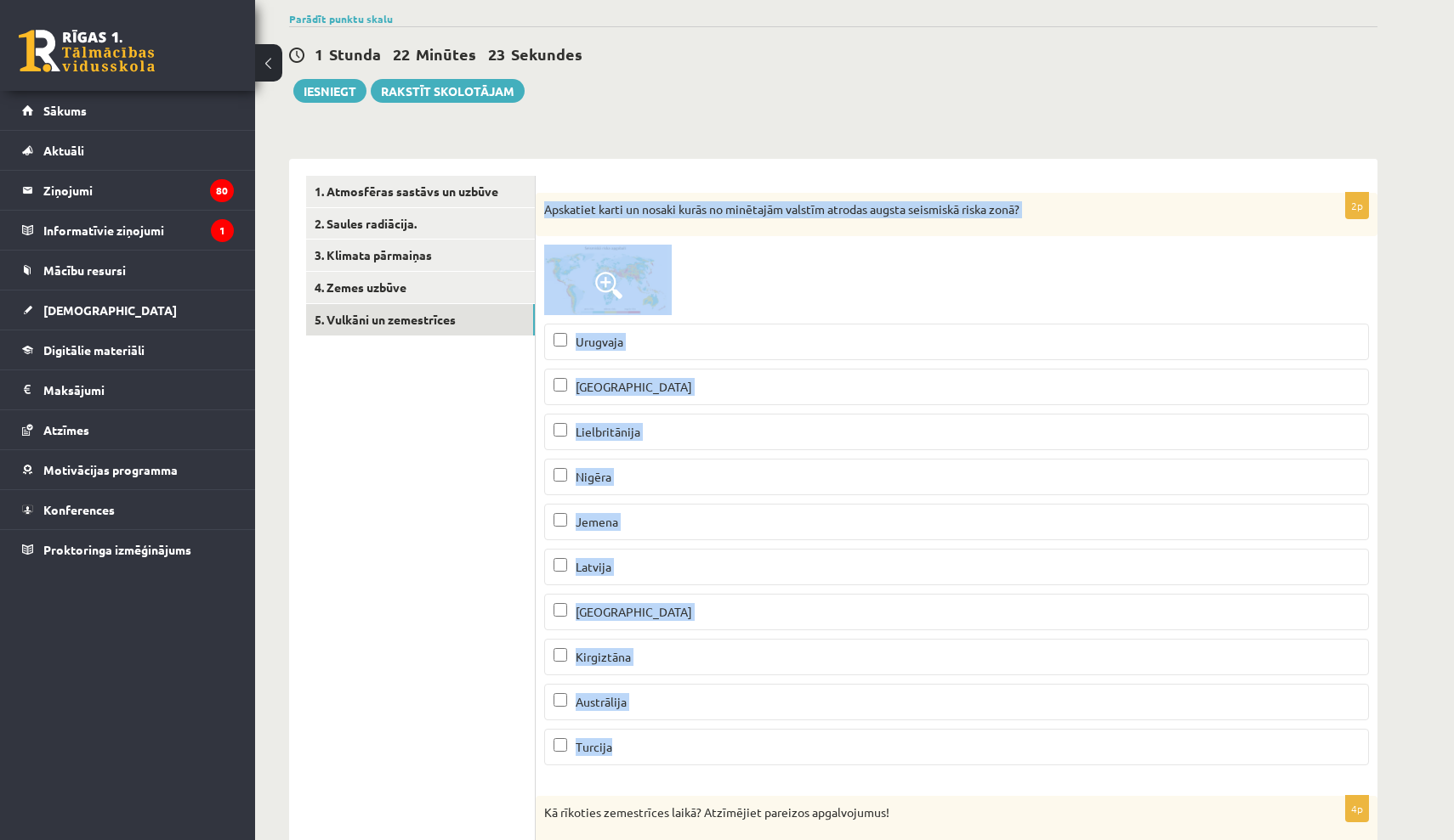
drag, startPoint x: 543, startPoint y: 336, endPoint x: 911, endPoint y: 752, distance: 555.4
copy div "Apskatiet karti un nosaki kurās no minētajām valstīm atrodas augsta seismiskā r…"
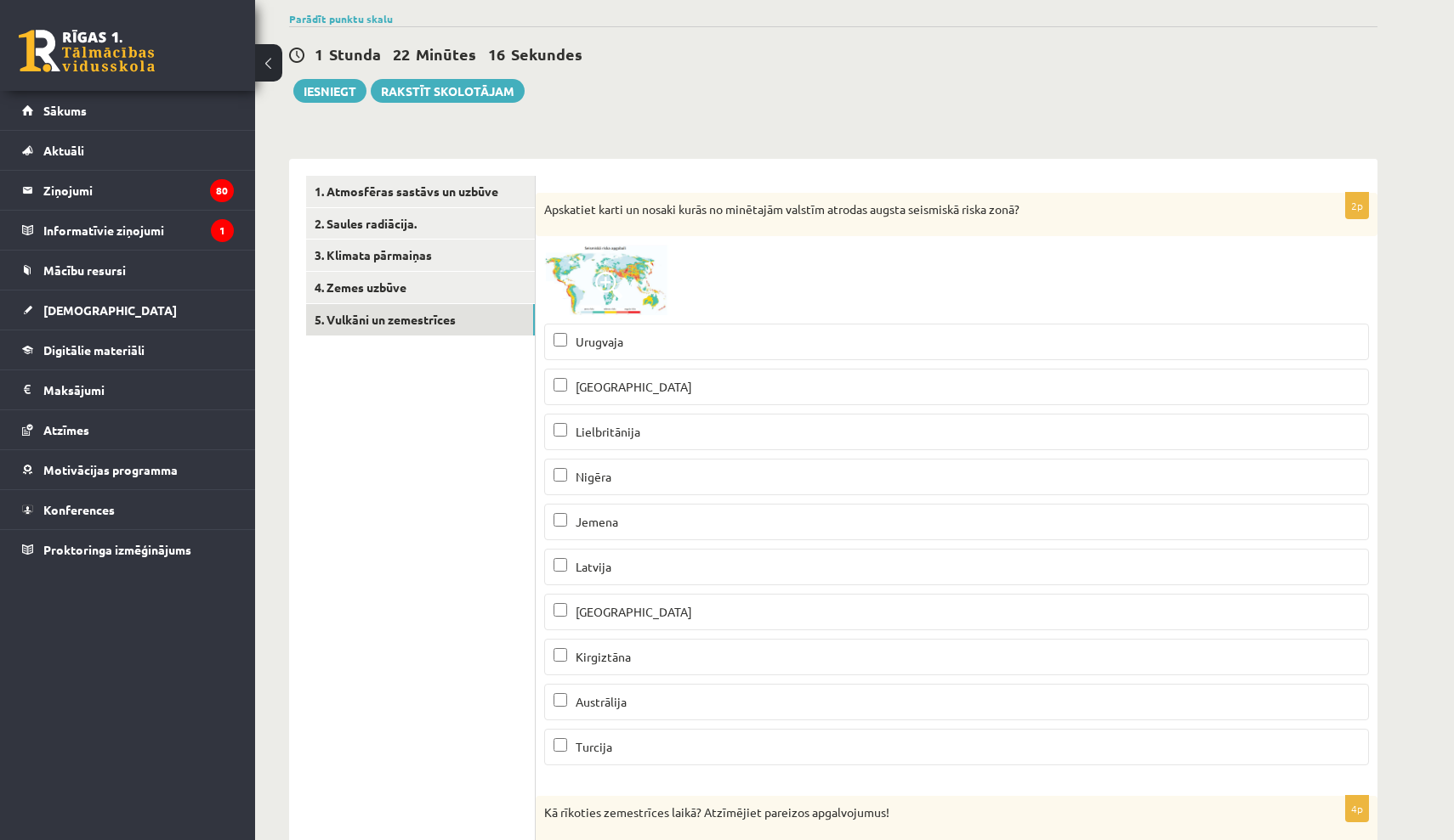
click at [614, 282] on span at bounding box center [608, 286] width 27 height 27
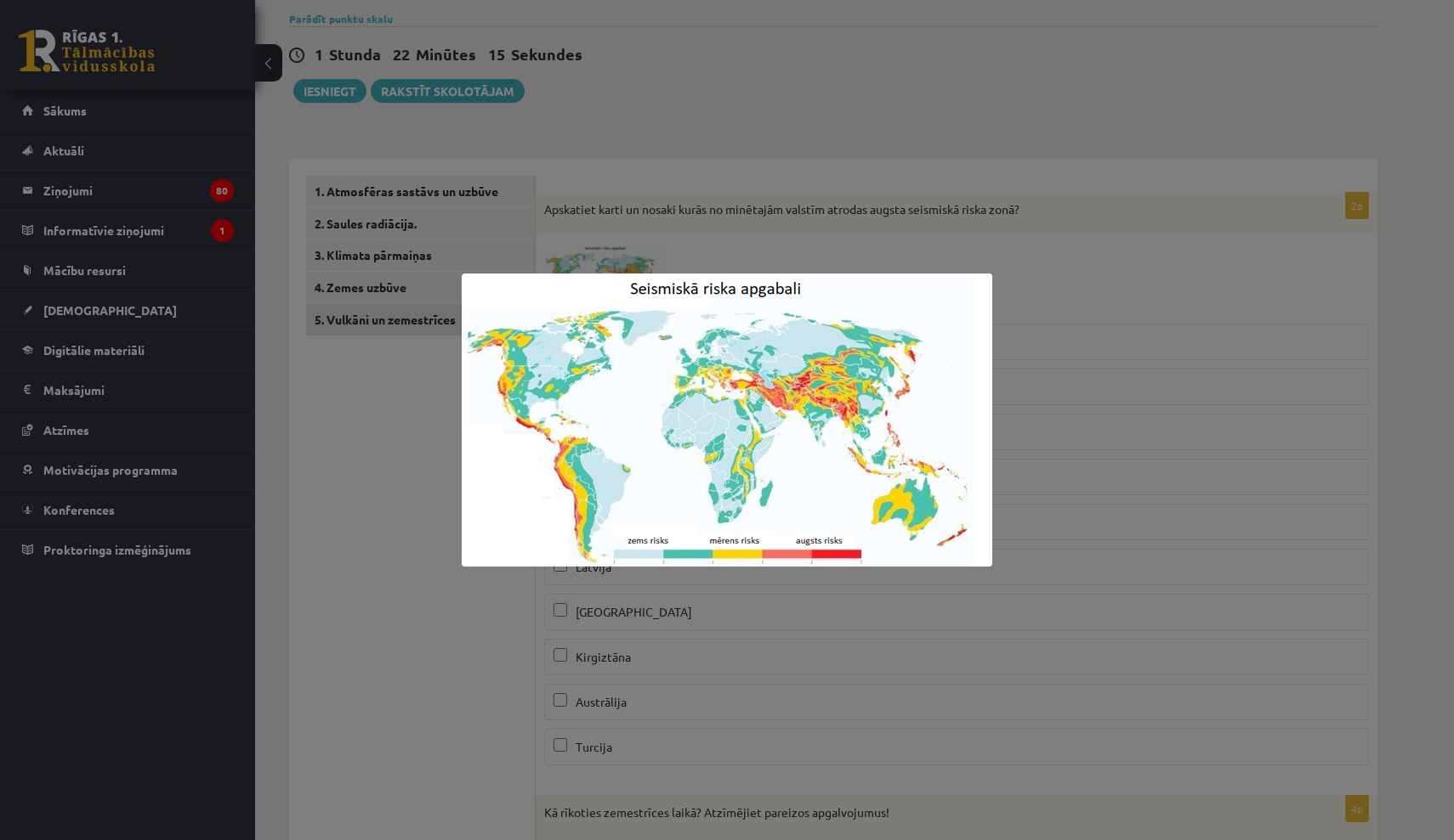
click at [801, 475] on img at bounding box center [727, 420] width 531 height 293
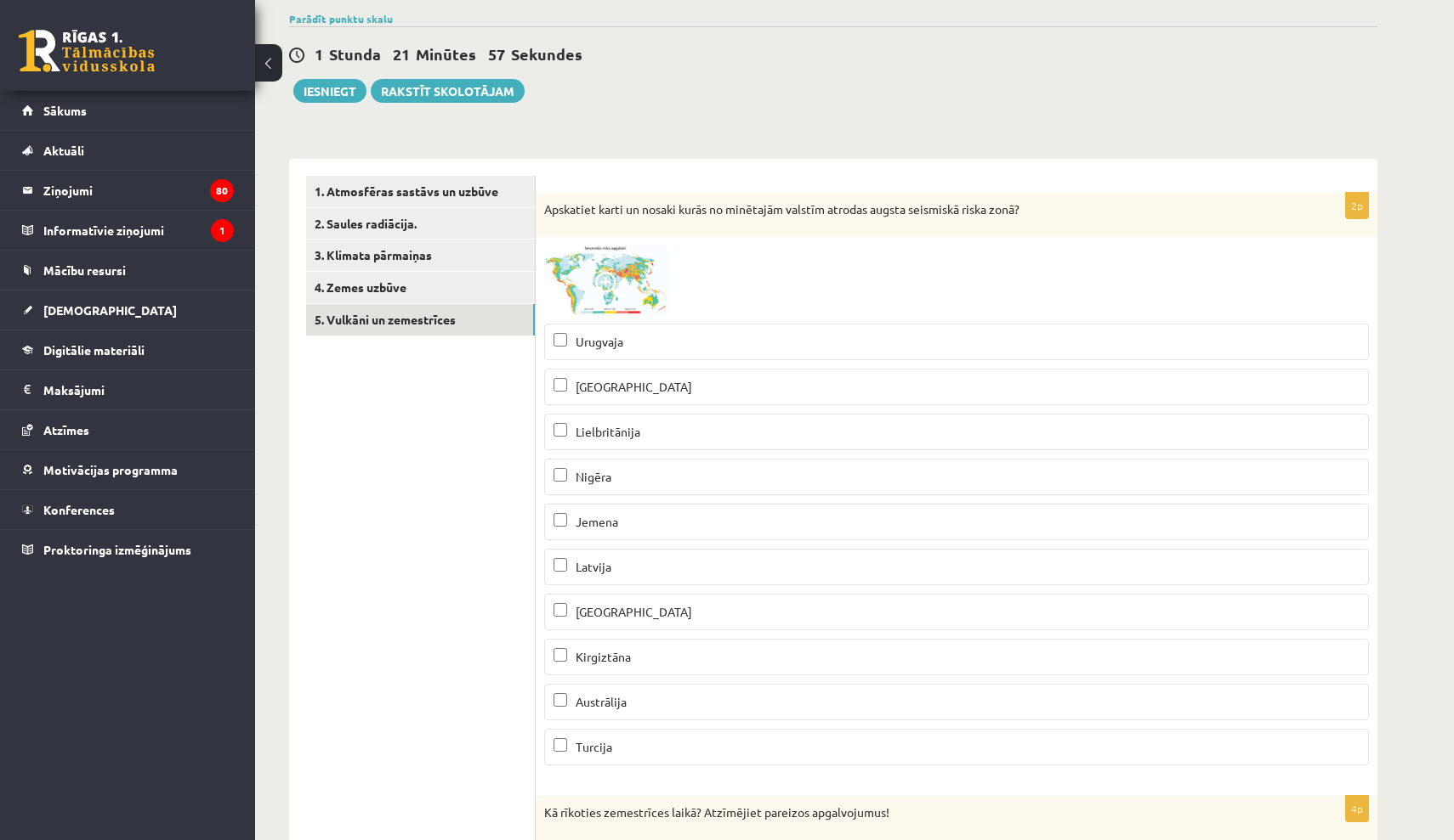
drag, startPoint x: 671, startPoint y: 295, endPoint x: 662, endPoint y: 292, distance: 9.5
click at [613, 276] on span at bounding box center [608, 286] width 27 height 27
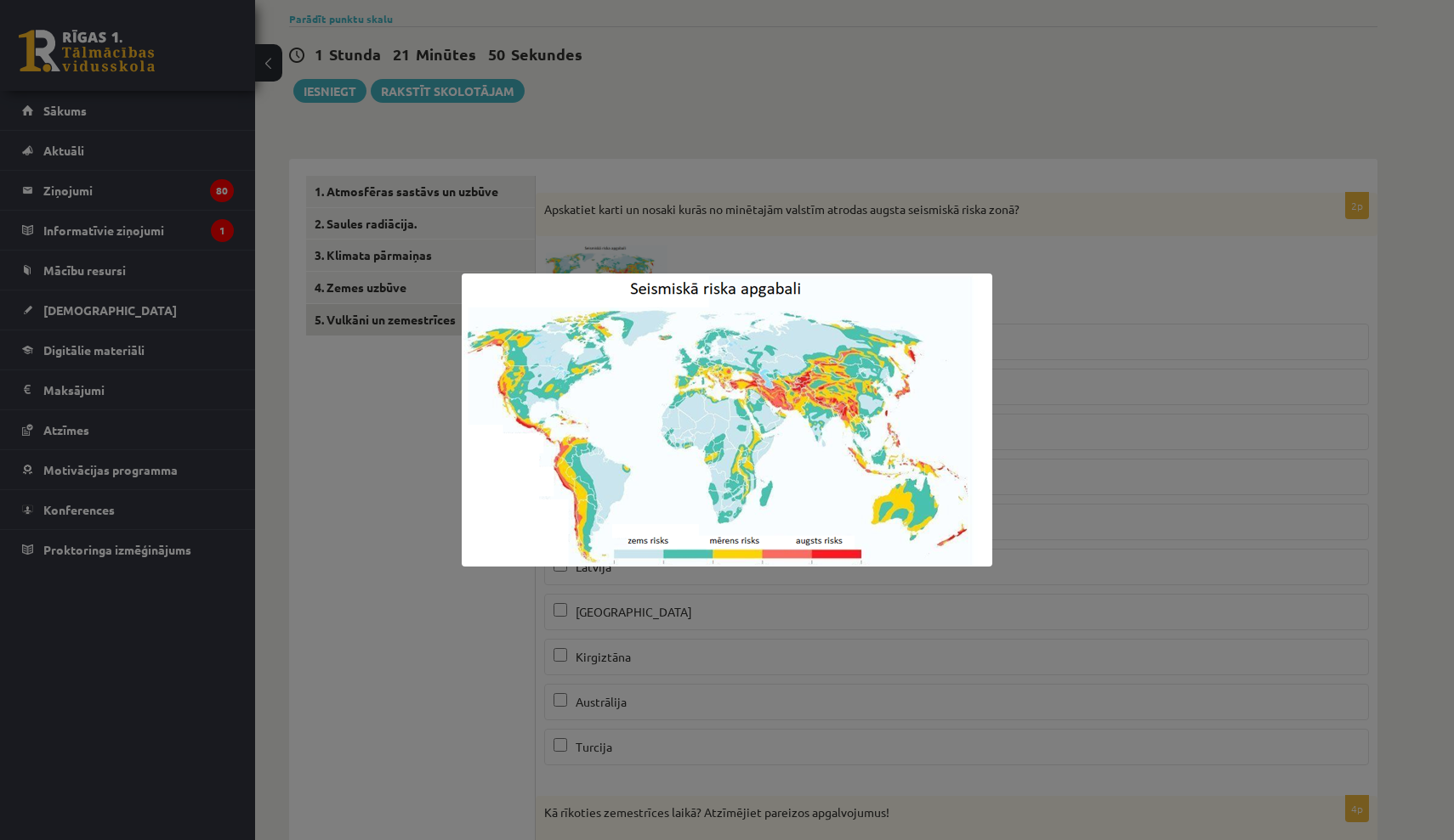
drag, startPoint x: 592, startPoint y: 299, endPoint x: 1024, endPoint y: -28, distance: 541.8
click at [689, 402] on img at bounding box center [727, 420] width 531 height 293
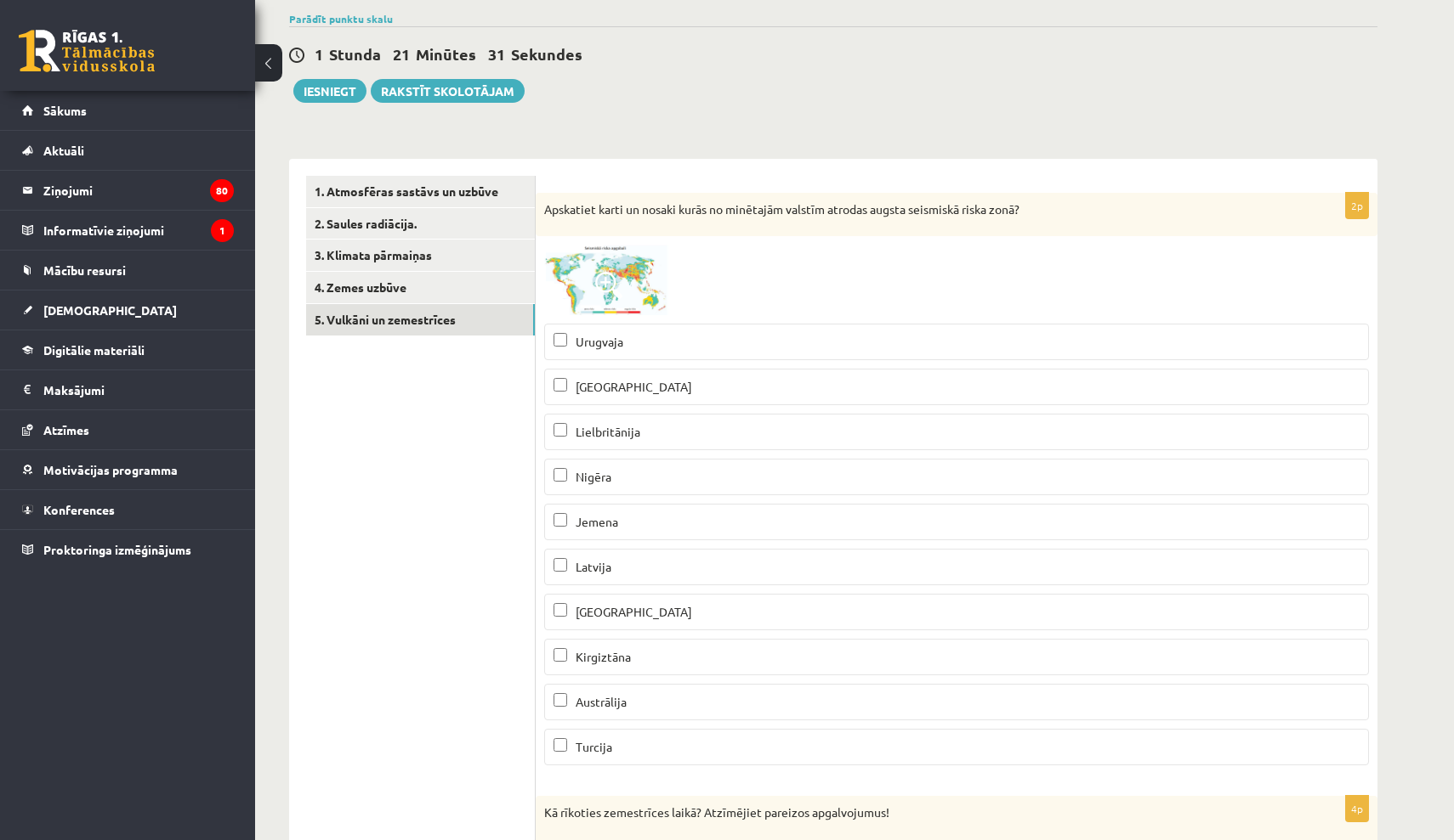
click at [613, 273] on span at bounding box center [608, 286] width 27 height 27
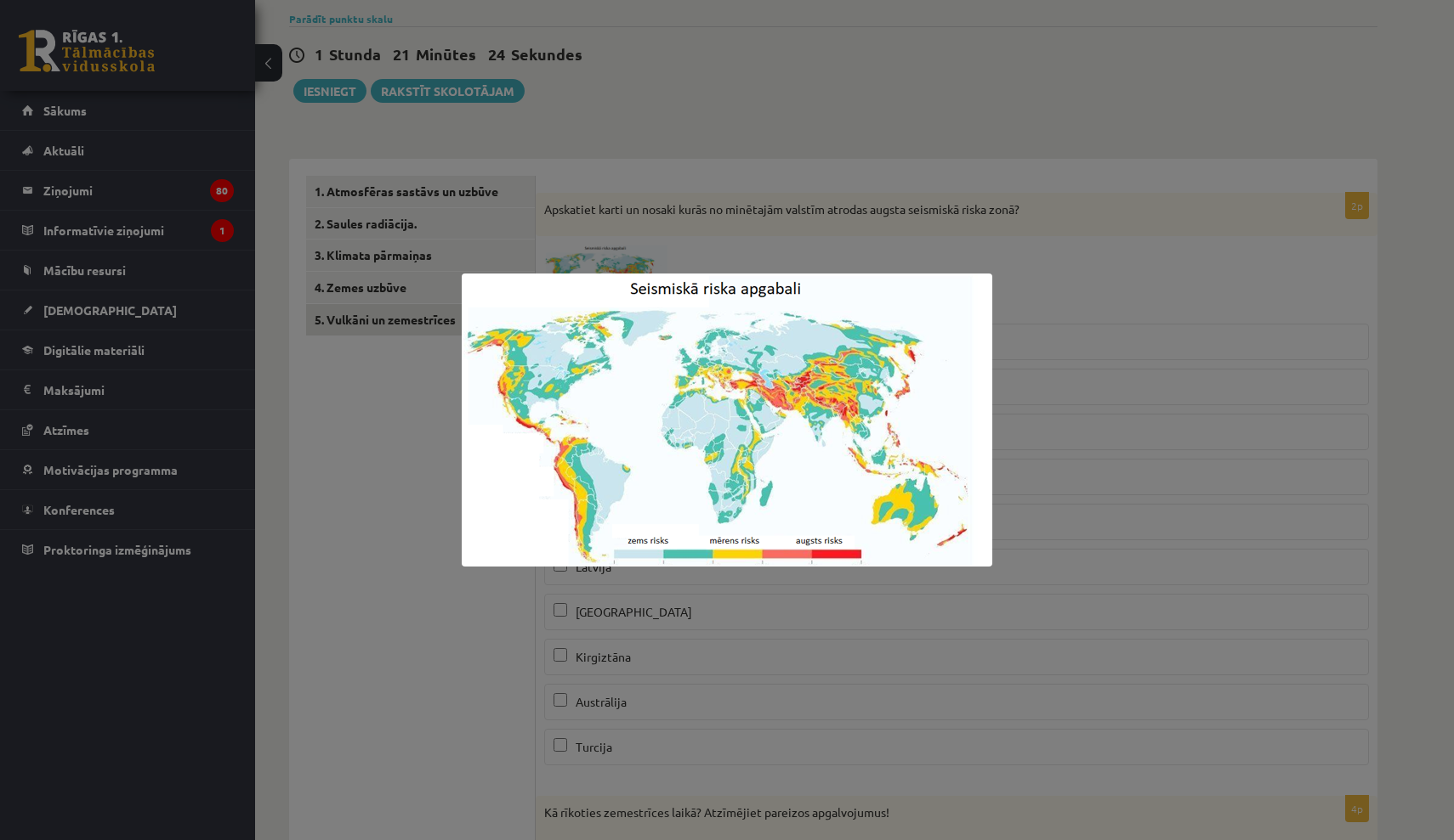
click at [961, 317] on img at bounding box center [727, 420] width 531 height 293
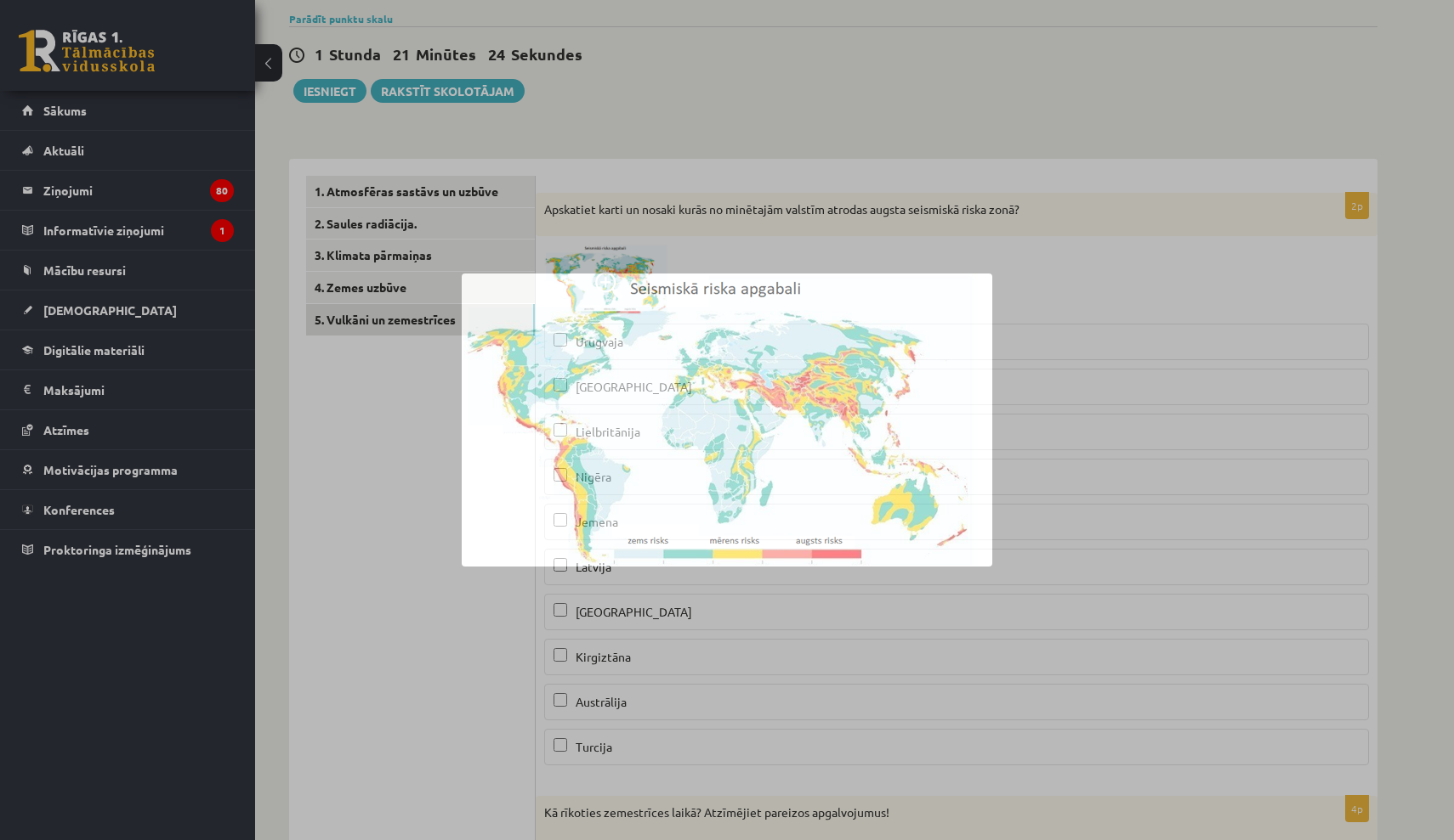
click at [961, 317] on img at bounding box center [727, 420] width 531 height 293
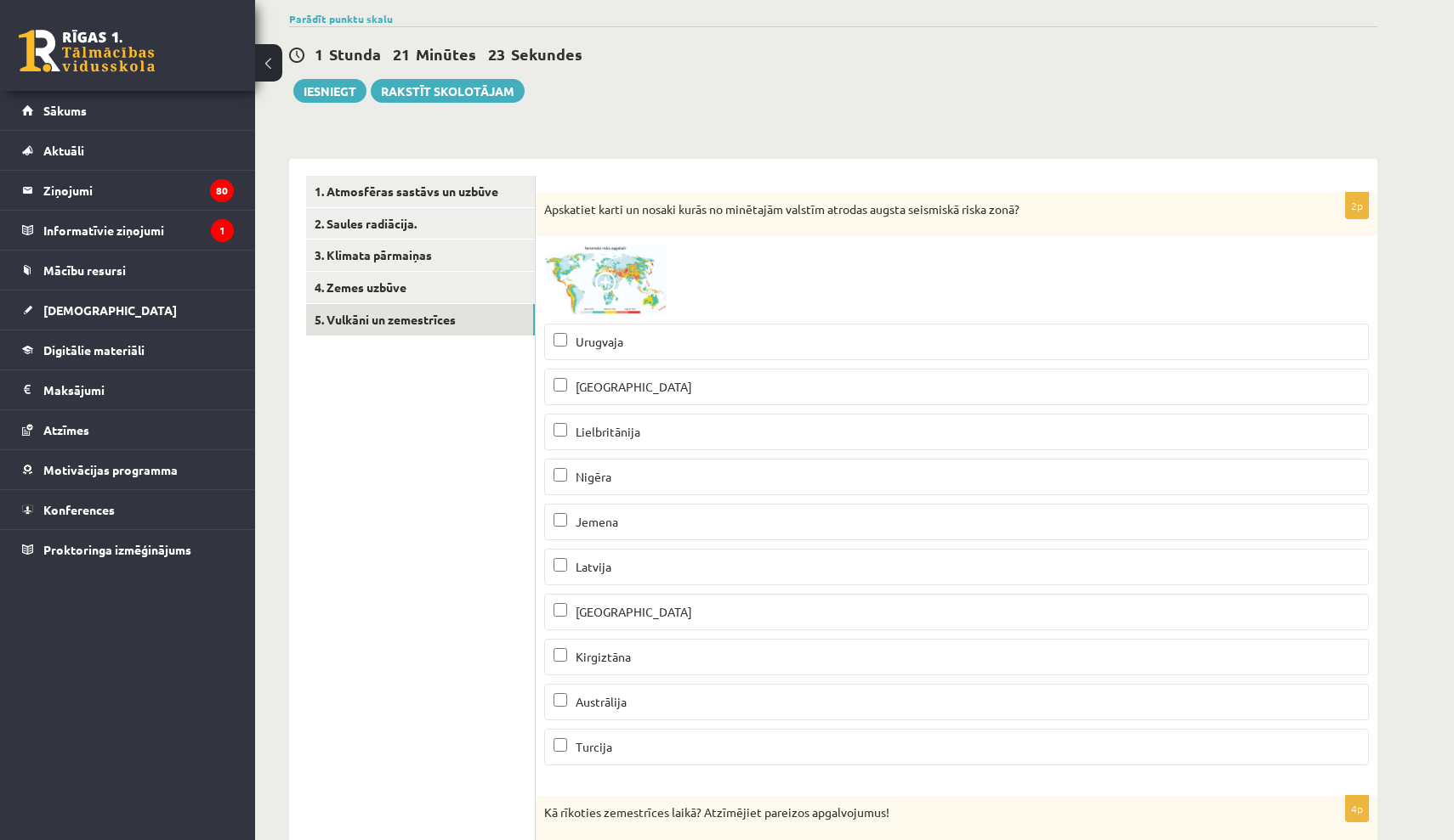
click at [650, 288] on img at bounding box center [607, 279] width 128 height 71
click at [650, 288] on img at bounding box center [727, 420] width 531 height 293
click at [650, 288] on img at bounding box center [607, 279] width 128 height 71
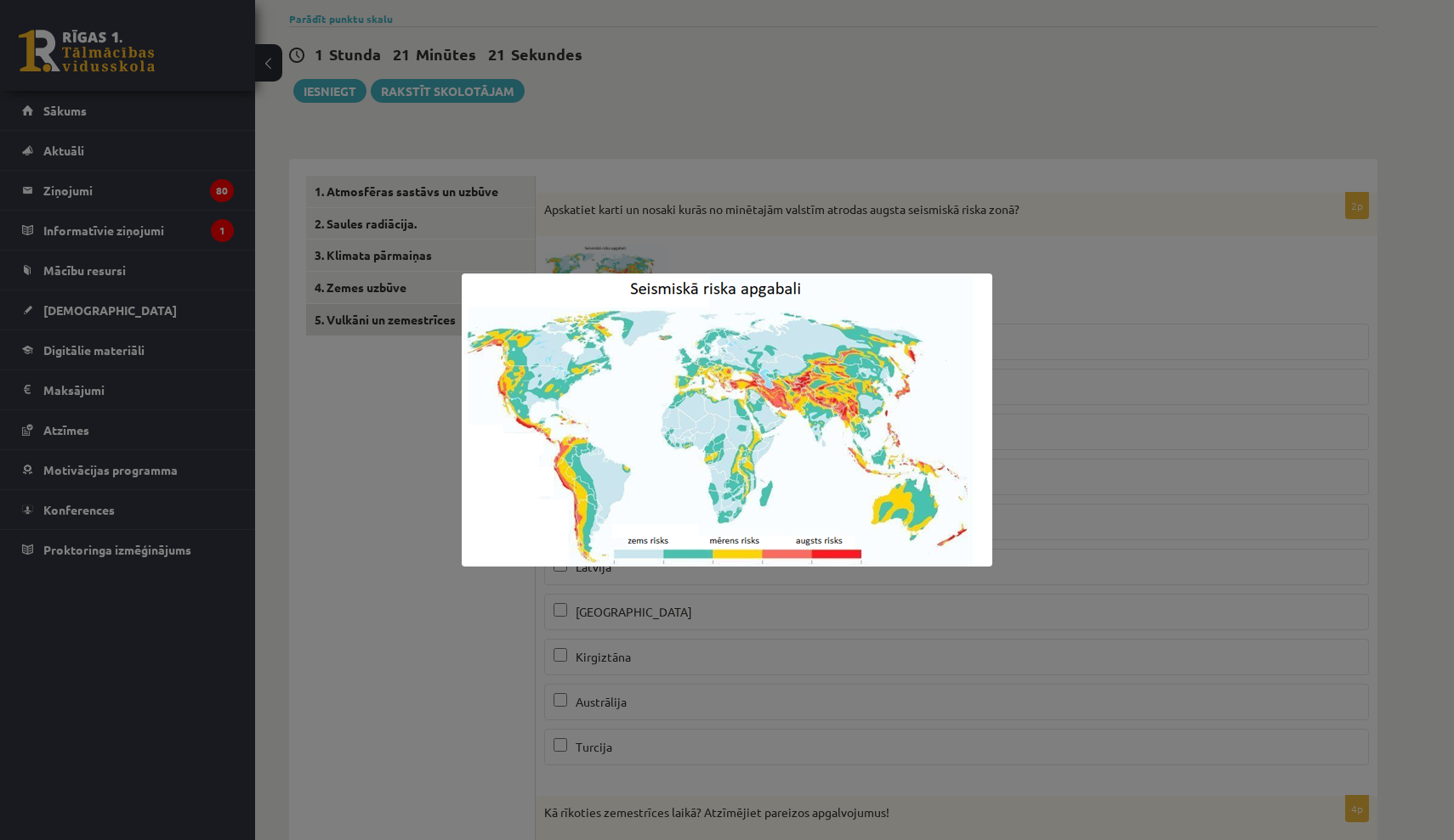
click at [650, 288] on img at bounding box center [727, 420] width 531 height 293
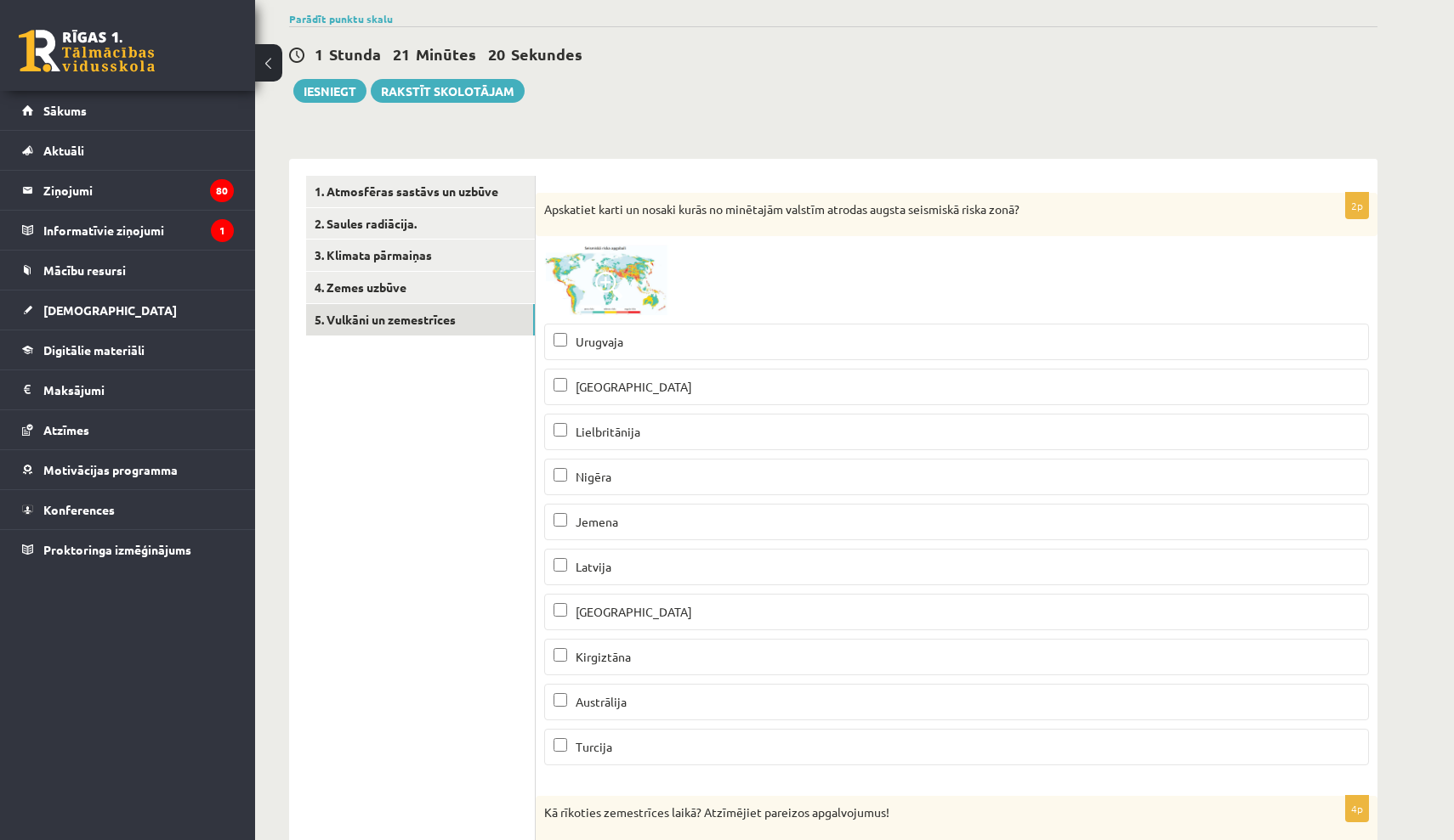
click at [650, 288] on img at bounding box center [607, 279] width 128 height 71
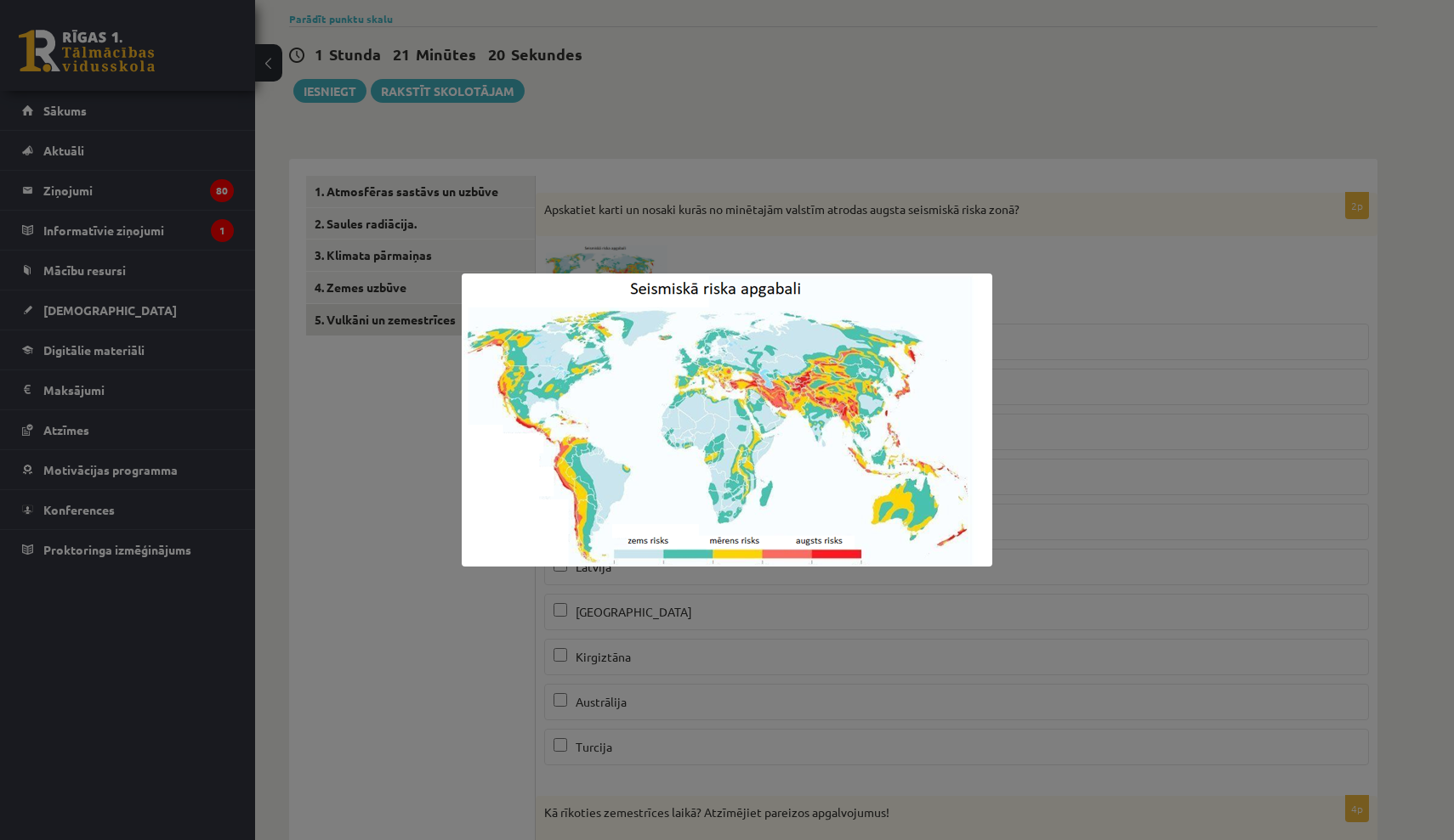
click at [650, 288] on img at bounding box center [727, 420] width 531 height 293
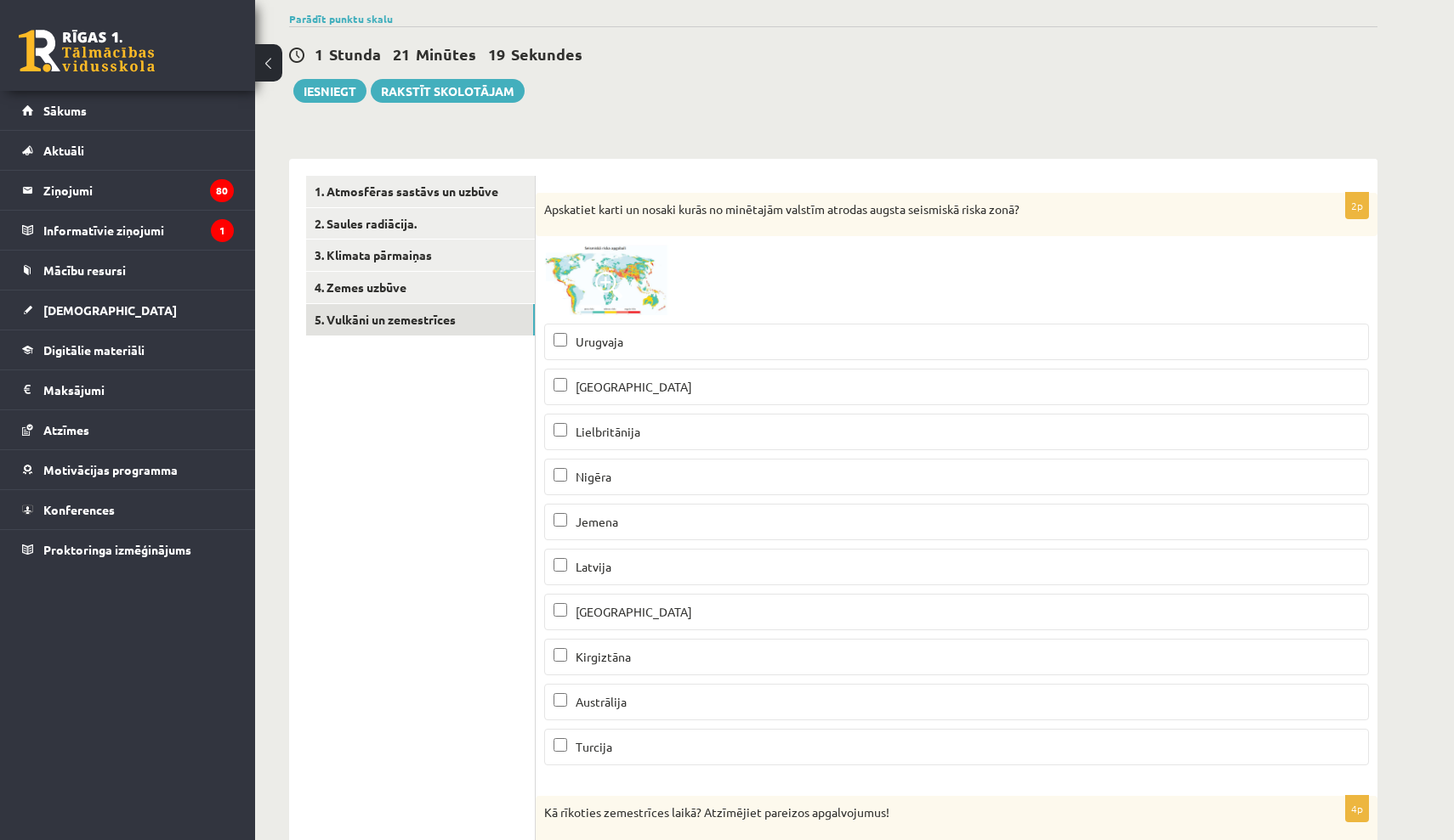
click at [650, 288] on img at bounding box center [607, 279] width 128 height 71
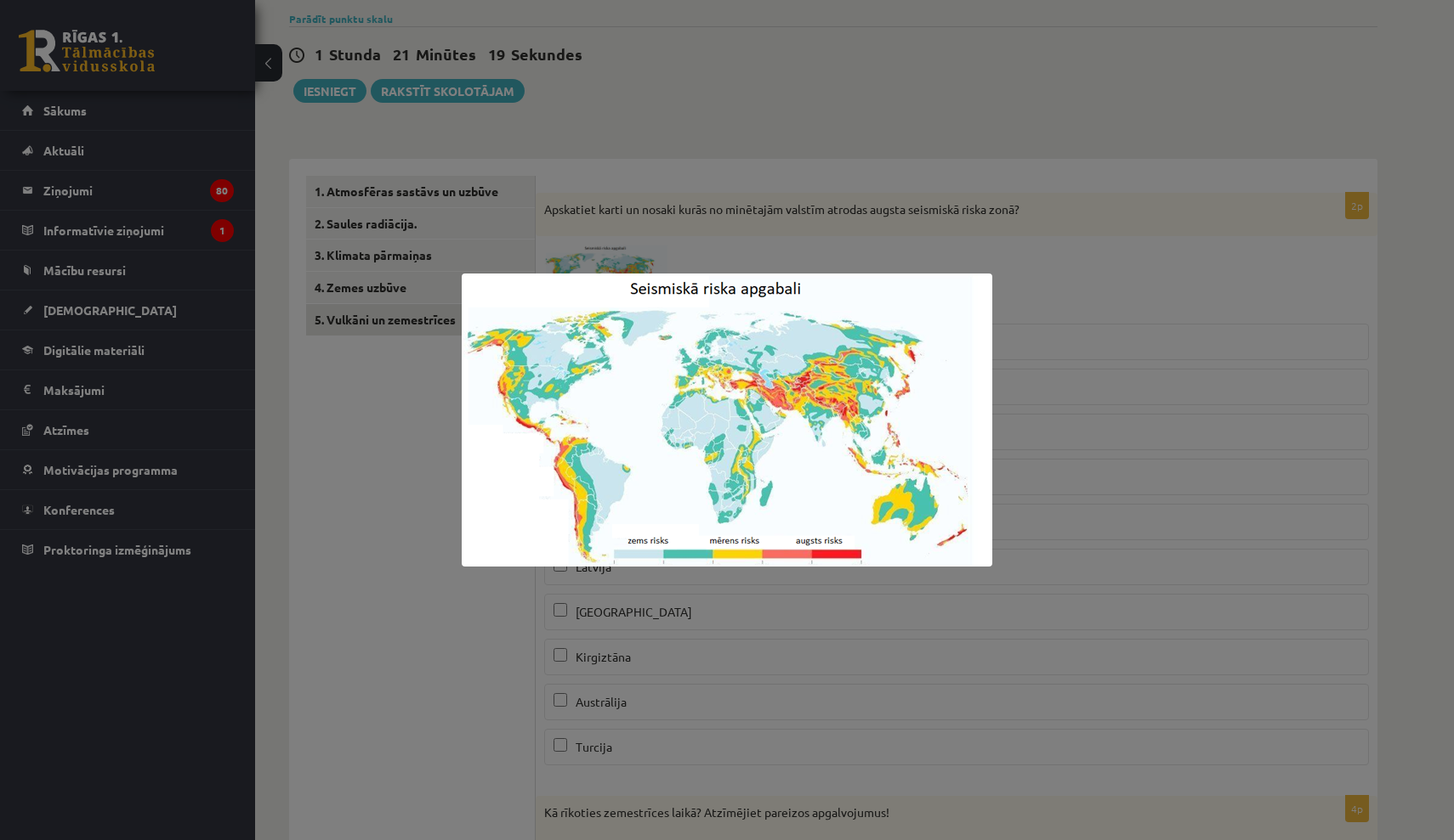
click at [650, 288] on img at bounding box center [727, 420] width 531 height 293
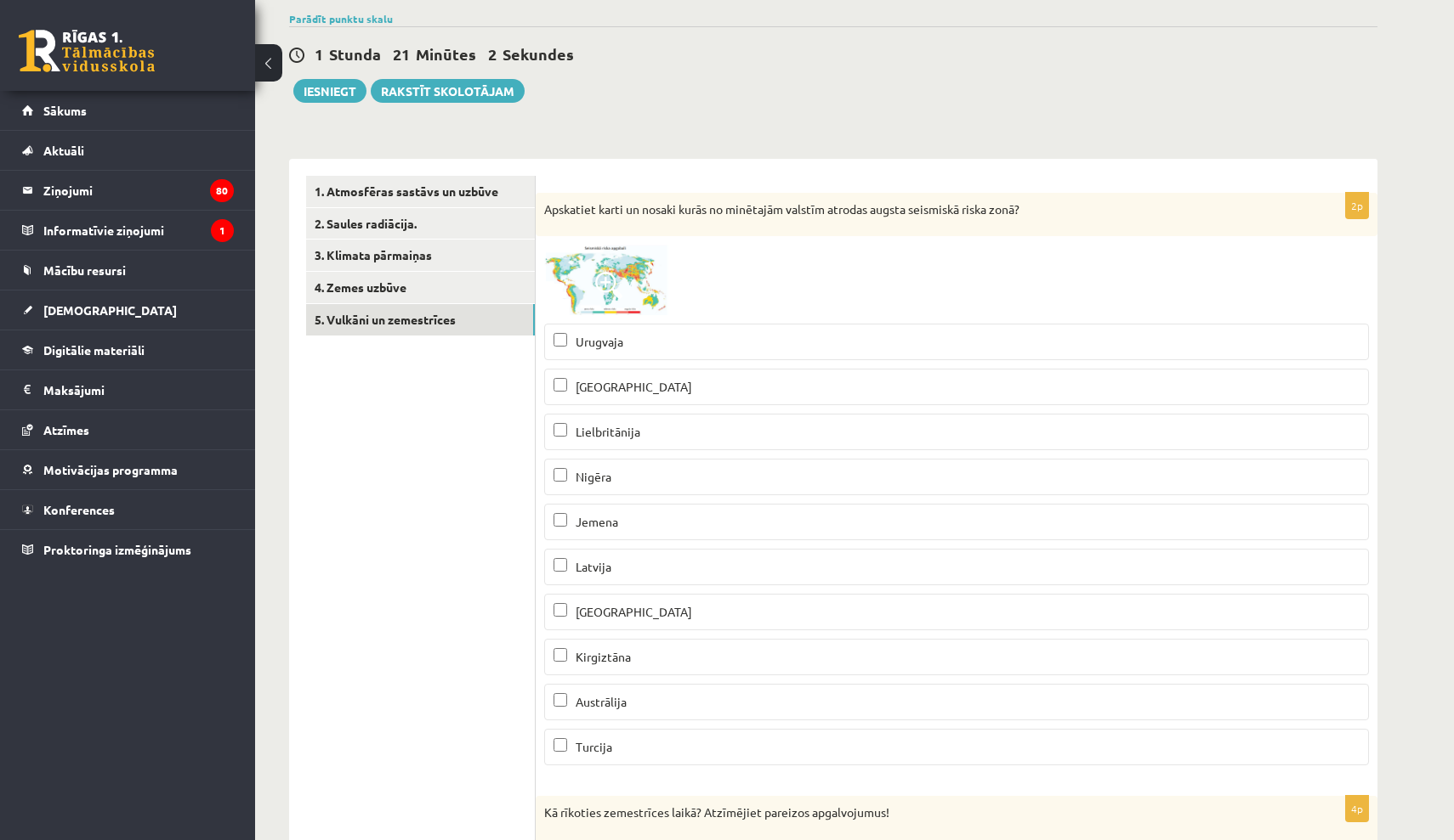
click at [627, 611] on p "[GEOGRAPHIC_DATA]" at bounding box center [957, 612] width 806 height 18
click at [616, 305] on img at bounding box center [607, 279] width 128 height 71
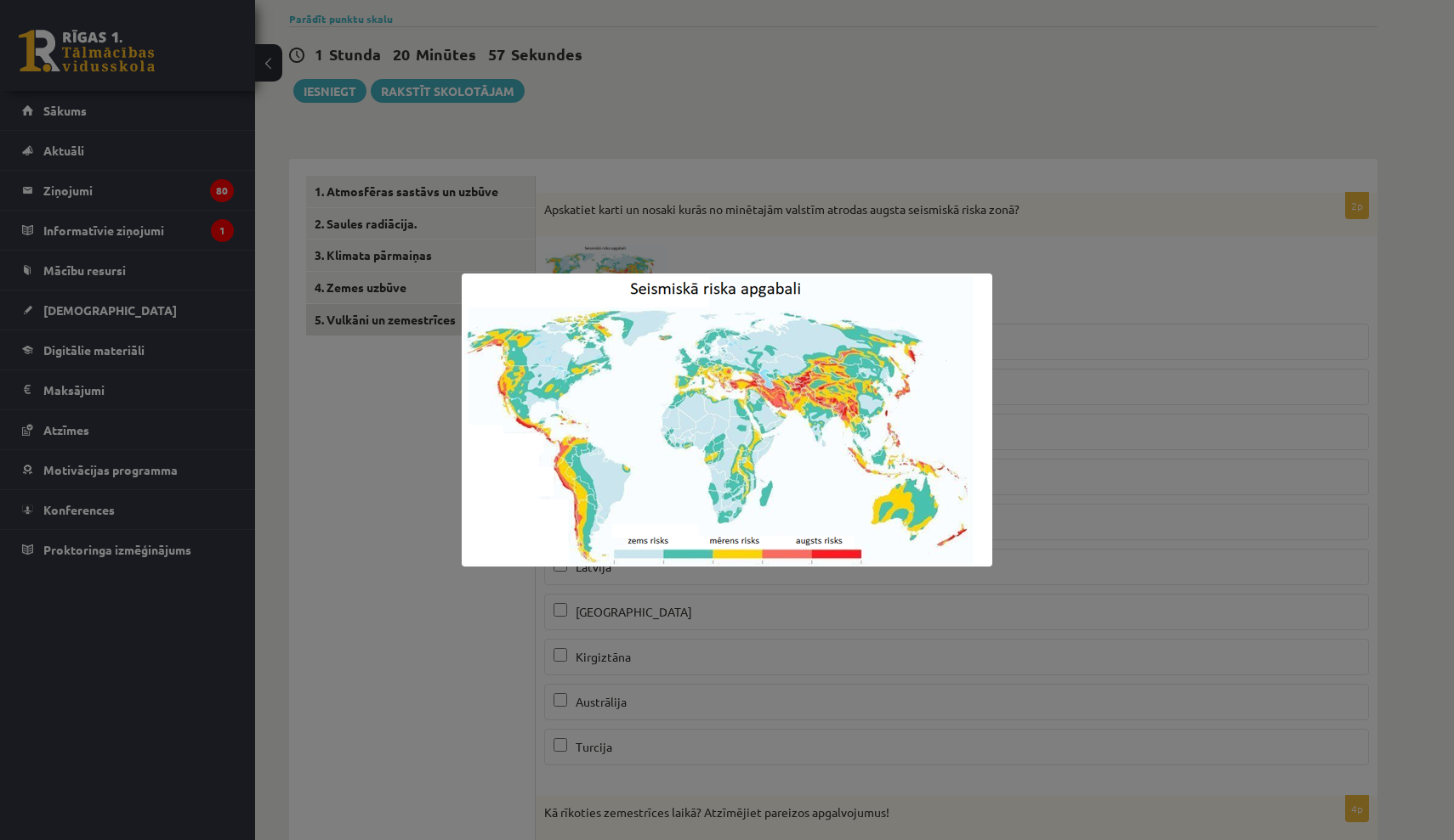
click at [1025, 236] on div at bounding box center [727, 420] width 1454 height 840
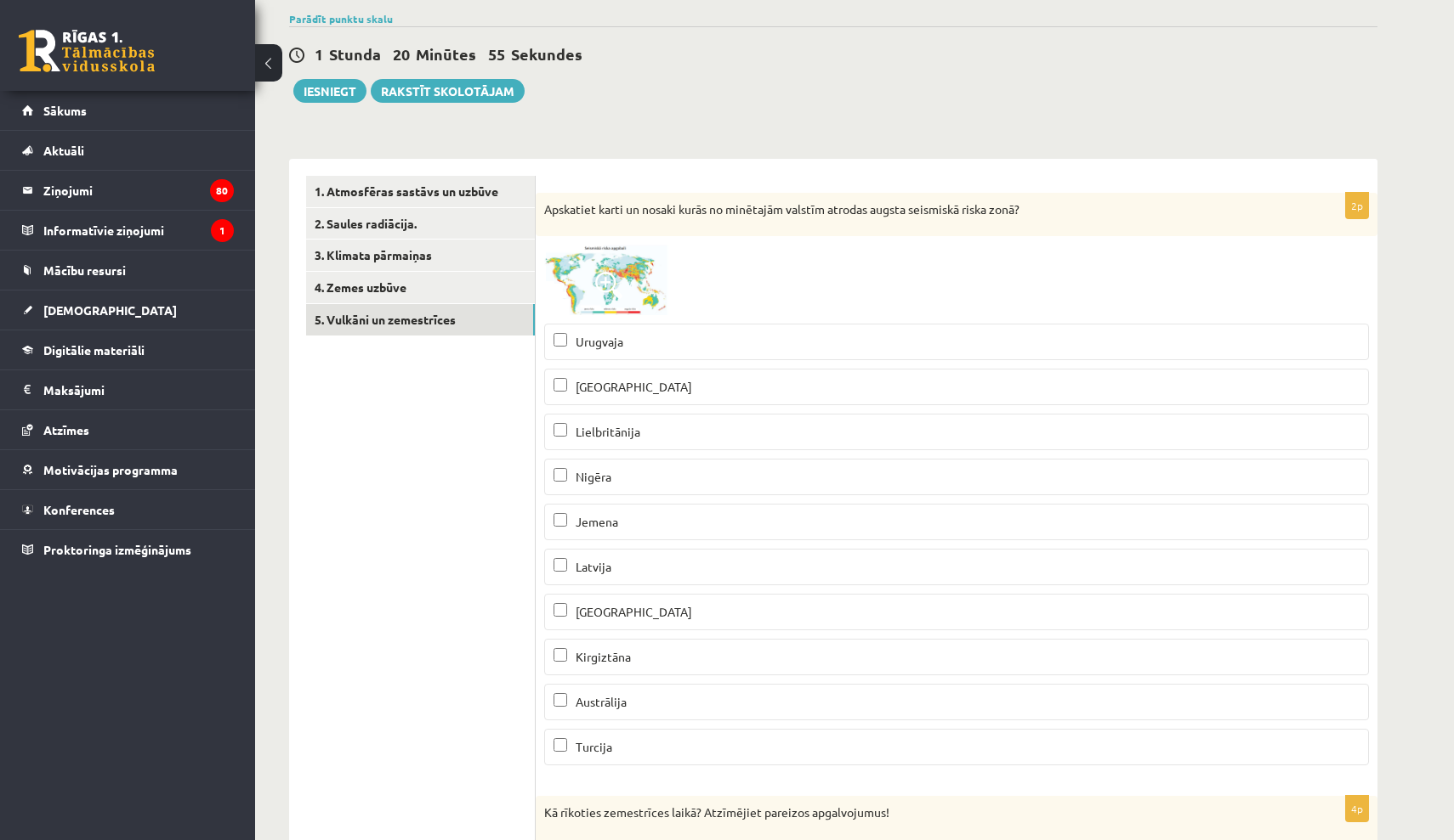
click at [681, 746] on p "Turcija" at bounding box center [957, 747] width 806 height 18
click at [602, 661] on span "Kirgiztāna" at bounding box center [603, 656] width 55 height 15
click at [643, 527] on p "Jemena" at bounding box center [957, 522] width 806 height 18
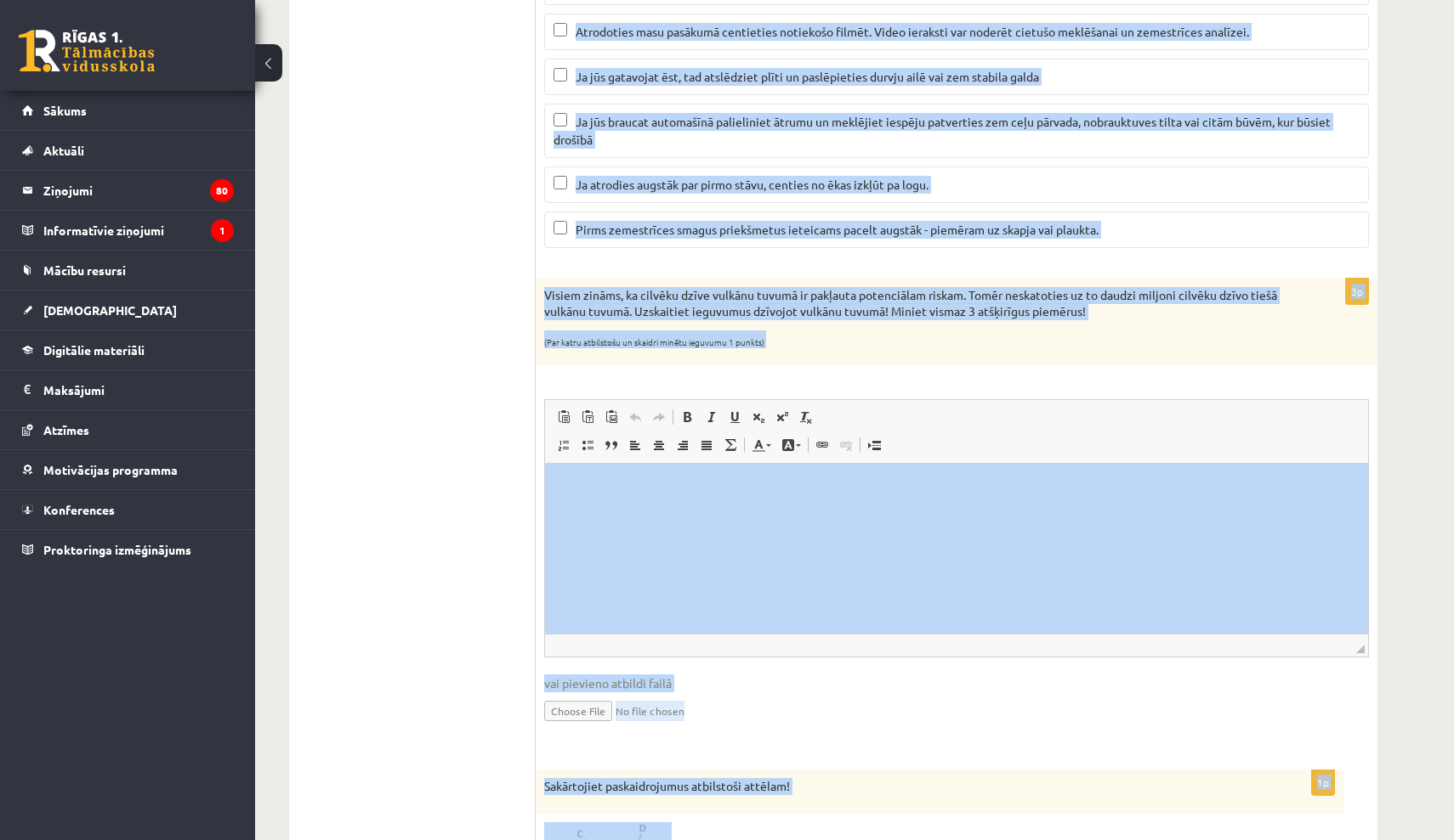
scroll to position [1259, 0]
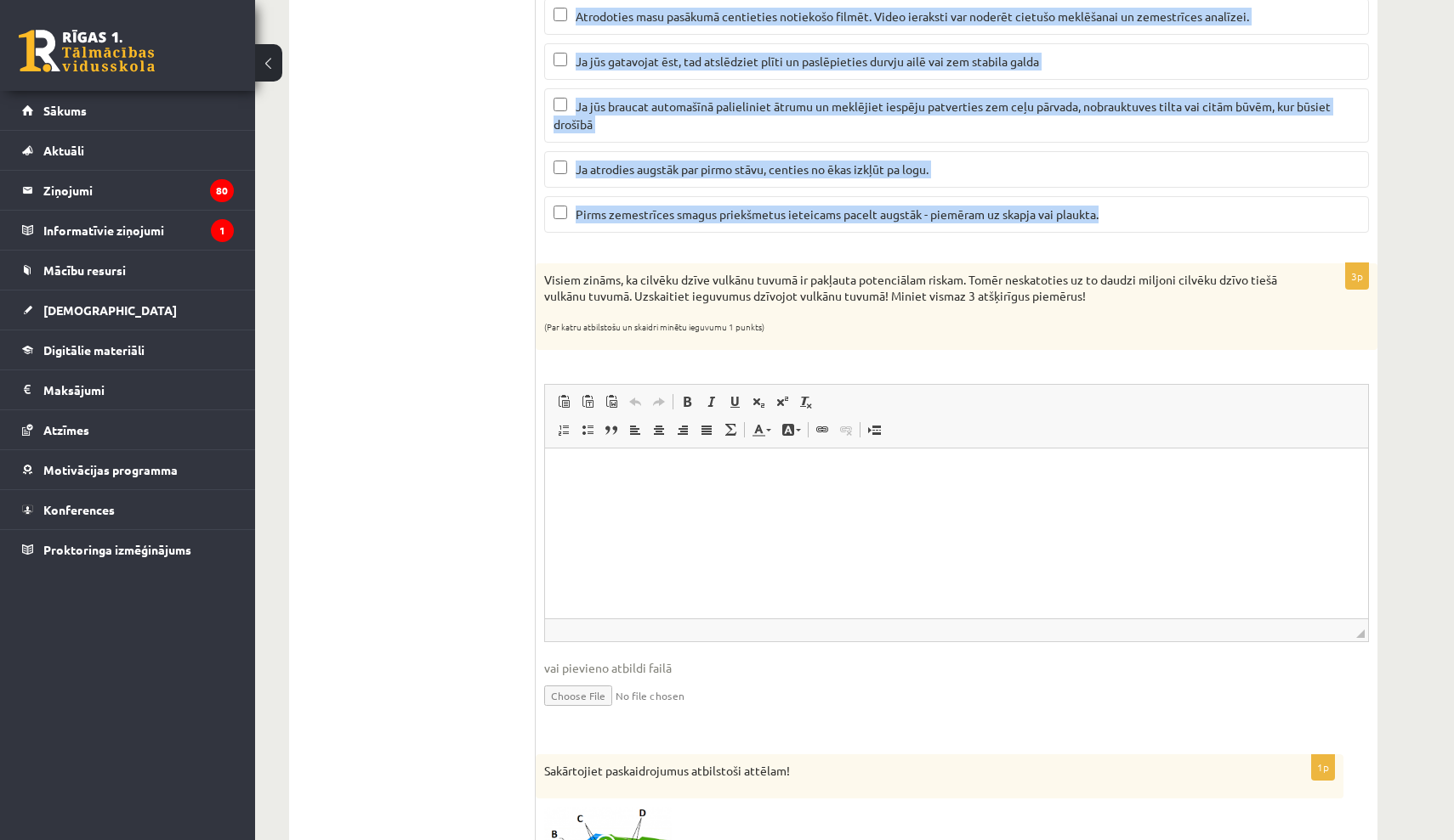
drag, startPoint x: 545, startPoint y: 243, endPoint x: 1422, endPoint y: 228, distance: 877.1
copy div "Lo ipsumdol sitametcons adipi? Elitseddoe temporin utlaboreetdo! (Ma aliq enima…"
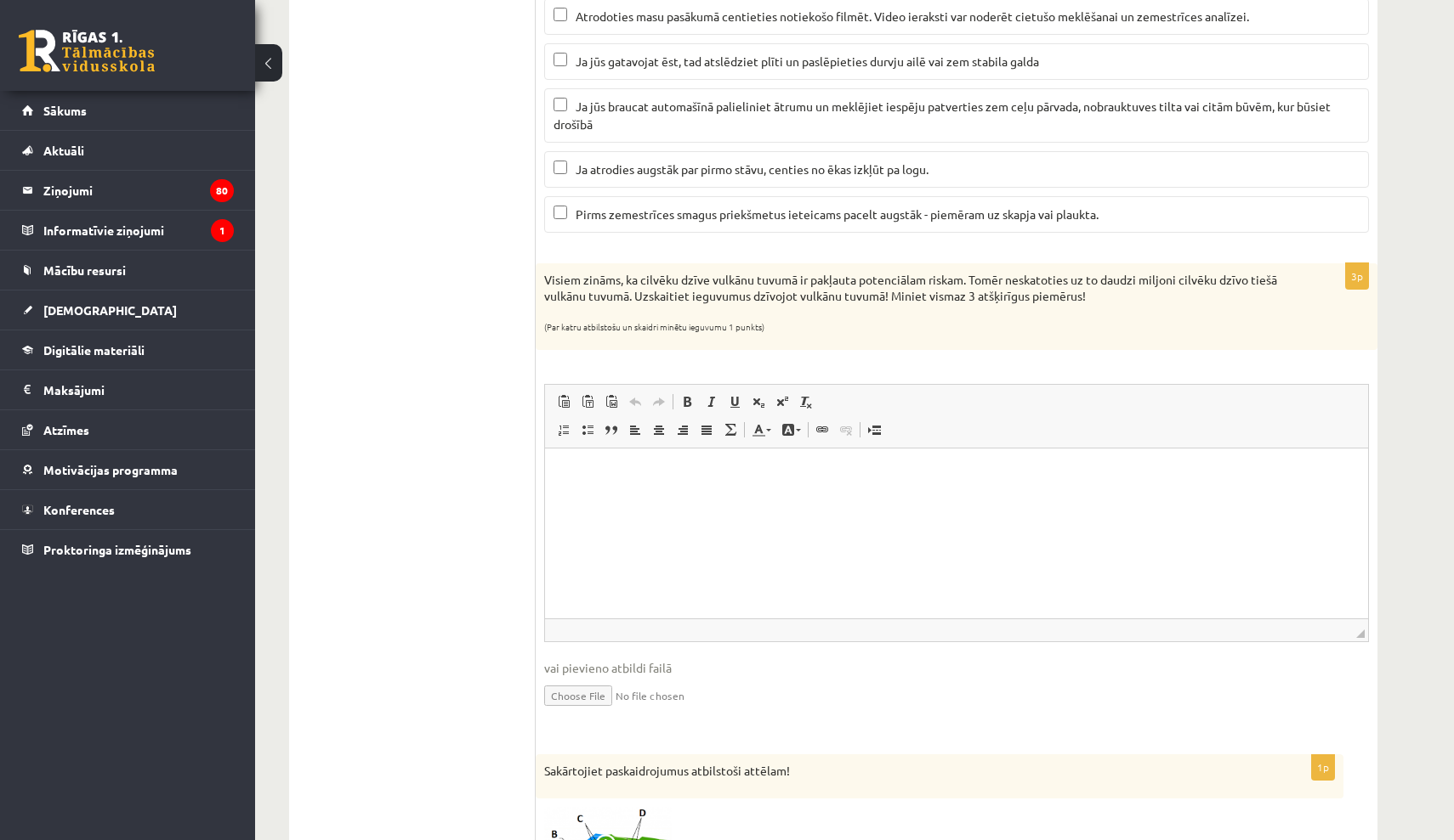
click at [406, 228] on ul "1. Atmosfēras sastāvs un uzbūve 2. Saules radiācija. 3. Klimata pārmaiņas 4. Ze…" at bounding box center [421, 112] width 230 height 2130
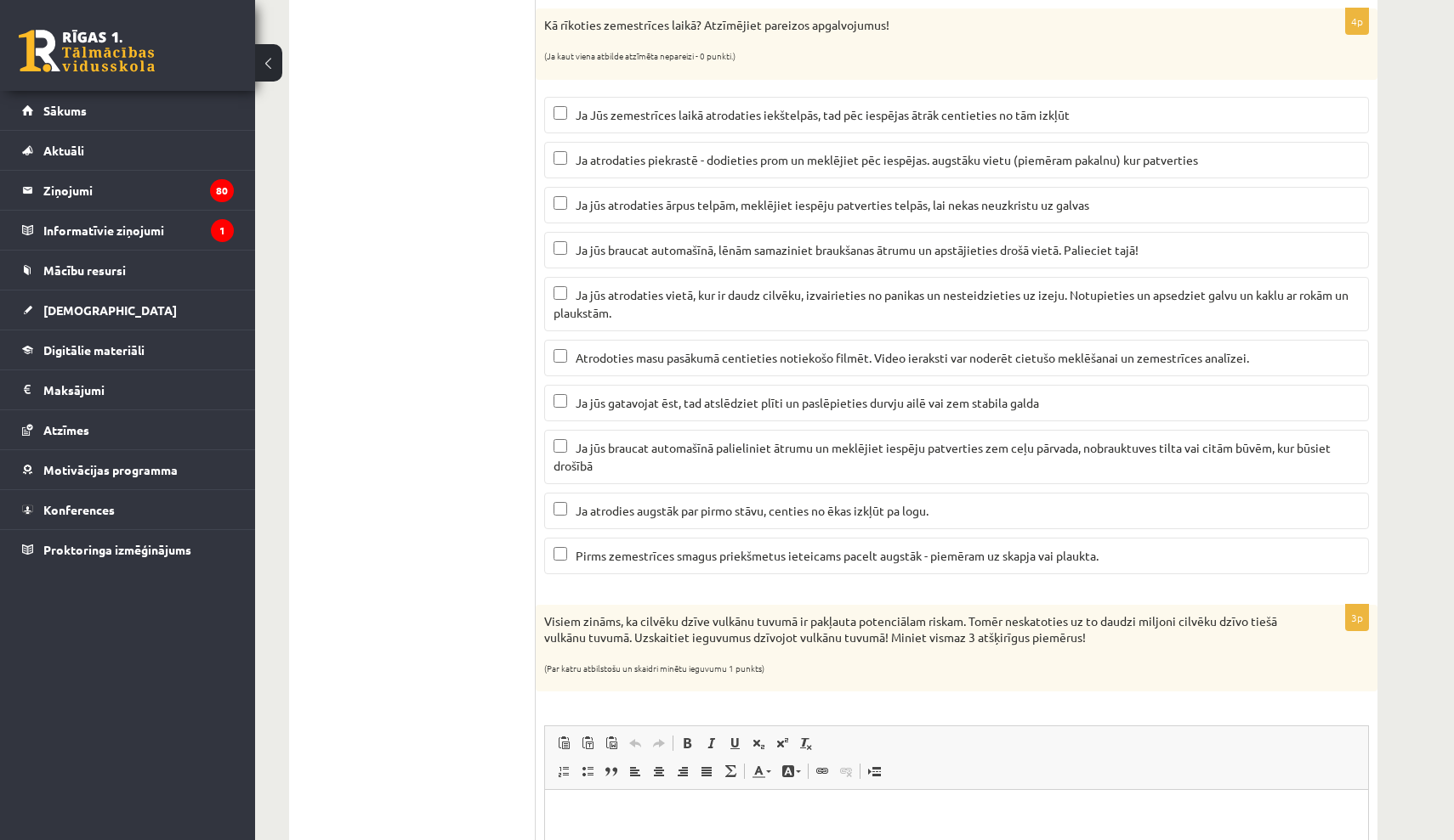
scroll to position [915, 0]
click at [996, 162] on span "Ja atrodaties piekrastē - dodieties prom un meklējiet pēc iespējas. augstāku vi…" at bounding box center [886, 161] width 623 height 15
click at [805, 238] on label "Ja jūs braucat automašīnā, lēnām samaziniet braukšanas ātrumu un apstājieties d…" at bounding box center [956, 252] width 824 height 37
click at [803, 298] on span "Ja jūs atrodaties vietā, kur ir daudz cilvēku, izvairieties no panikas un neste…" at bounding box center [951, 305] width 795 height 33
click at [743, 403] on span "Ja jūs gatavojat ēst, tad atslēdziet plīti un paslēpieties durvju ailē vai zem …" at bounding box center [806, 404] width 464 height 15
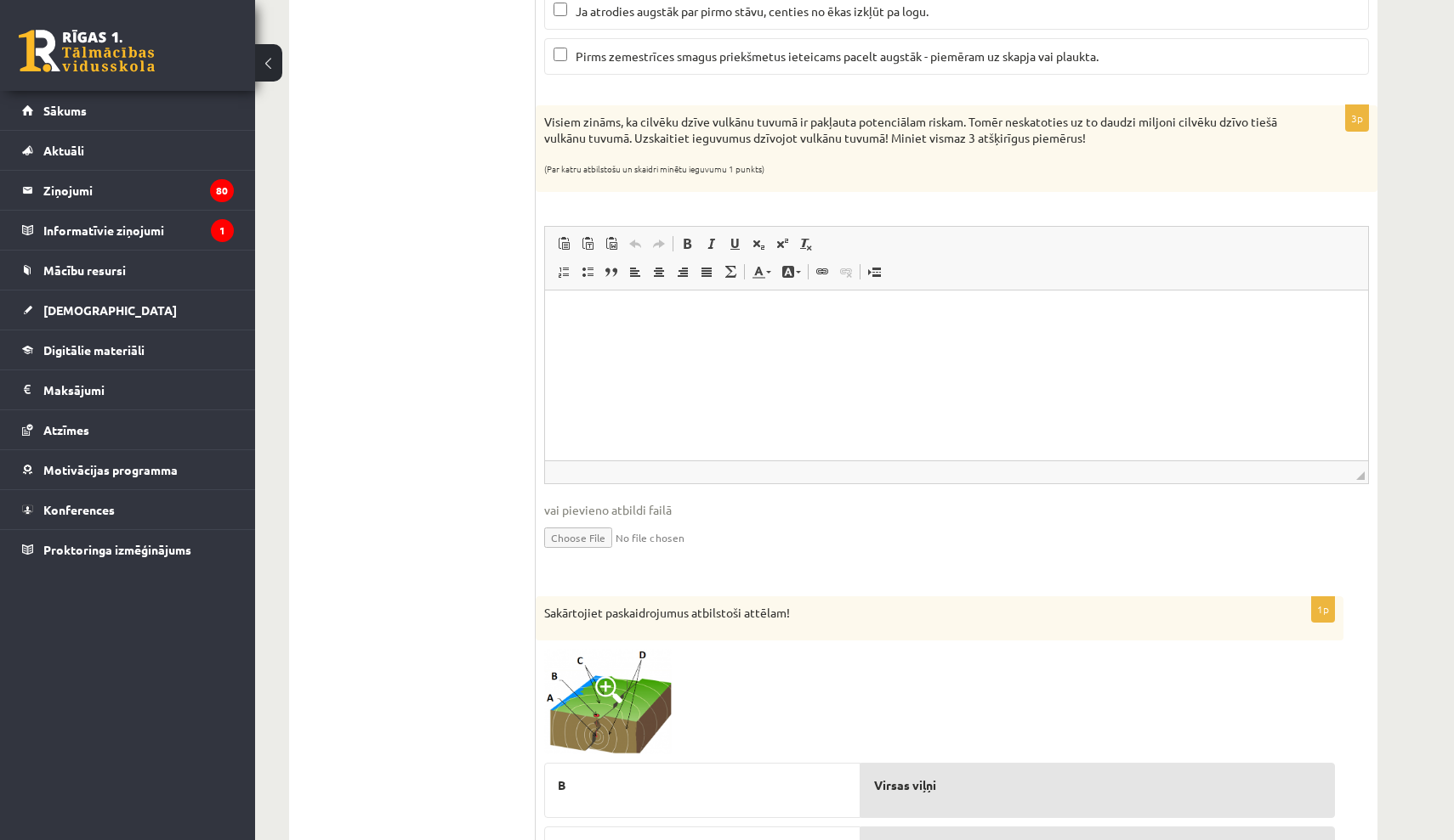
scroll to position [1426, 0]
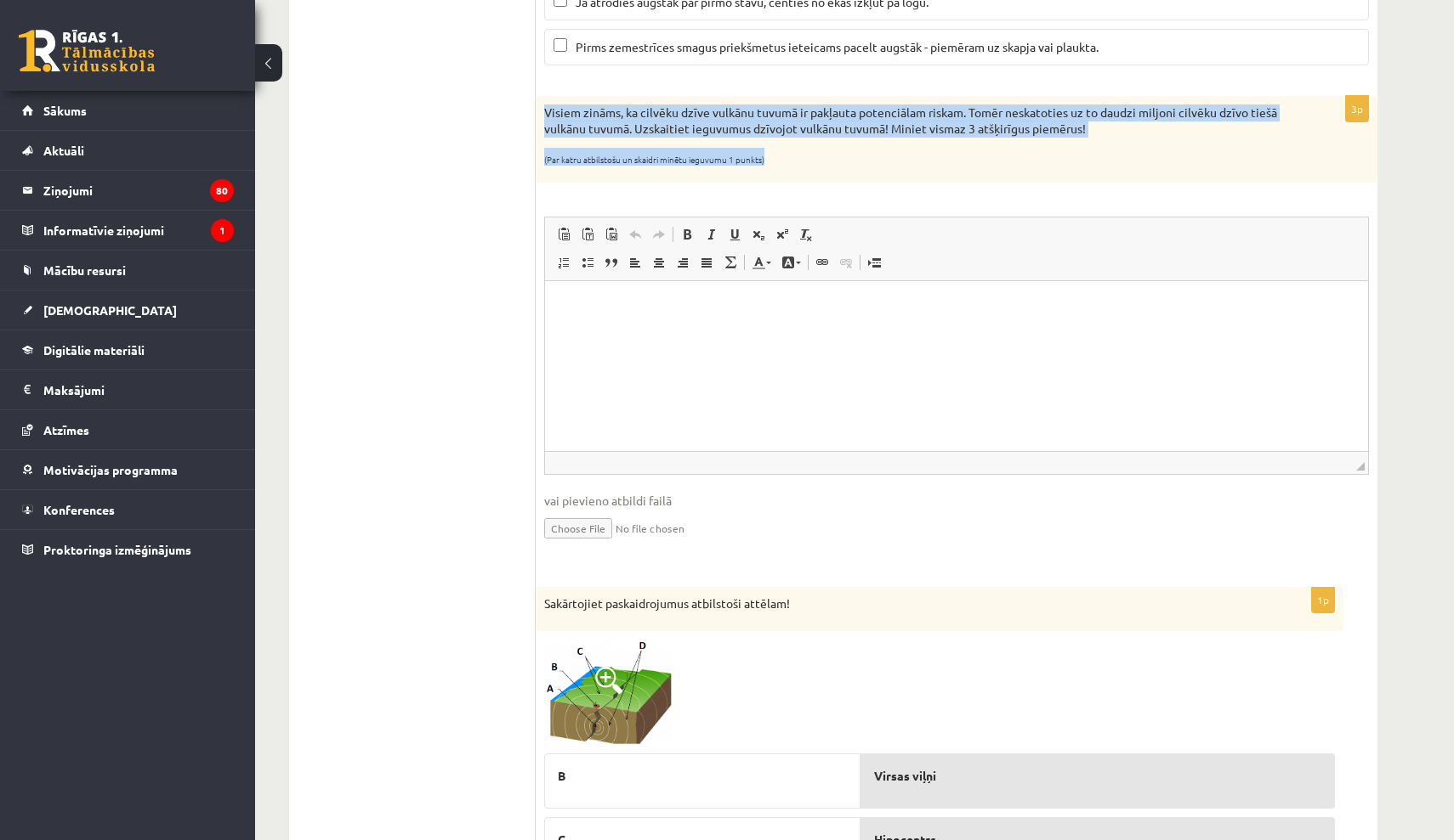
drag, startPoint x: 541, startPoint y: 104, endPoint x: 788, endPoint y: 157, distance: 252.6
click at [788, 157] on div "Visiem zināms, ka cilvēku dzīve vulkānu tuvumā ir pakļauta potenciālam riskam. …" at bounding box center [957, 140] width 841 height 87
copy div "Visiem zināms, ka cilvēku dzīve vulkānu tuvumā ir pakļauta potenciālam riskam. …"
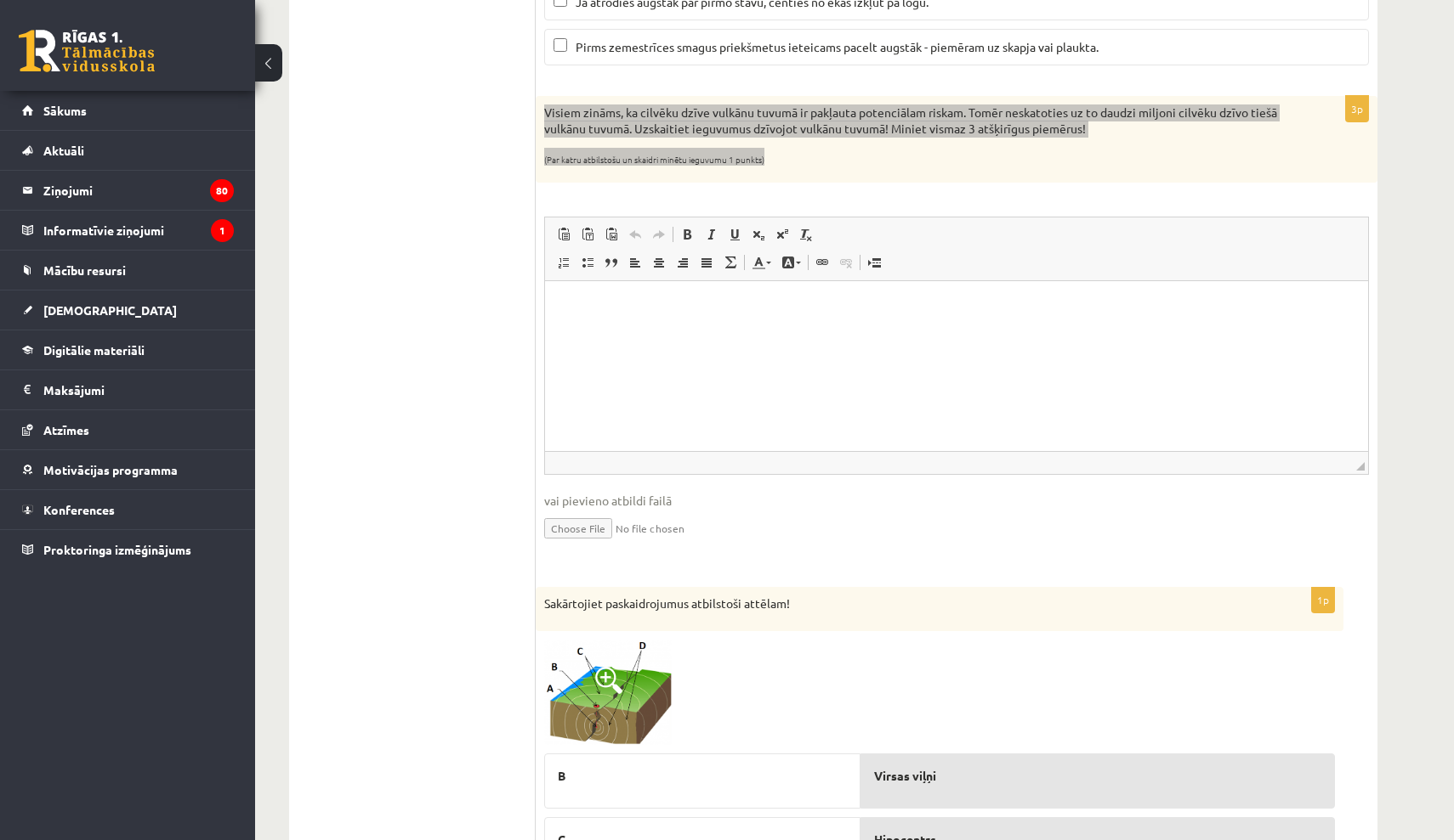
click at [759, 309] on p "Визуальный текстовый редактор, wiswyg-editor-user-answer-47024820032700" at bounding box center [956, 307] width 789 height 18
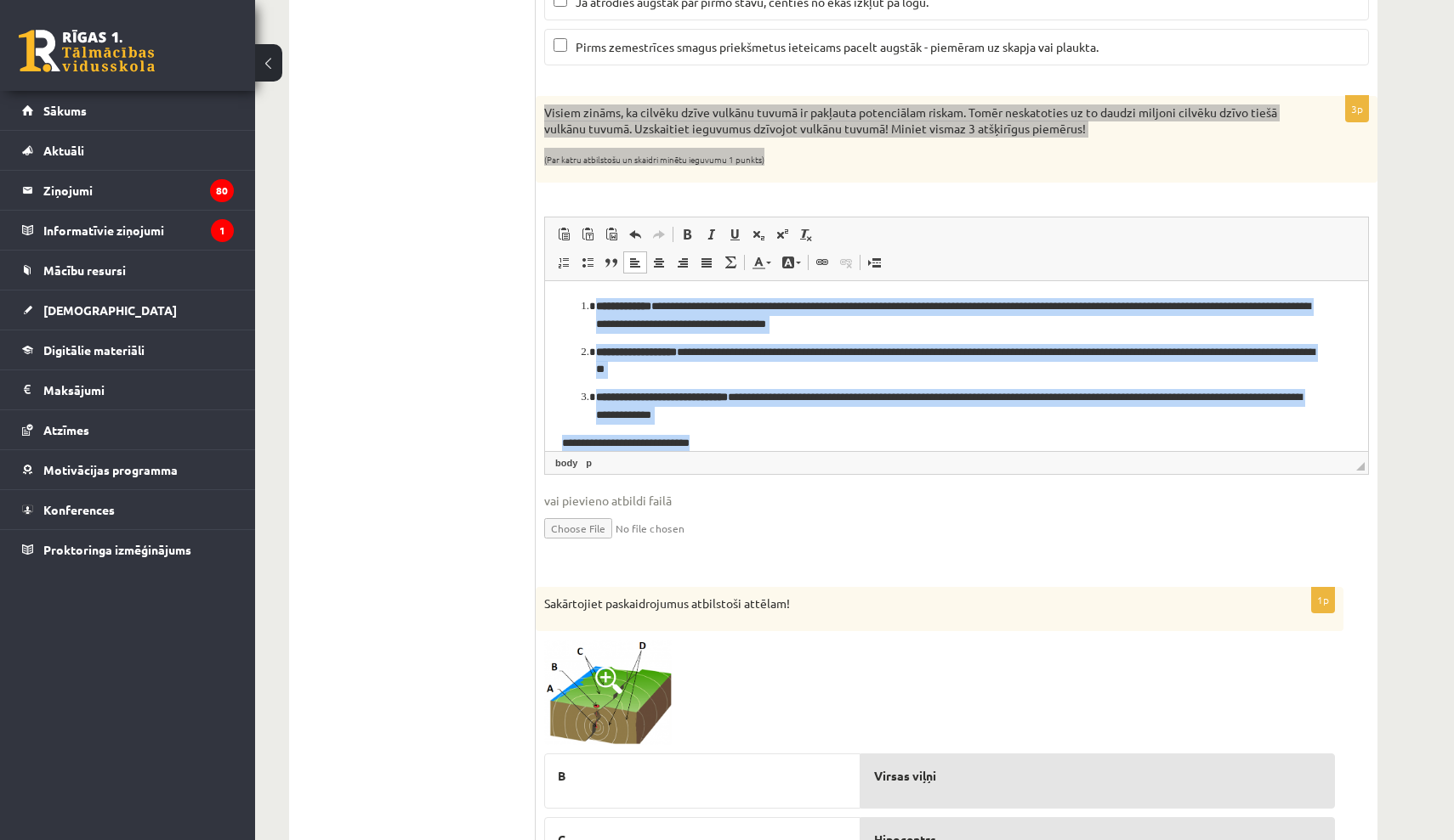
scroll to position [18, 0]
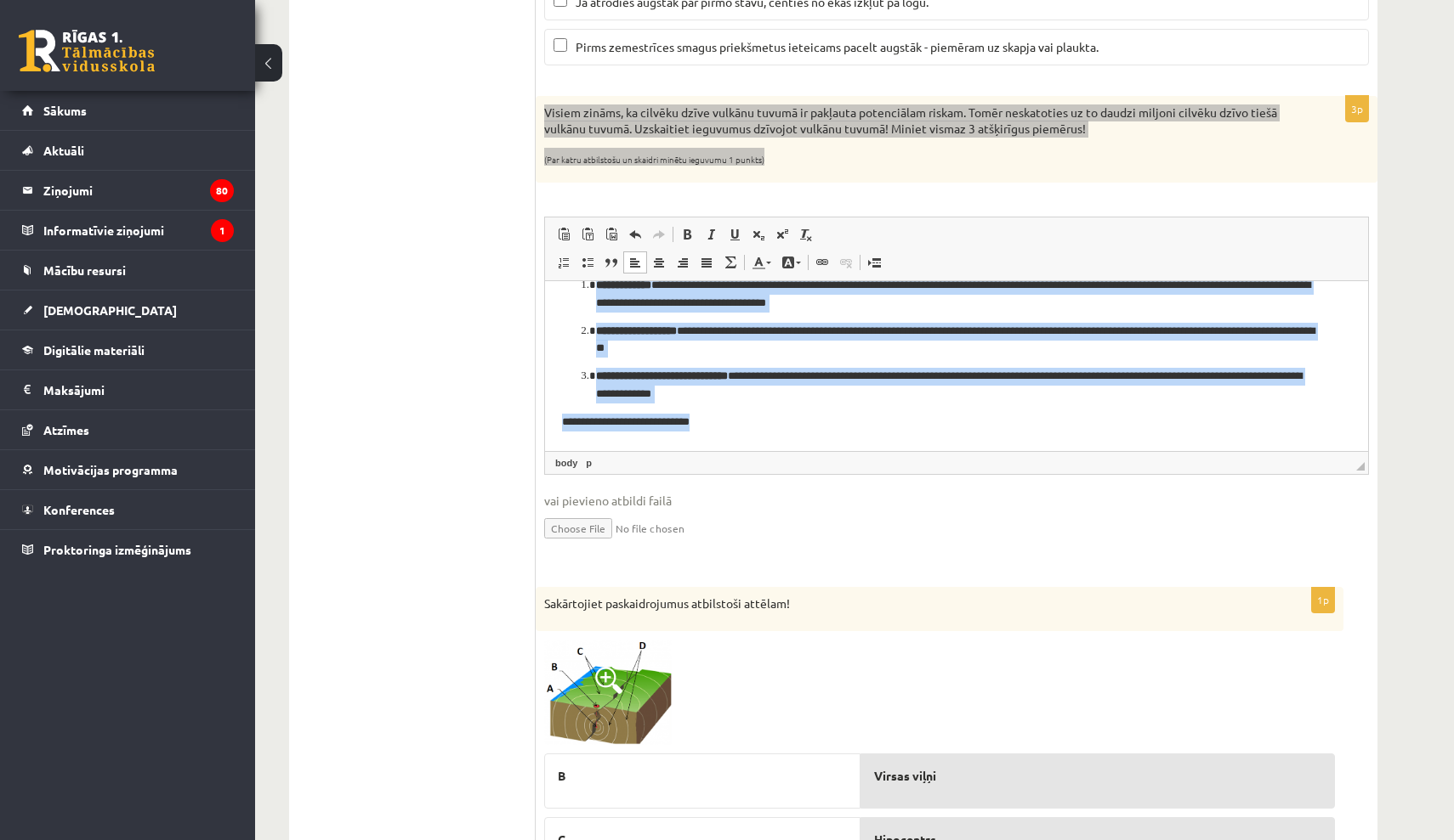
drag, startPoint x: 580, startPoint y: 302, endPoint x: 948, endPoint y: 480, distance: 408.8
click at [948, 448] on html "**********" at bounding box center [956, 353] width 823 height 187
click at [560, 260] on span at bounding box center [564, 262] width 13 height 13
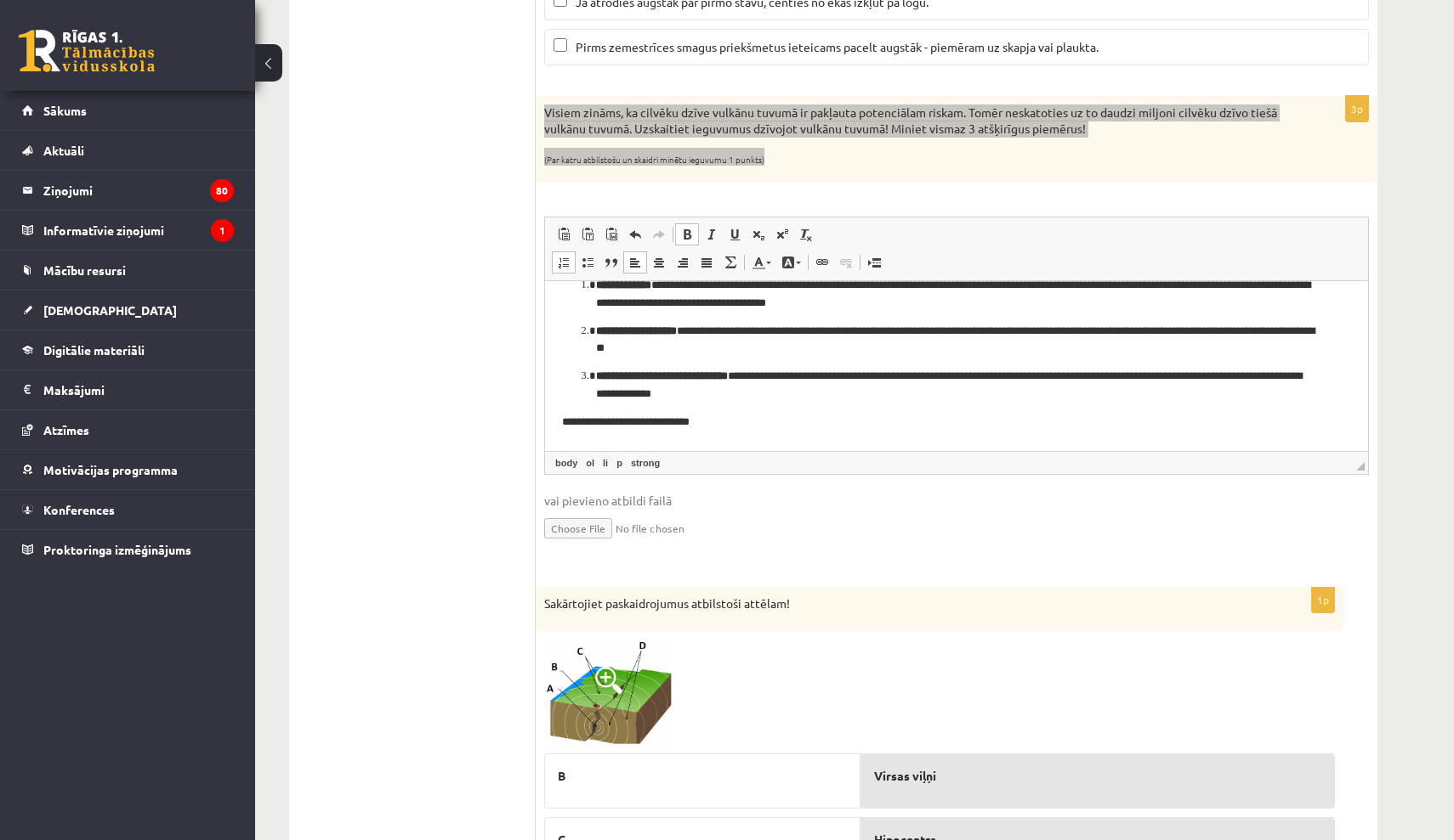
scroll to position [16, 0]
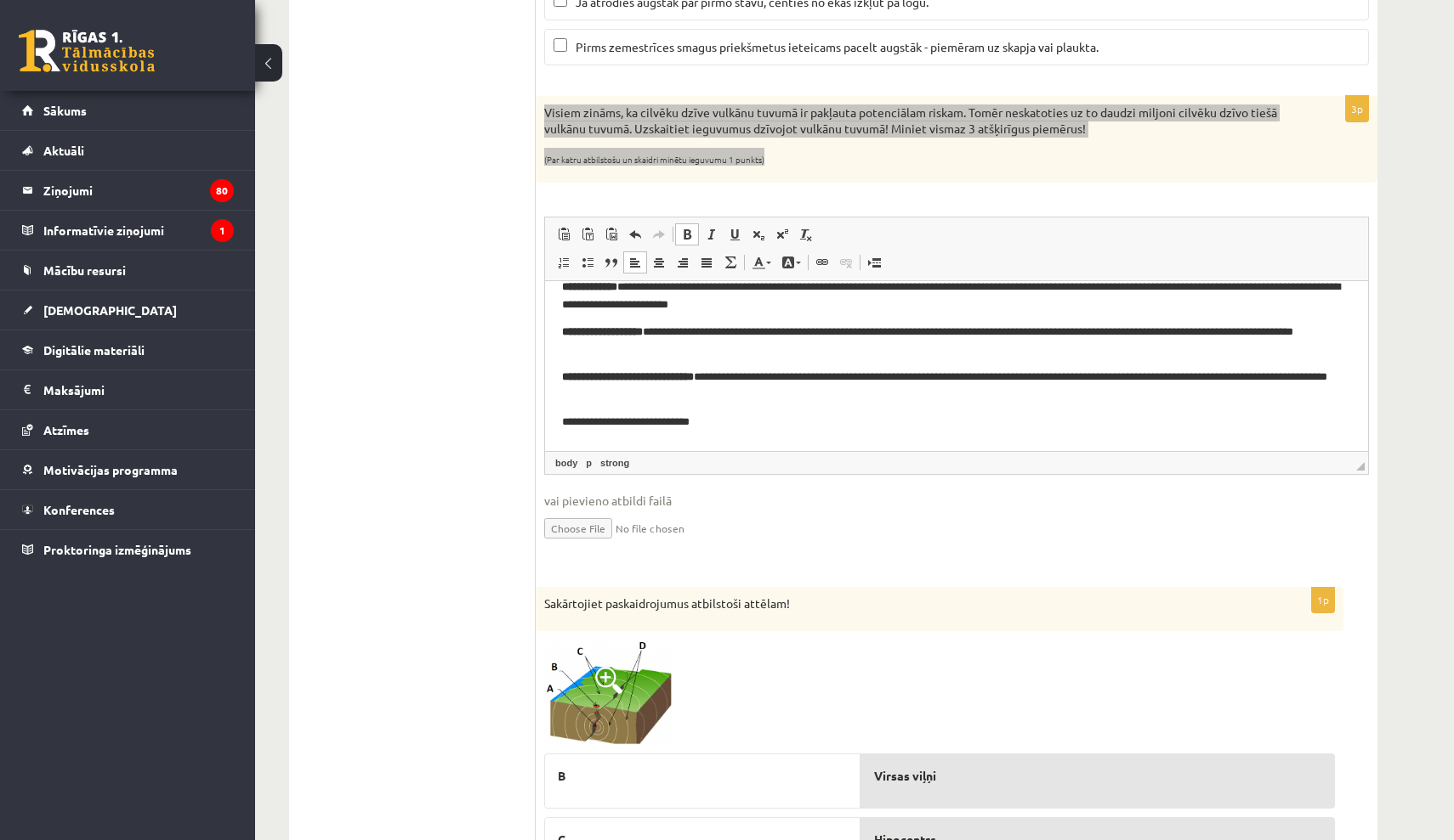
click at [721, 420] on p "**********" at bounding box center [956, 422] width 789 height 17
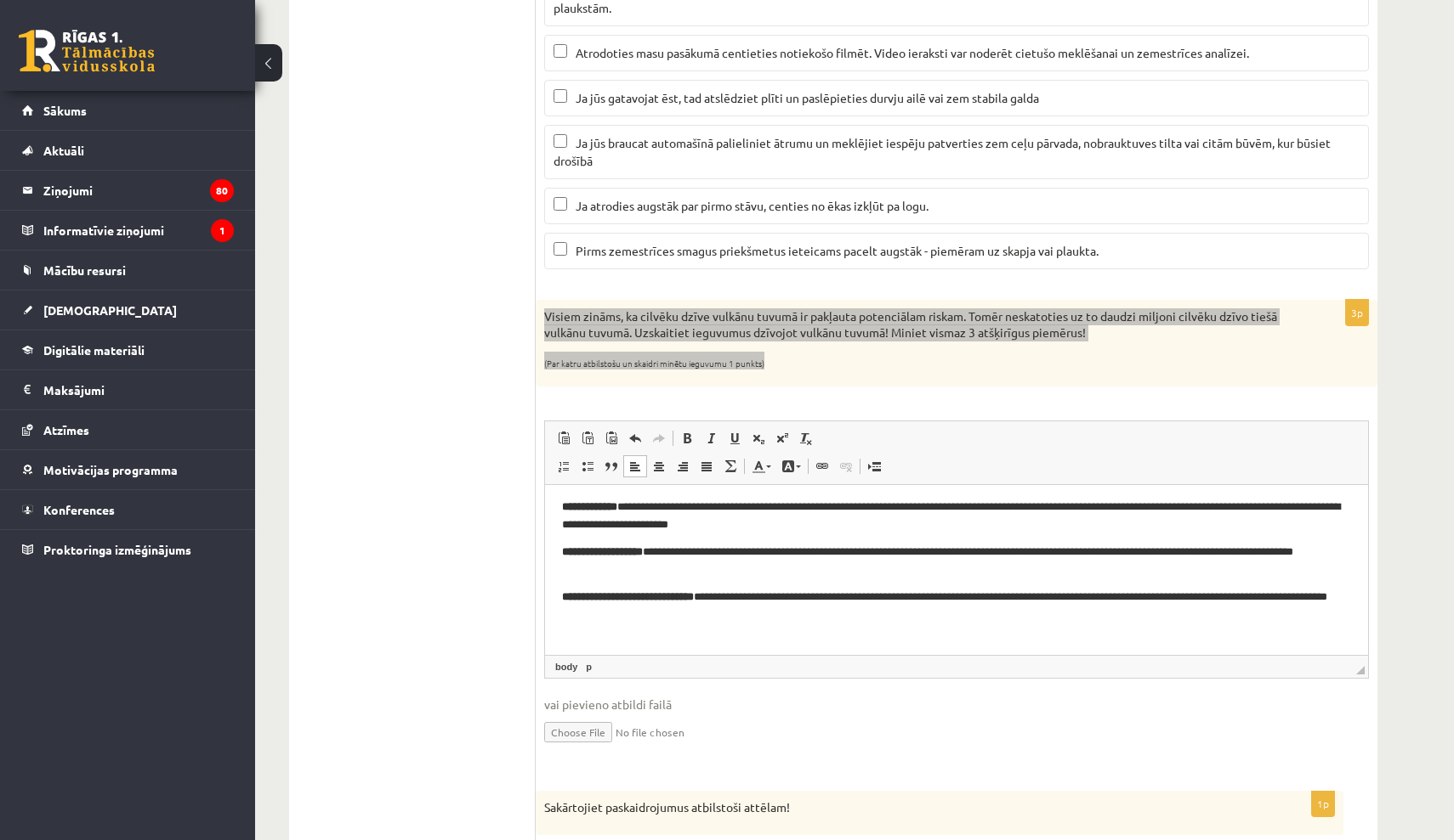
scroll to position [1206, 0]
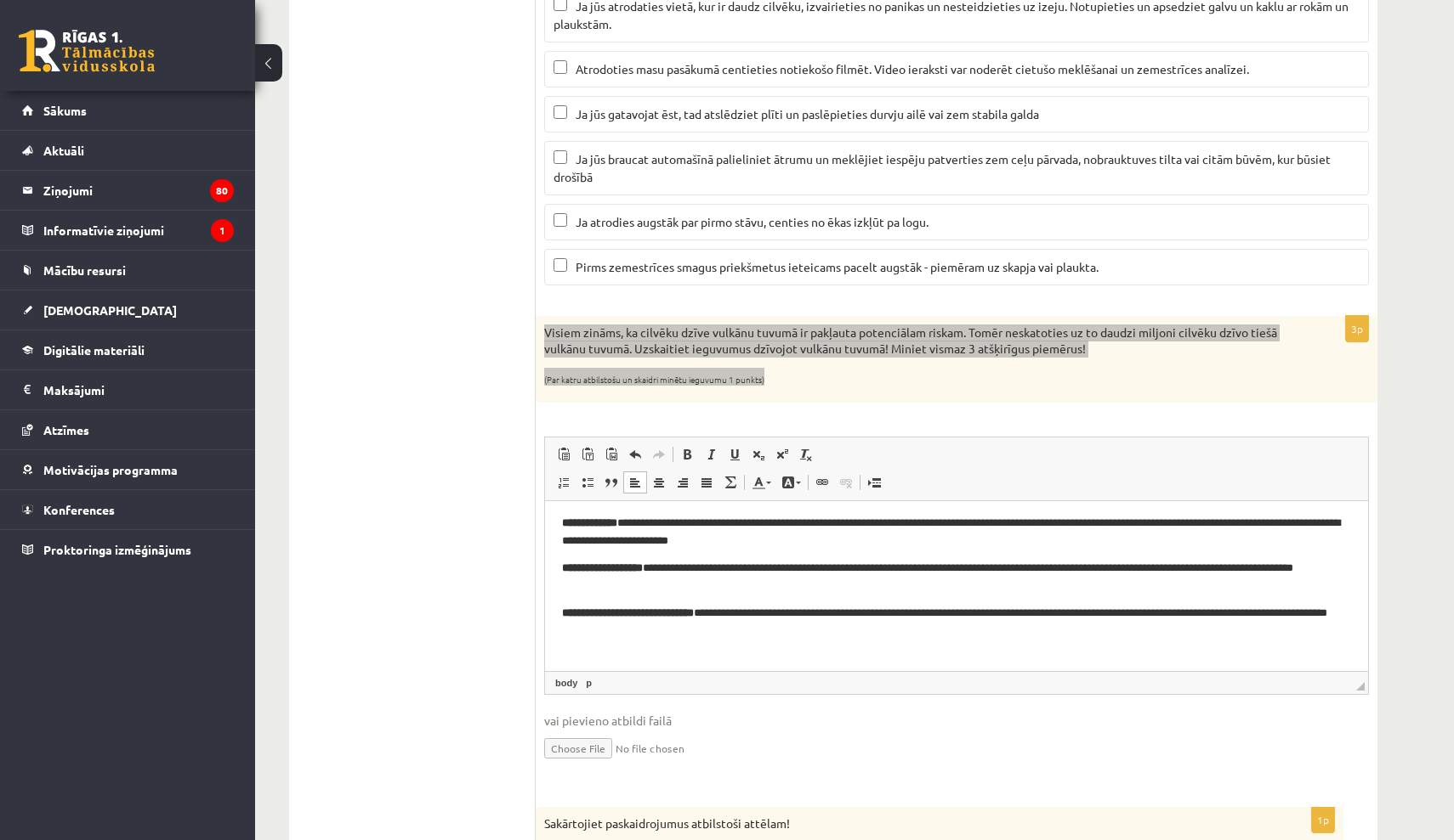
click at [564, 521] on strong "**********" at bounding box center [589, 523] width 55 height 11
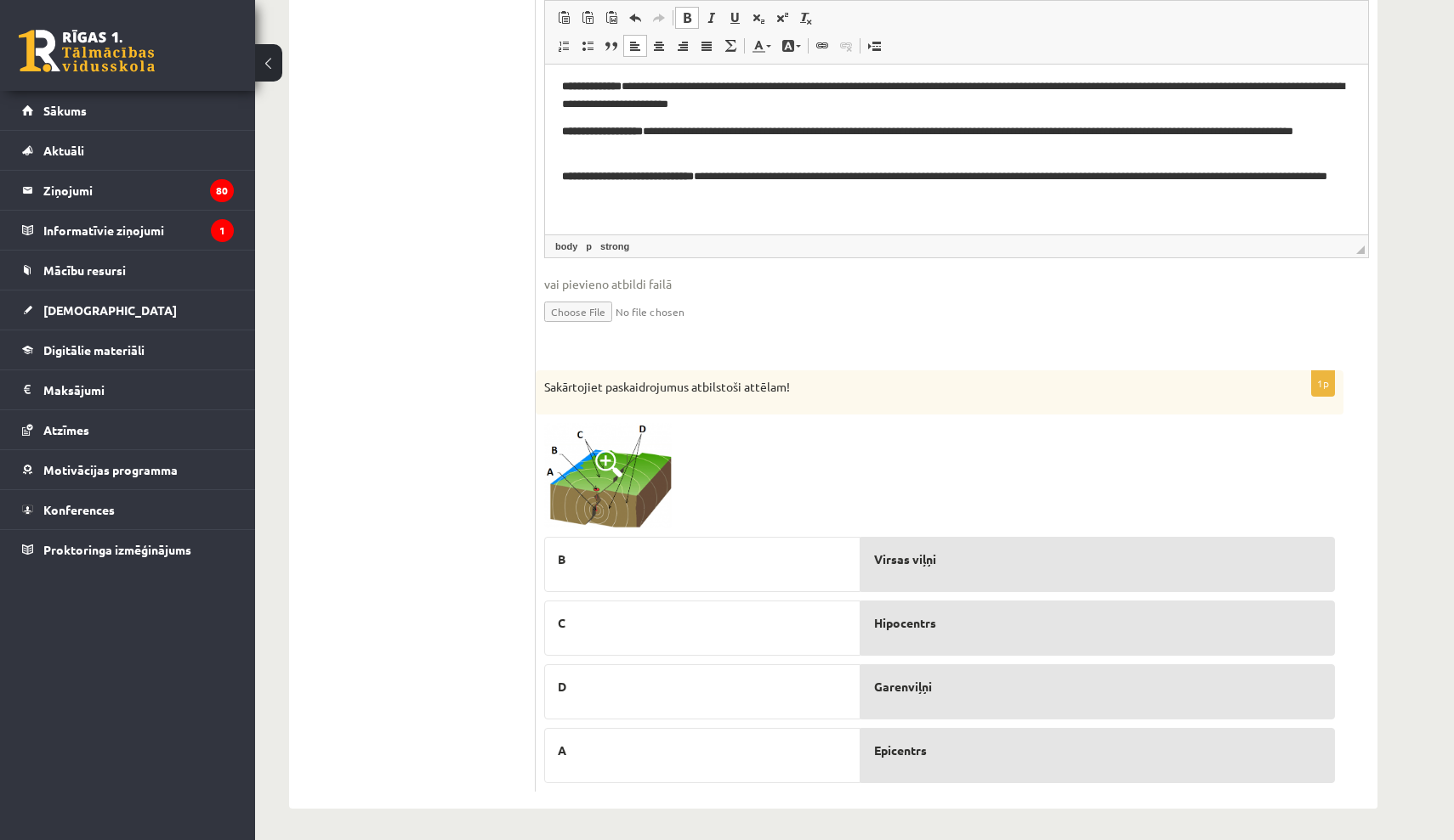
scroll to position [1642, 0]
click at [612, 467] on span at bounding box center [608, 464] width 27 height 27
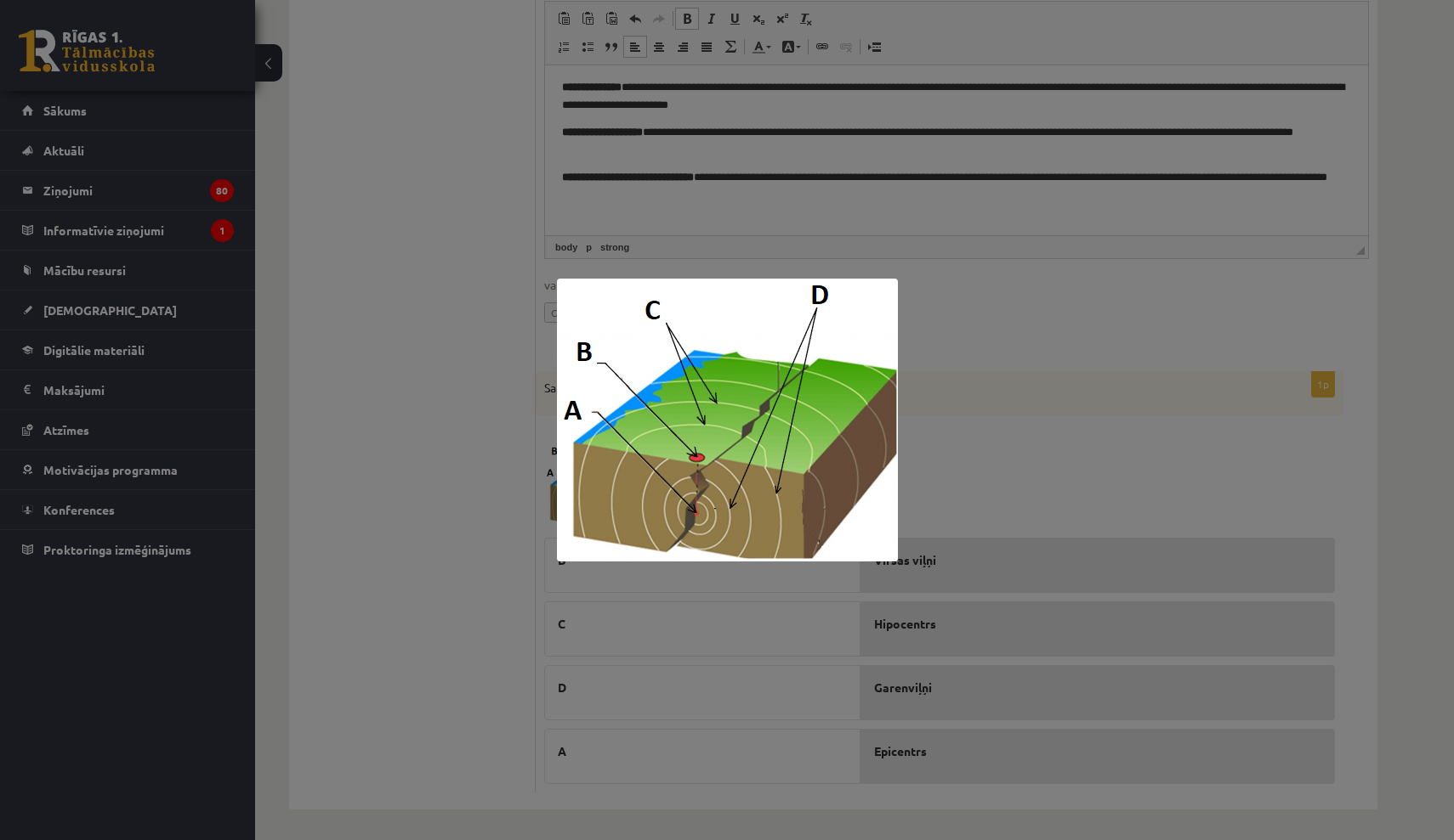
click at [1015, 382] on div at bounding box center [727, 420] width 1454 height 840
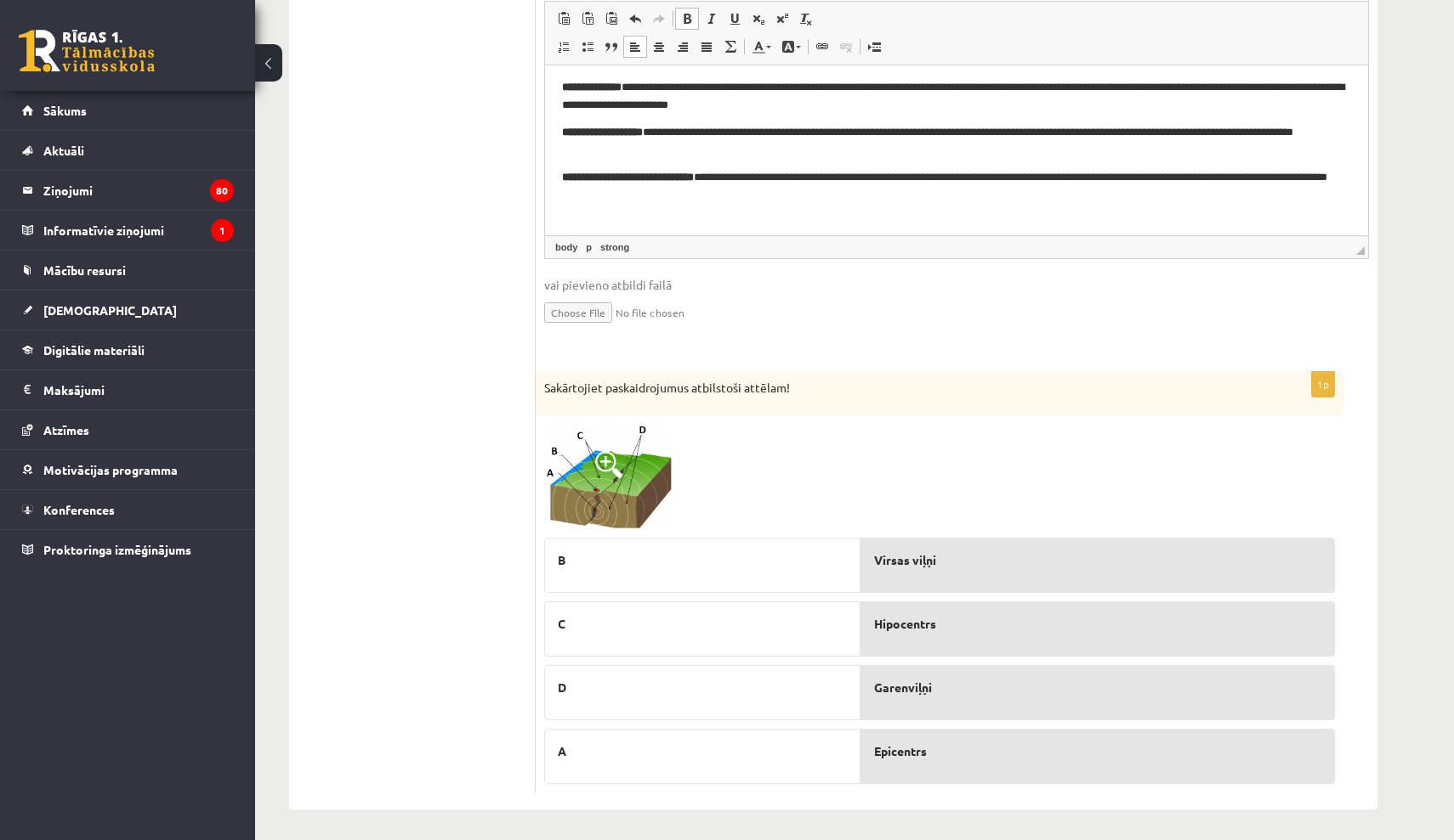
click at [627, 463] on img at bounding box center [607, 477] width 128 height 106
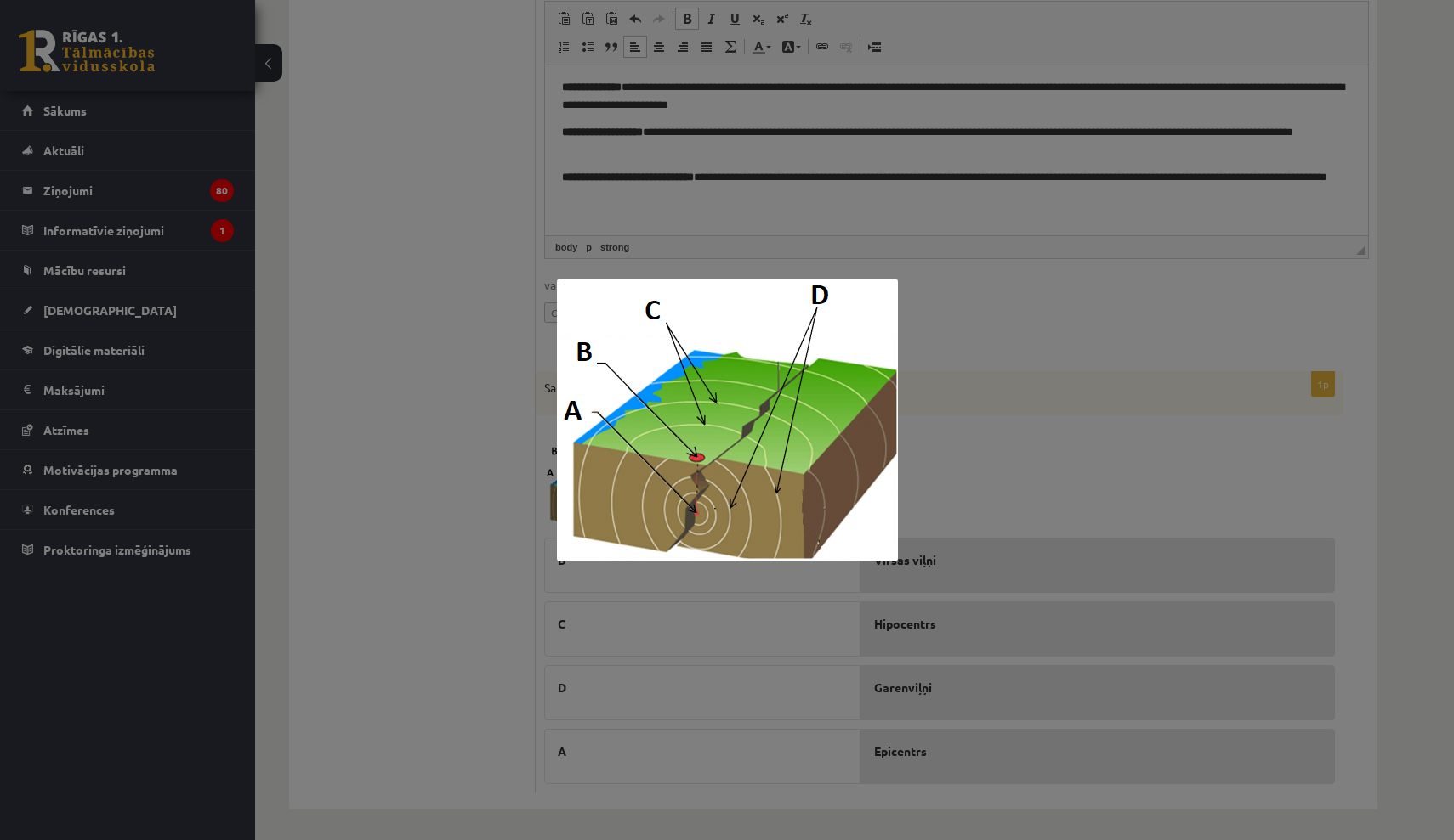
click at [953, 473] on div at bounding box center [727, 420] width 1454 height 840
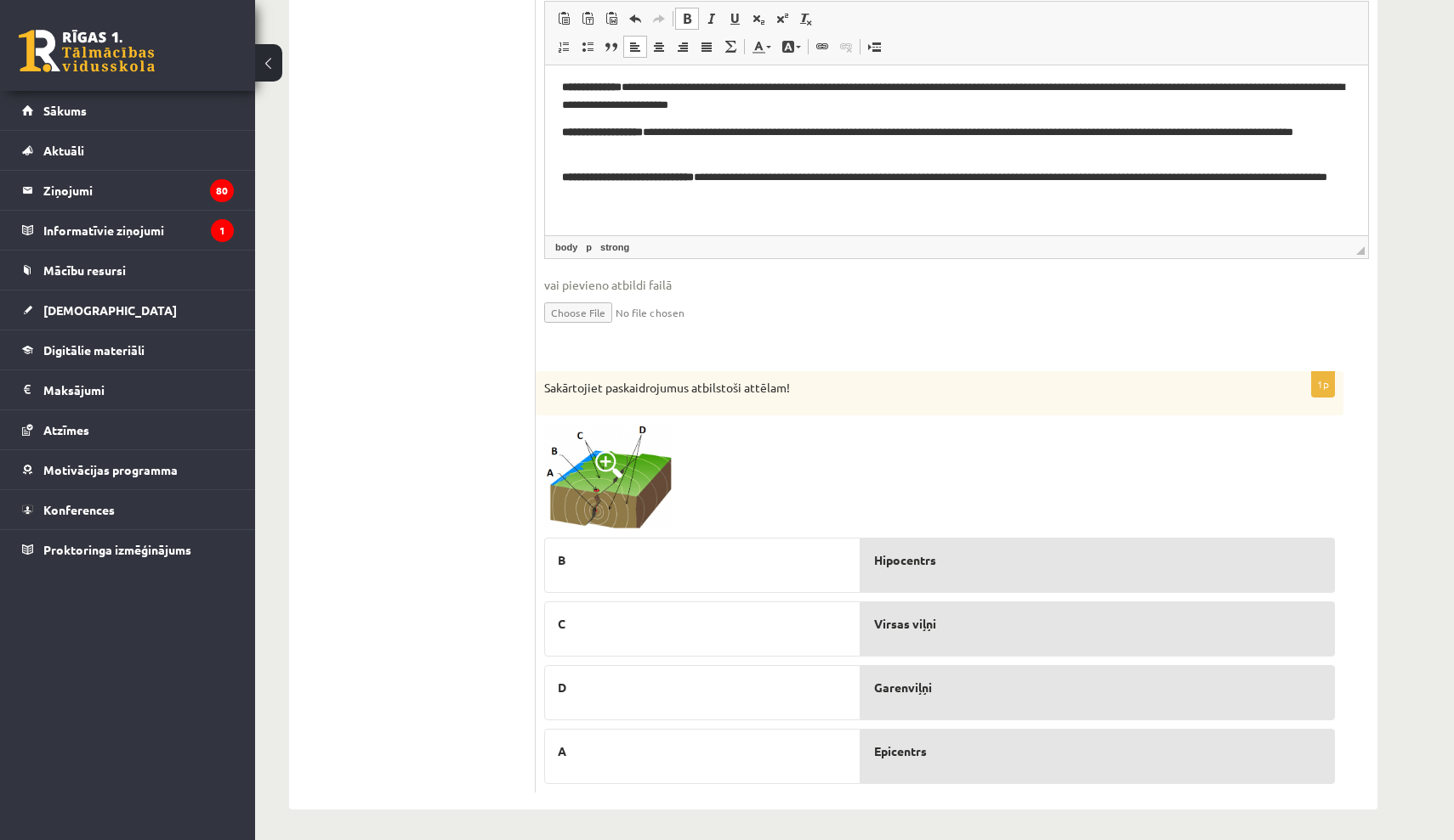
click at [619, 472] on span at bounding box center [608, 464] width 27 height 27
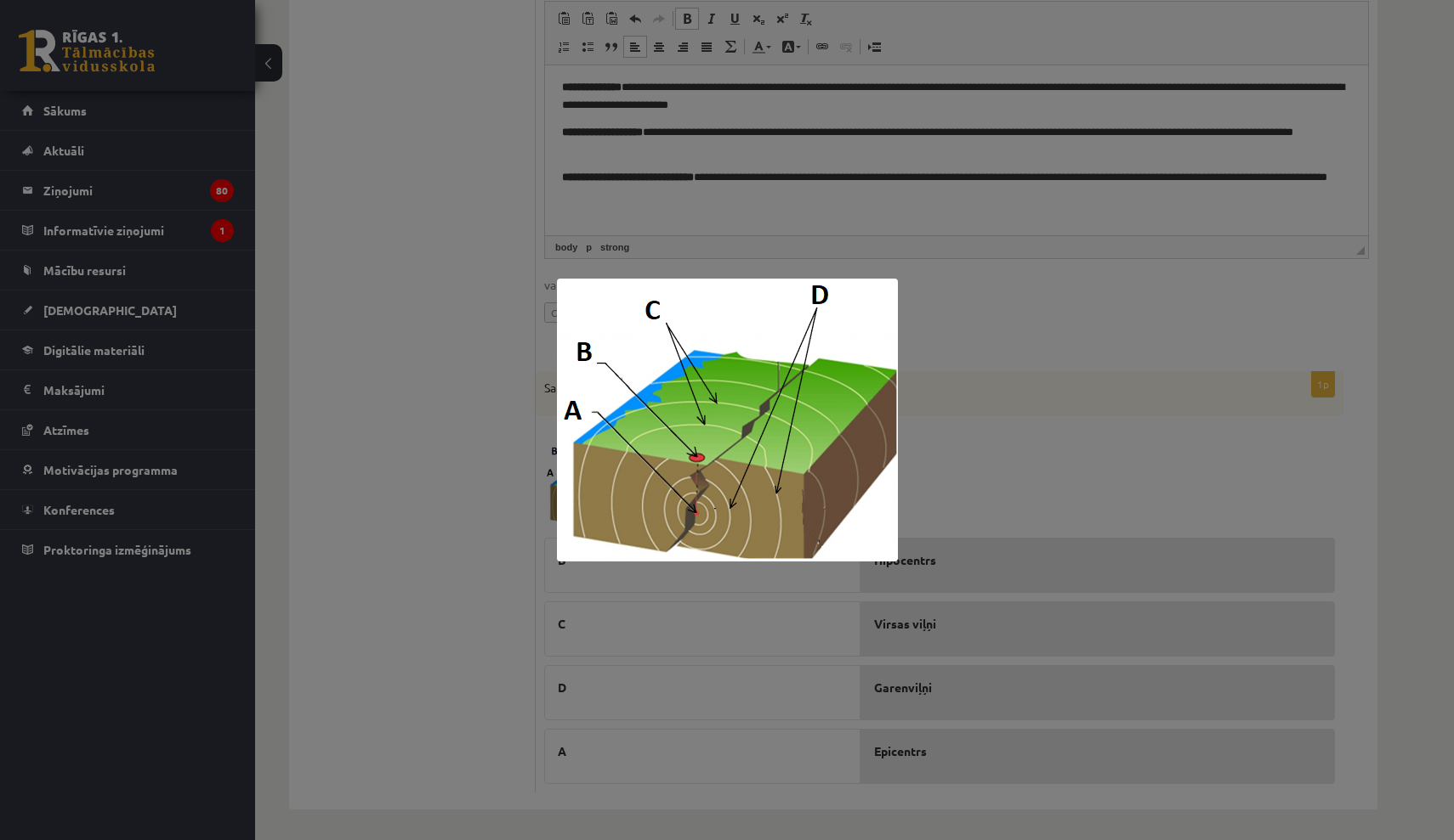
click at [959, 434] on div at bounding box center [727, 420] width 1454 height 840
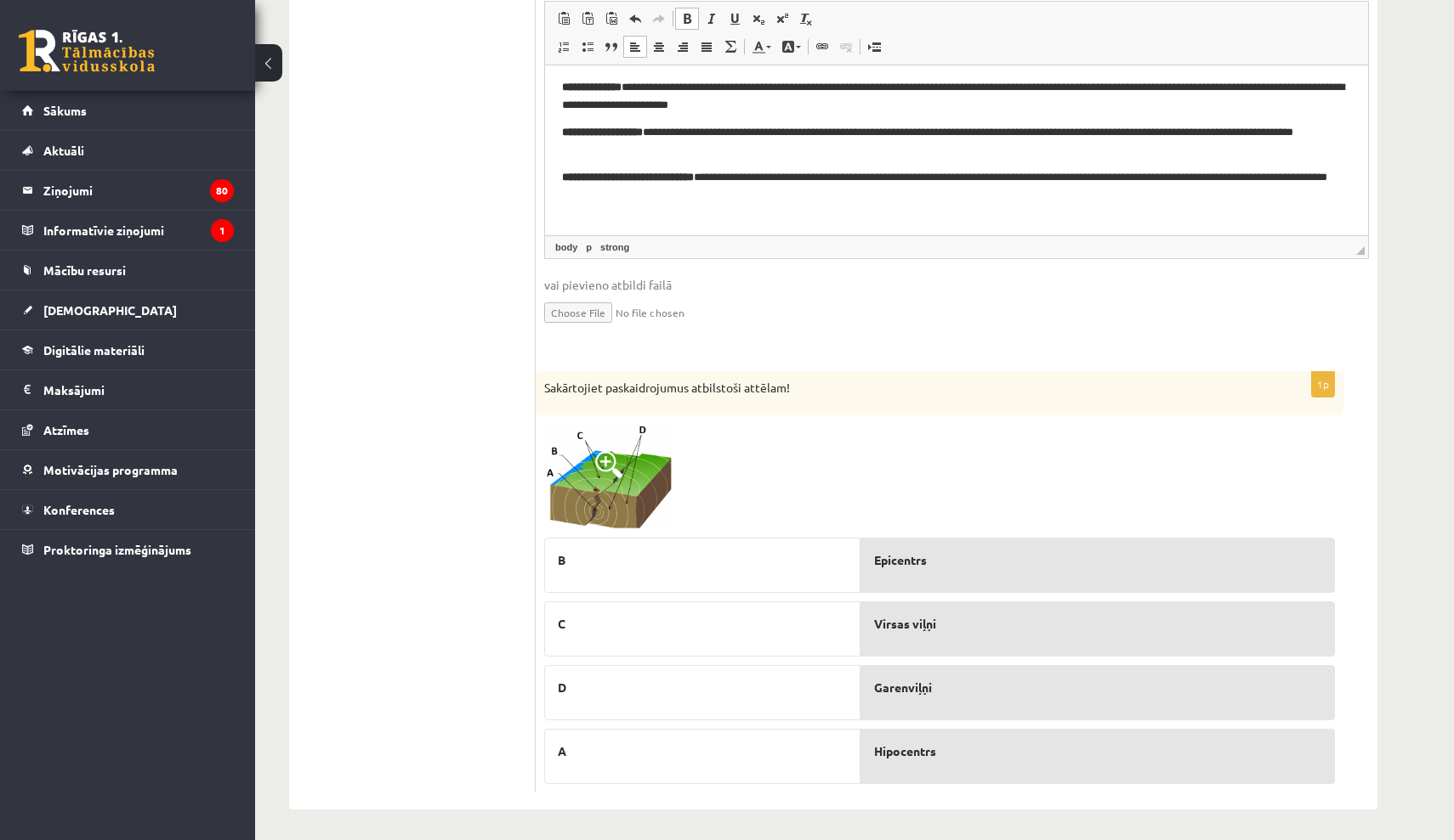
click at [634, 470] on img at bounding box center [607, 477] width 128 height 106
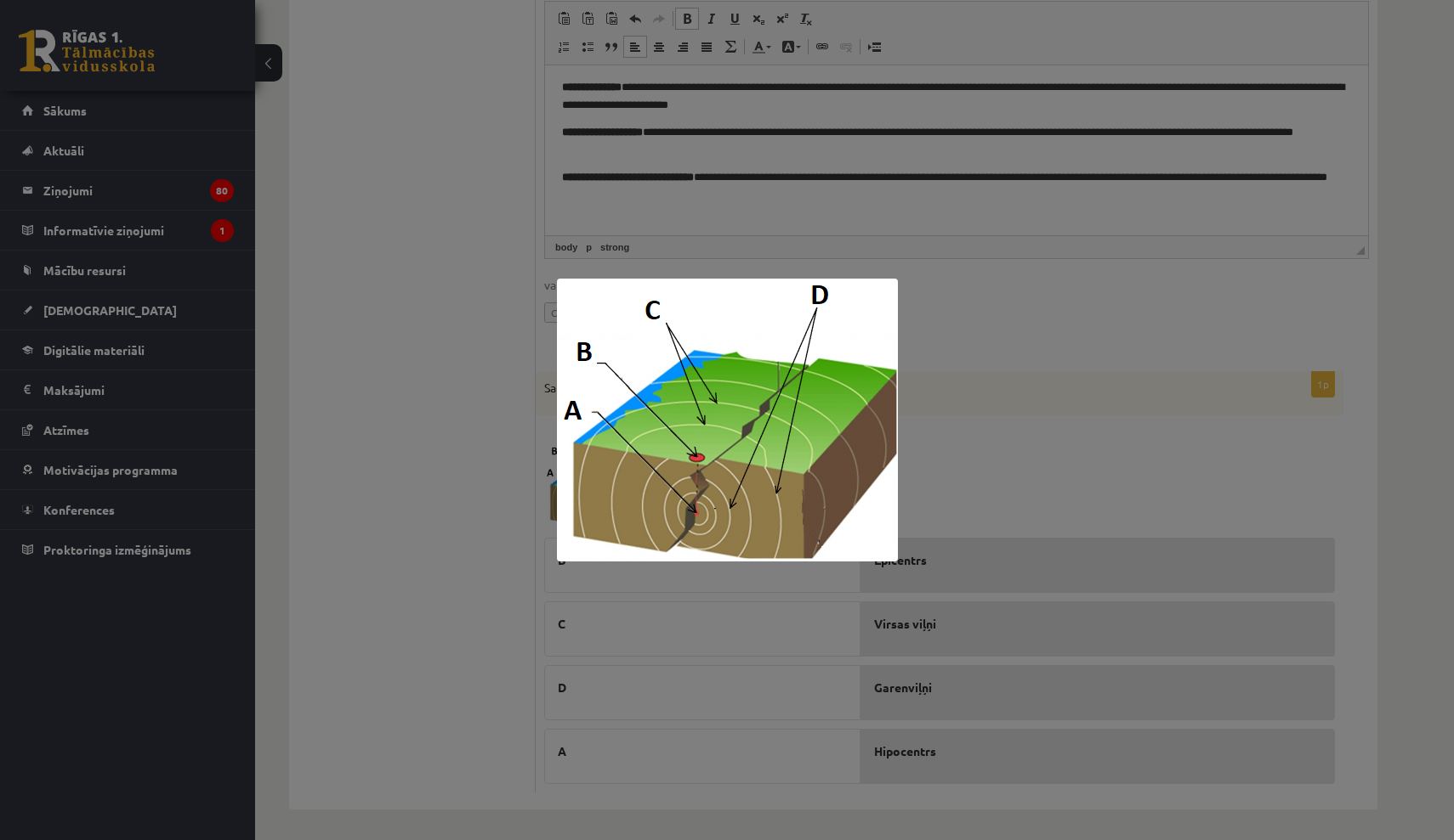
click at [967, 399] on div at bounding box center [727, 420] width 1454 height 840
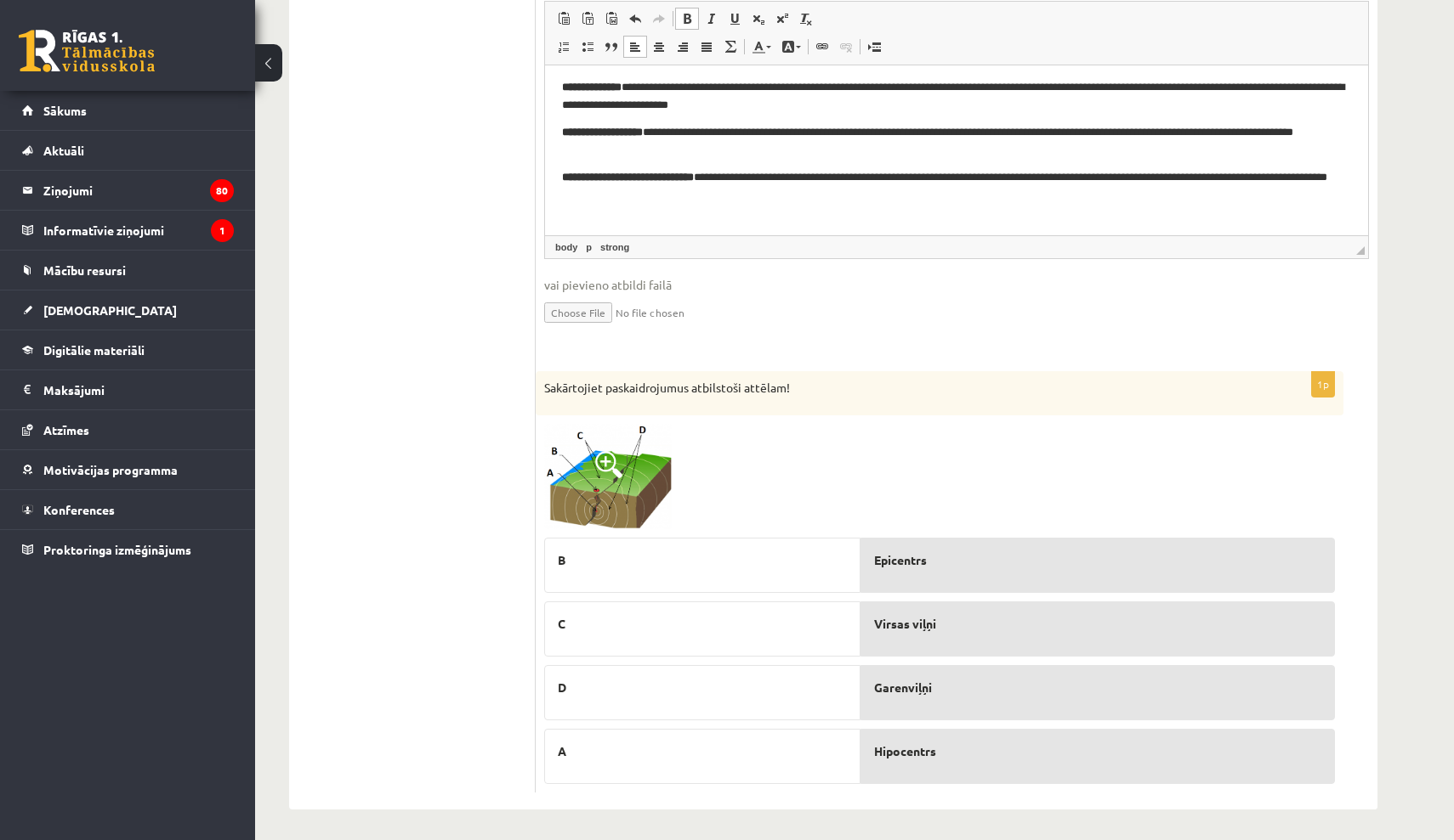
click at [617, 469] on span at bounding box center [608, 464] width 27 height 27
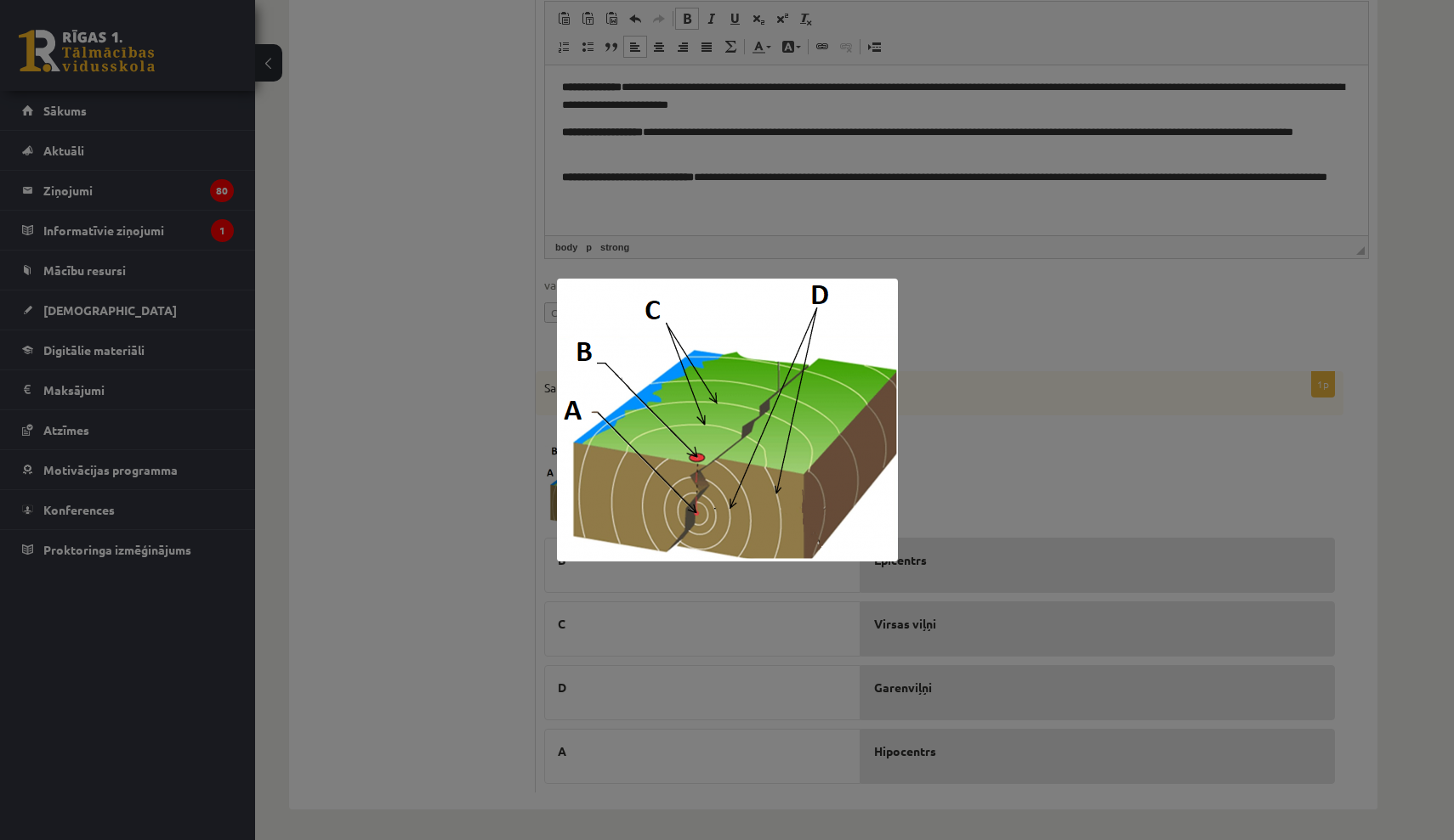
click at [975, 440] on div at bounding box center [727, 420] width 1454 height 840
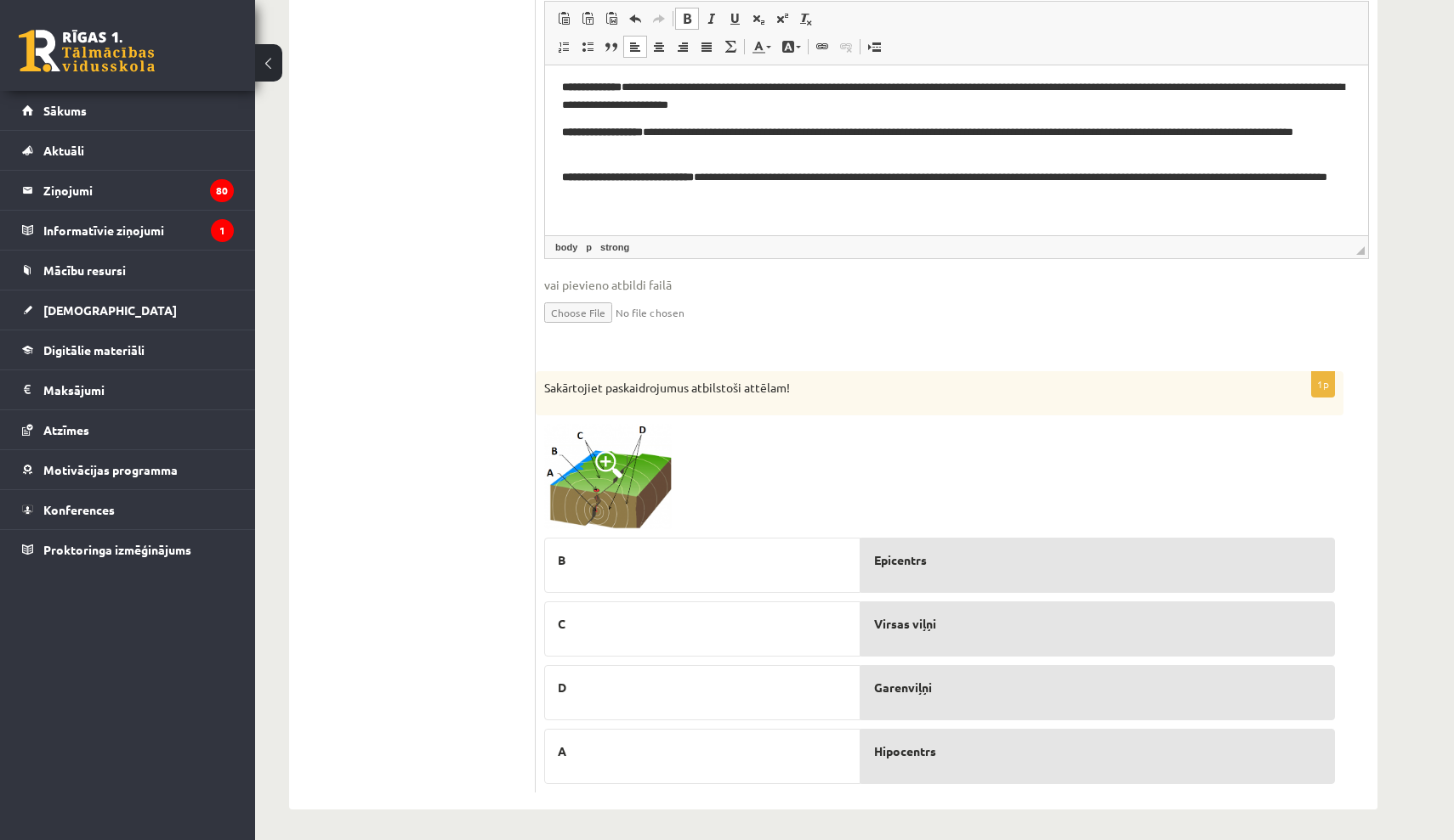
click at [618, 436] on img at bounding box center [607, 477] width 128 height 106
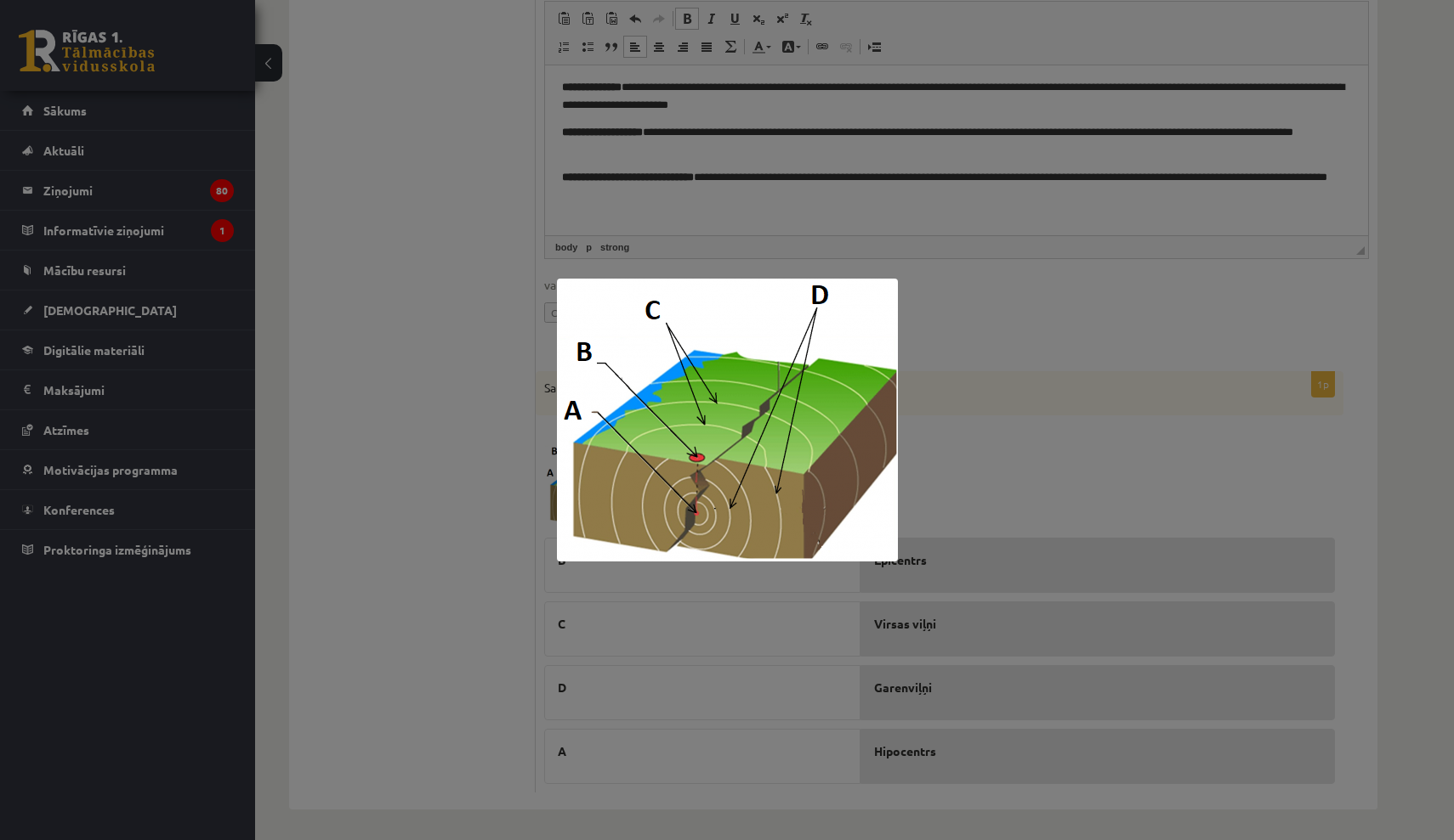
click at [975, 407] on div at bounding box center [727, 420] width 1454 height 840
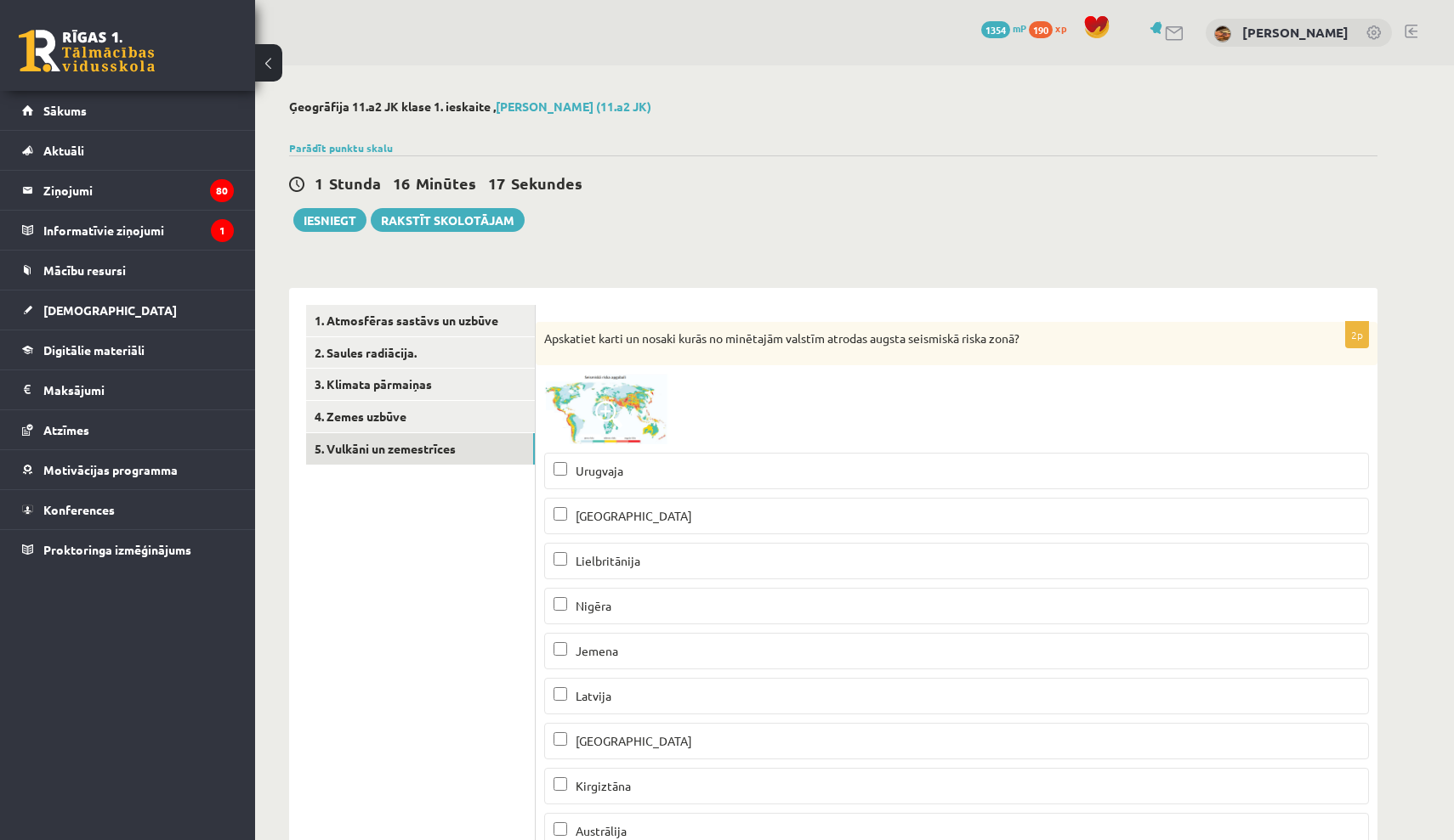
scroll to position [0, 0]
click at [327, 220] on button "Iesniegt" at bounding box center [330, 220] width 73 height 24
click at [340, 214] on button "Iesniegt" at bounding box center [330, 220] width 73 height 24
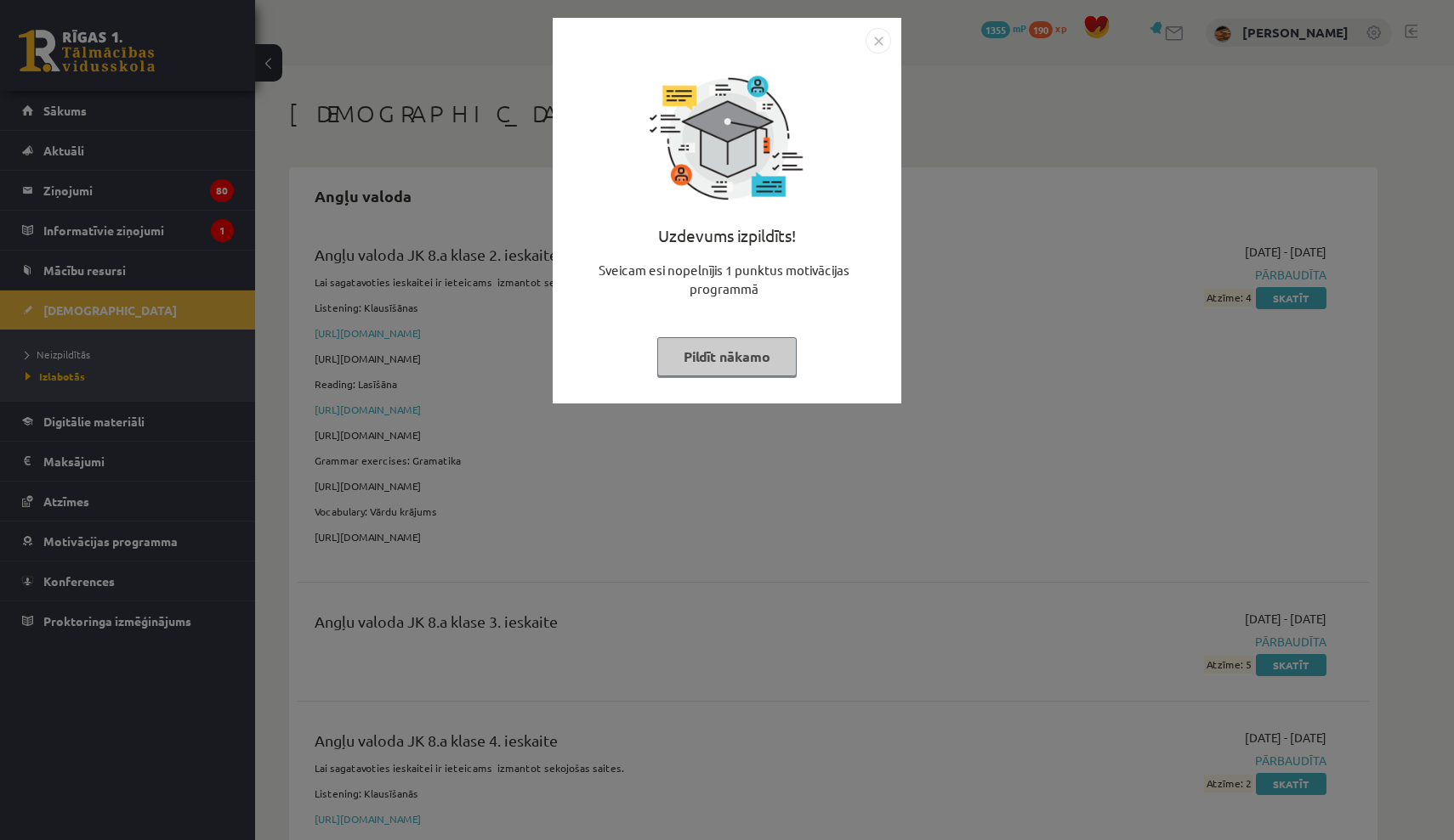
click at [881, 41] on img "Close" at bounding box center [878, 40] width 26 height 26
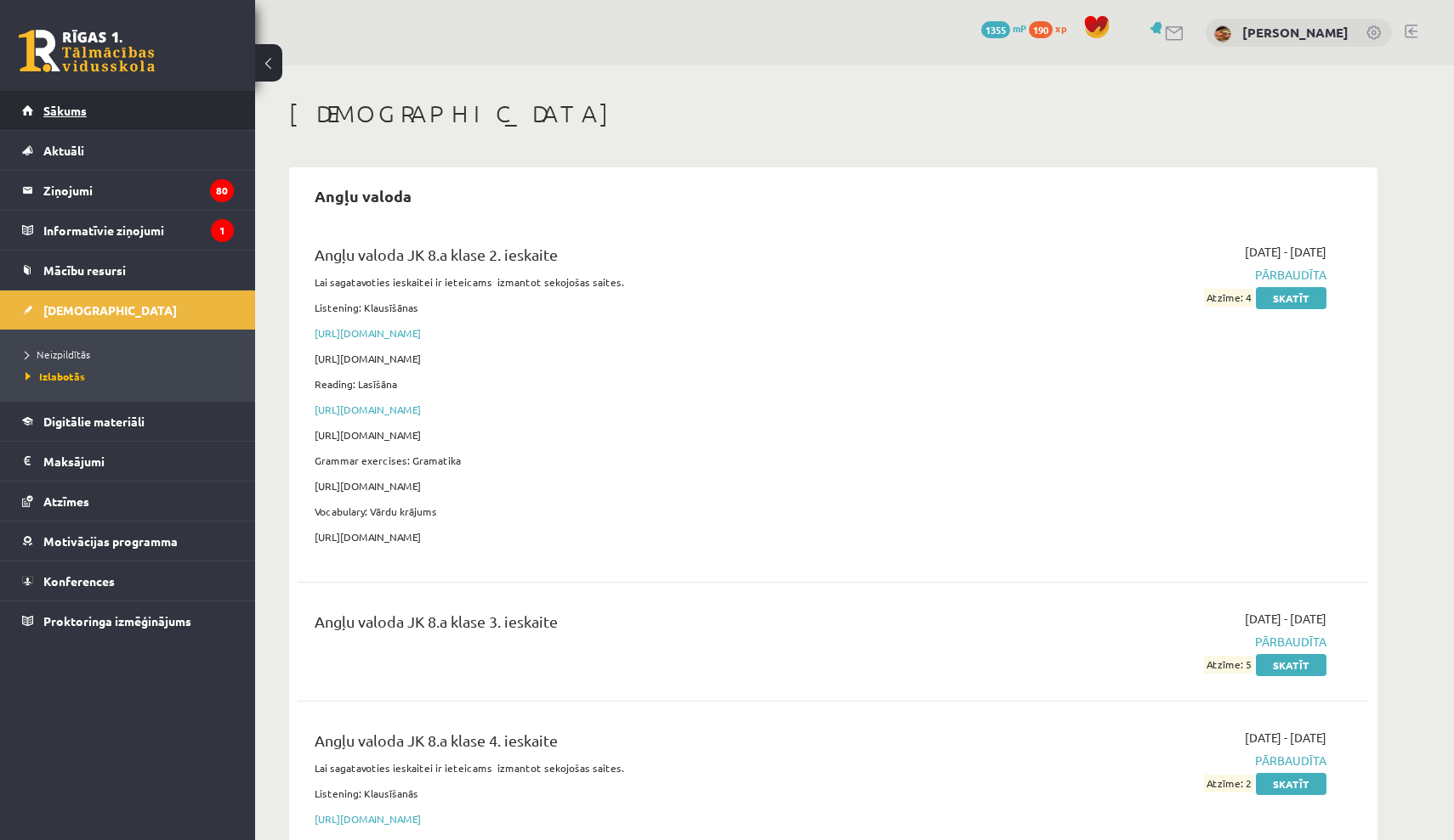
click at [131, 119] on link "Sākums" at bounding box center [128, 111] width 212 height 39
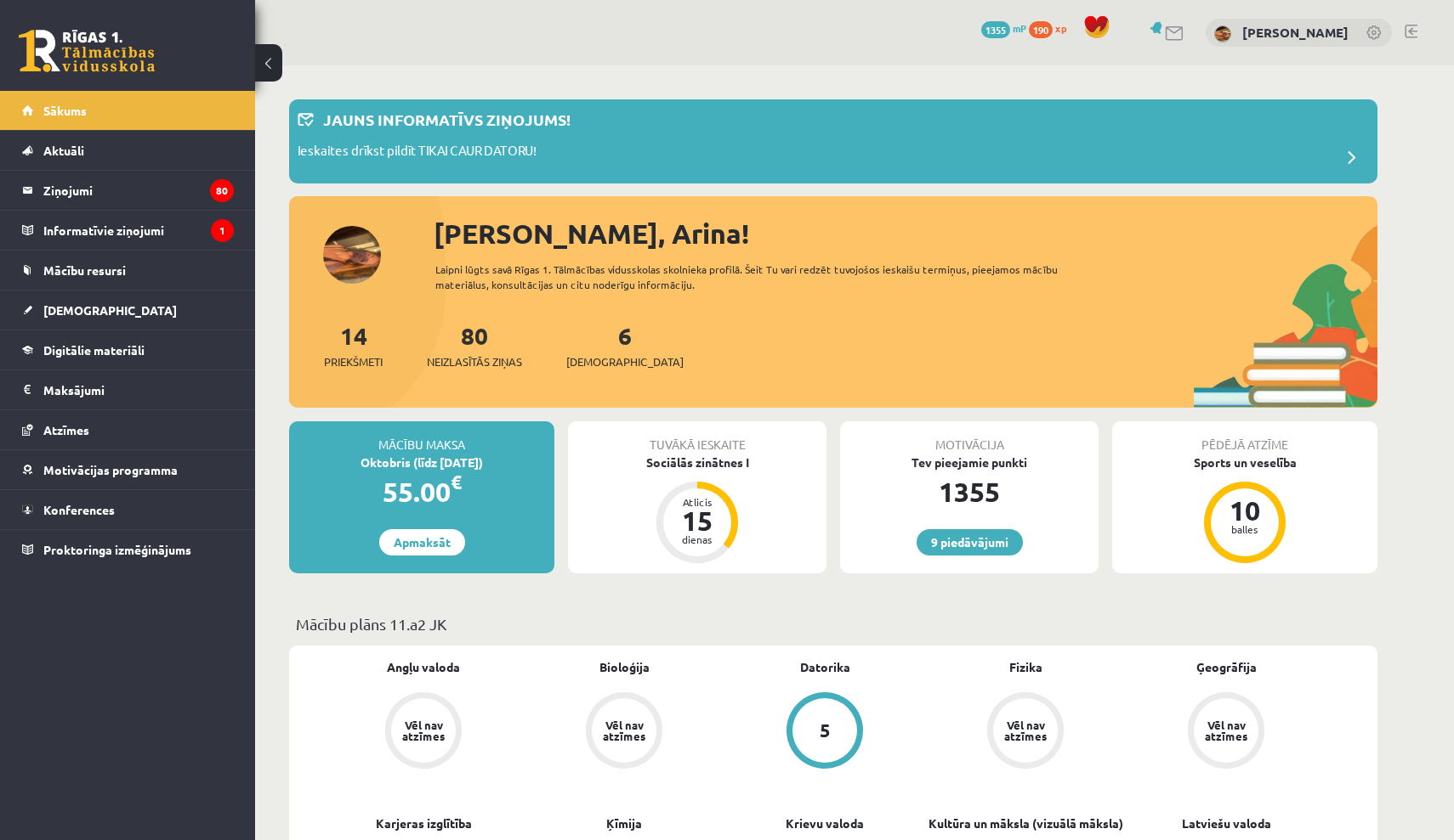
scroll to position [16, 0]
